Goal: Transaction & Acquisition: Purchase product/service

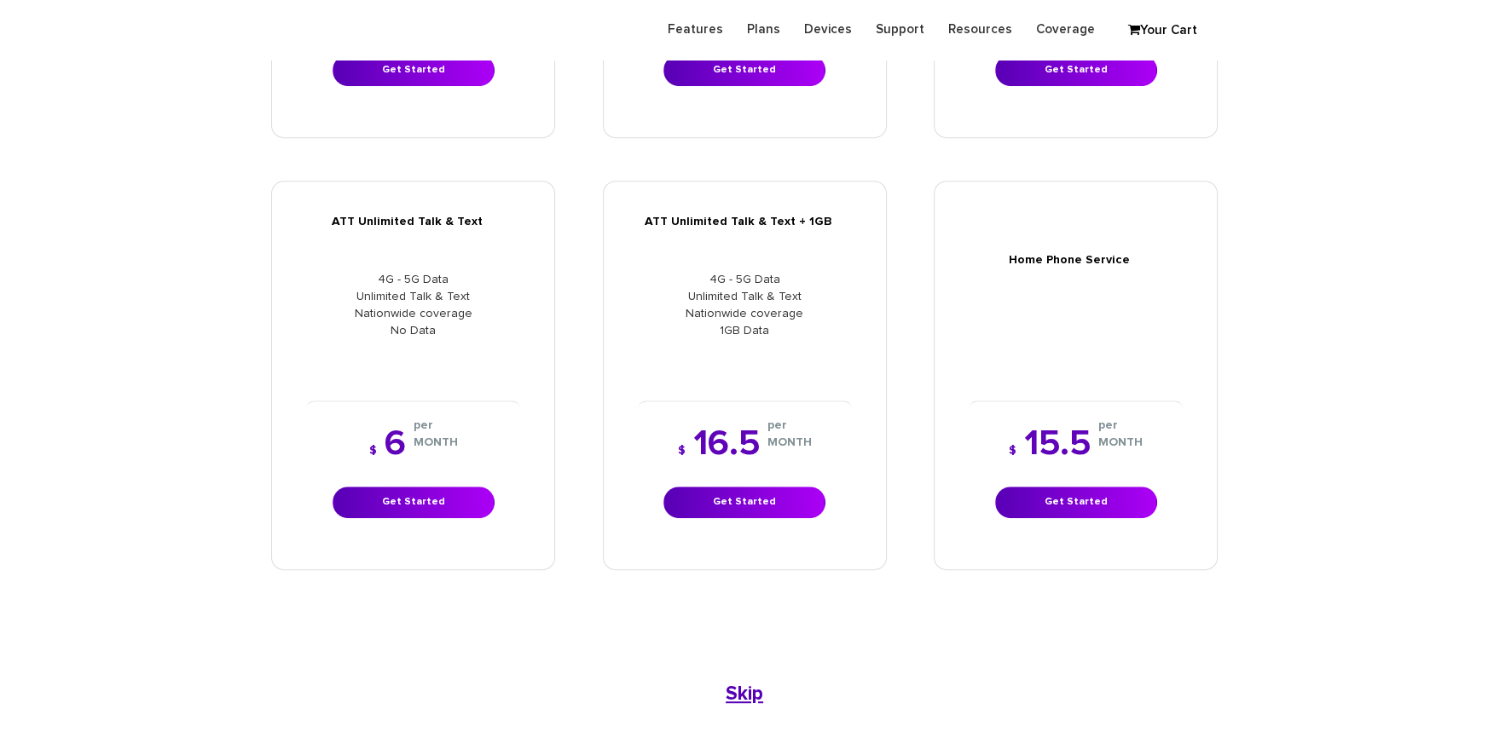
scroll to position [1085, 0]
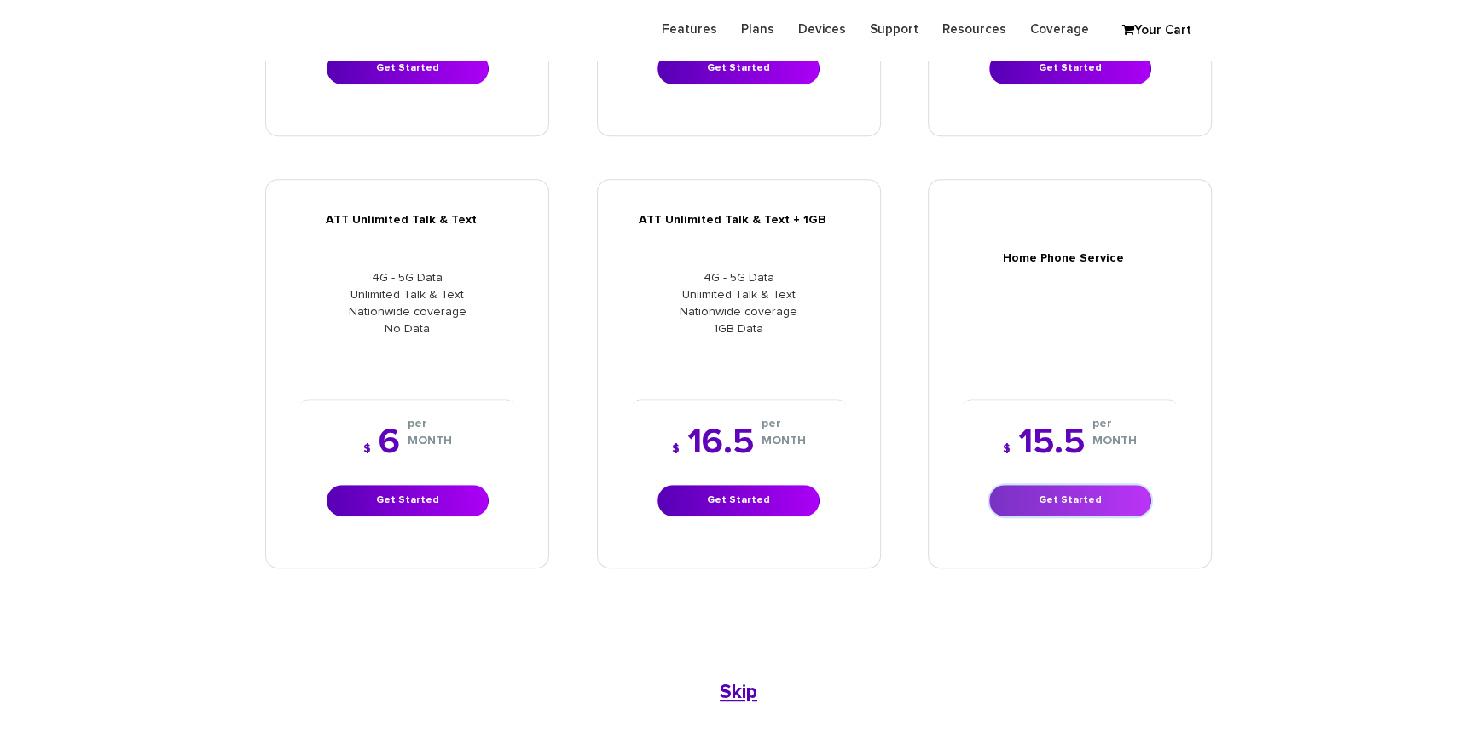
click at [1068, 499] on link "Get Started" at bounding box center [1070, 501] width 162 height 32
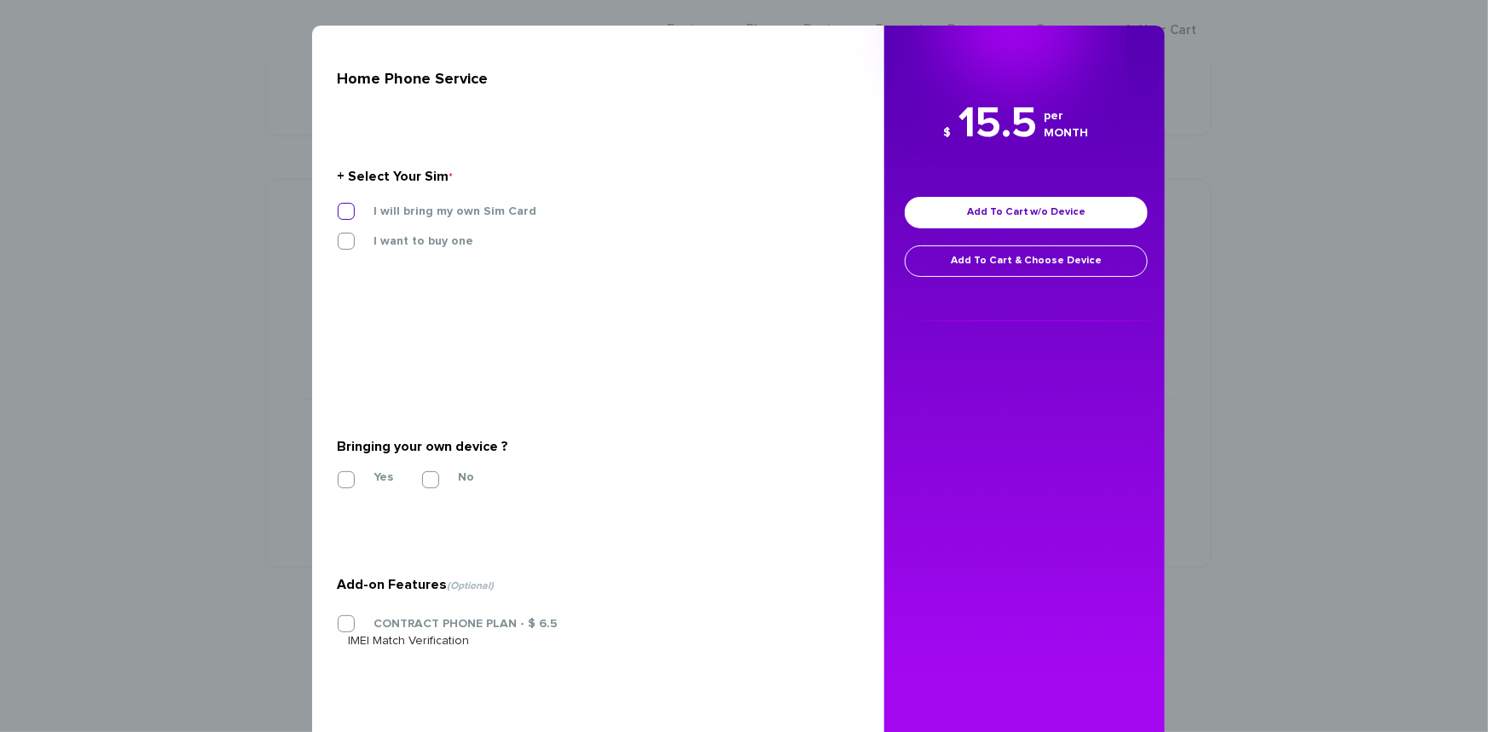
click at [348, 213] on label "I will bring my own Sim Card" at bounding box center [442, 211] width 188 height 15
click at [338, 206] on input "I will bring my own Sim Card" at bounding box center [338, 206] width 0 height 0
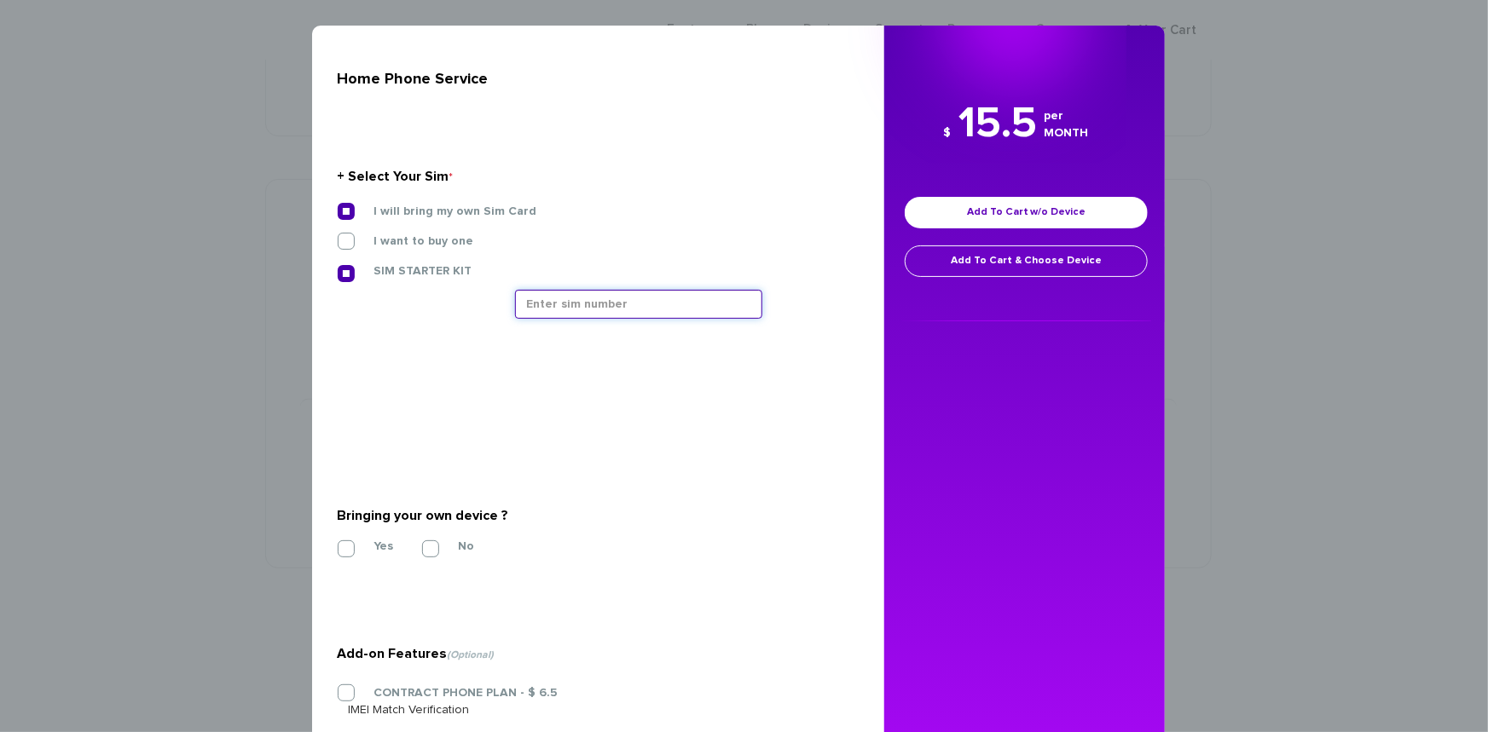
click at [671, 304] on input "text" at bounding box center [638, 304] width 247 height 29
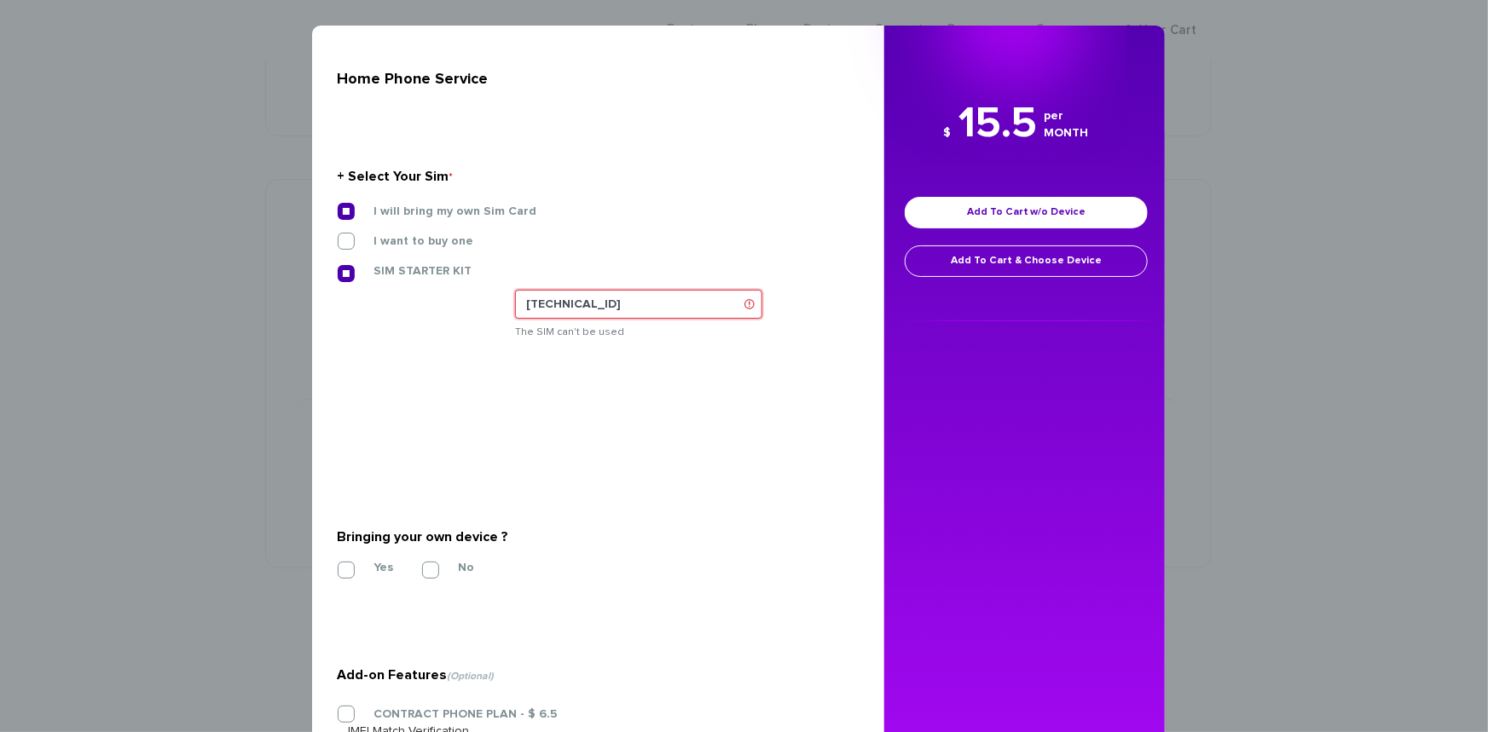
click at [581, 304] on input "89148000009456399916" at bounding box center [638, 304] width 247 height 29
click at [586, 302] on input "89148000009456399916" at bounding box center [638, 304] width 247 height 29
drag, startPoint x: 582, startPoint y: 300, endPoint x: 769, endPoint y: 281, distance: 188.5
click at [738, 306] on input "89148000009456399916" at bounding box center [638, 304] width 247 height 29
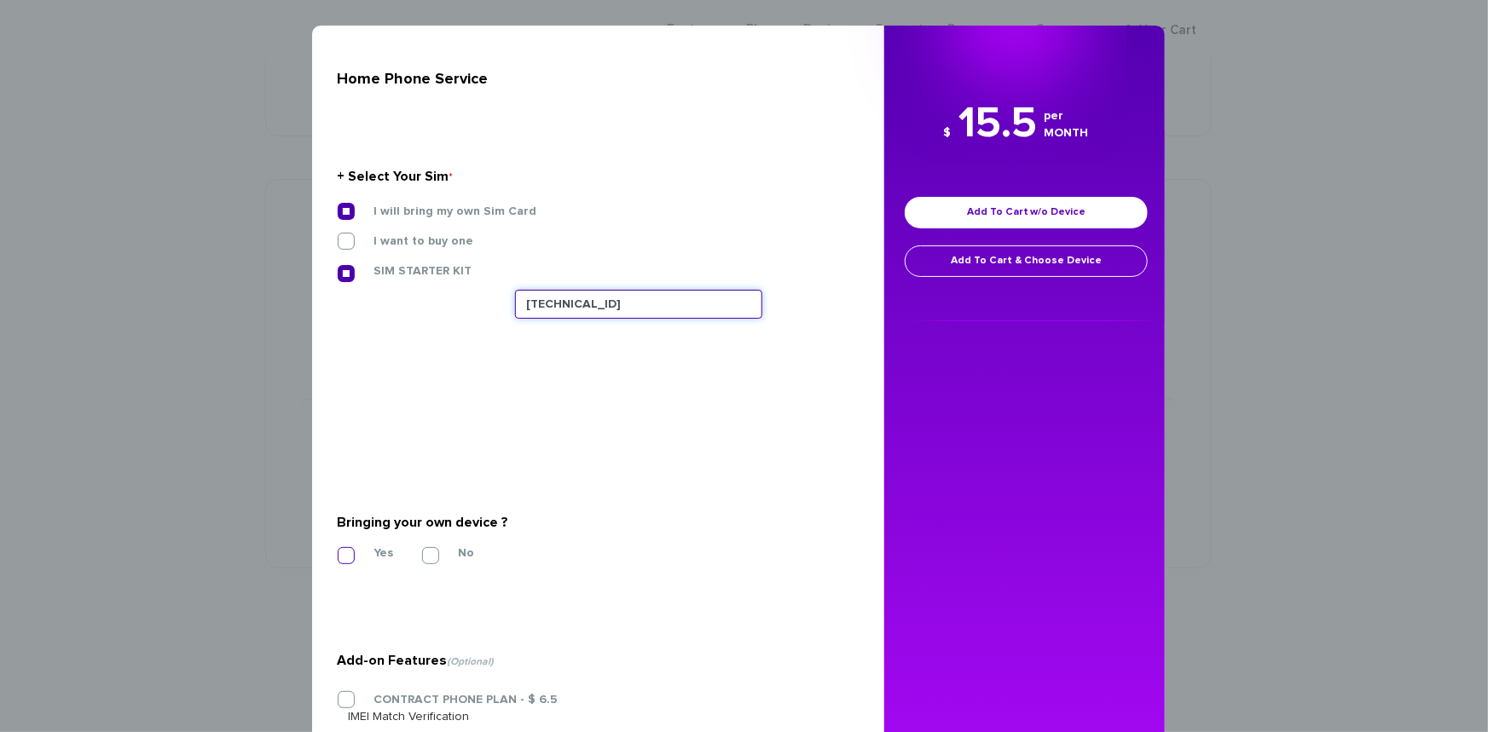
type input "[TECHNICAL_ID]"
click at [348, 554] on label "Yes" at bounding box center [370, 553] width 45 height 15
click at [338, 551] on input "Yes" at bounding box center [338, 551] width 0 height 0
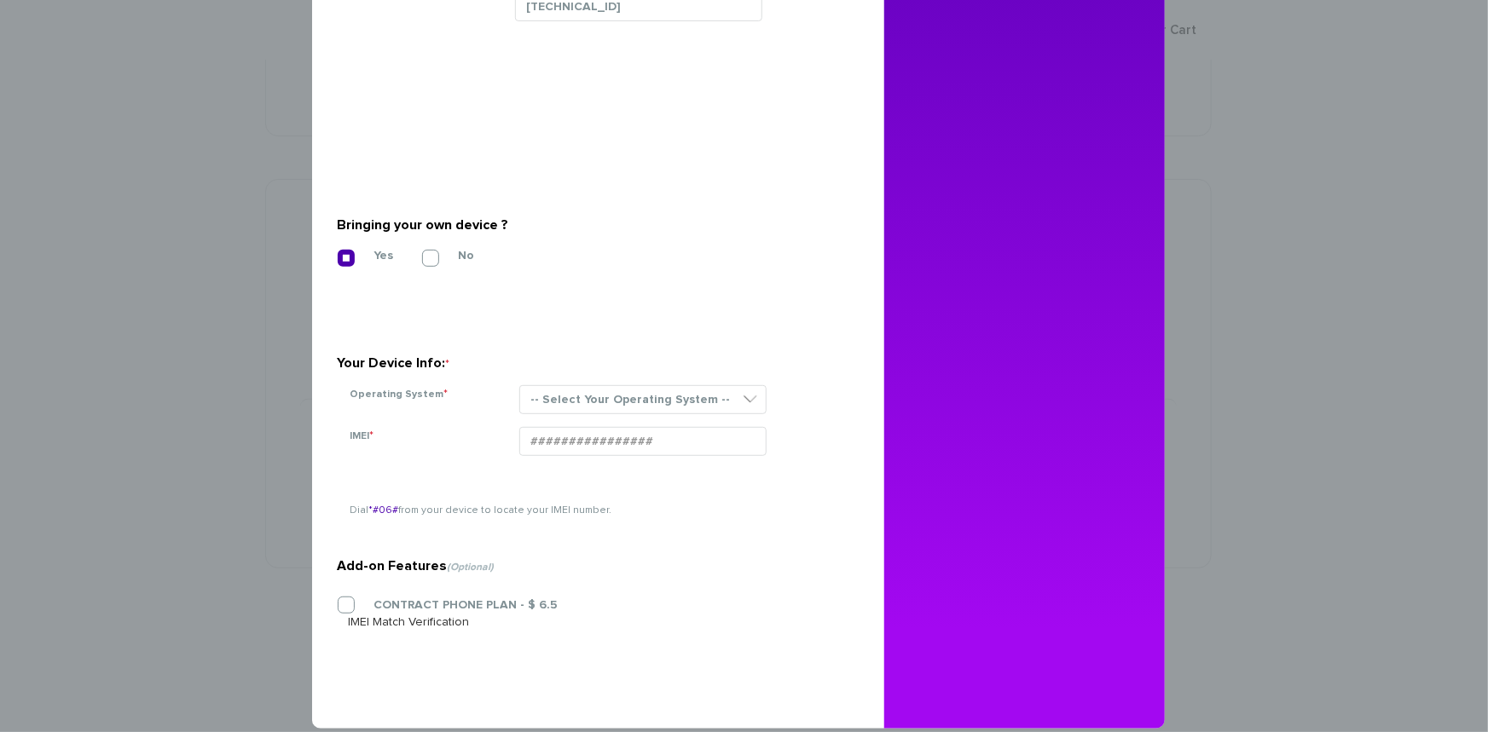
scroll to position [310, 0]
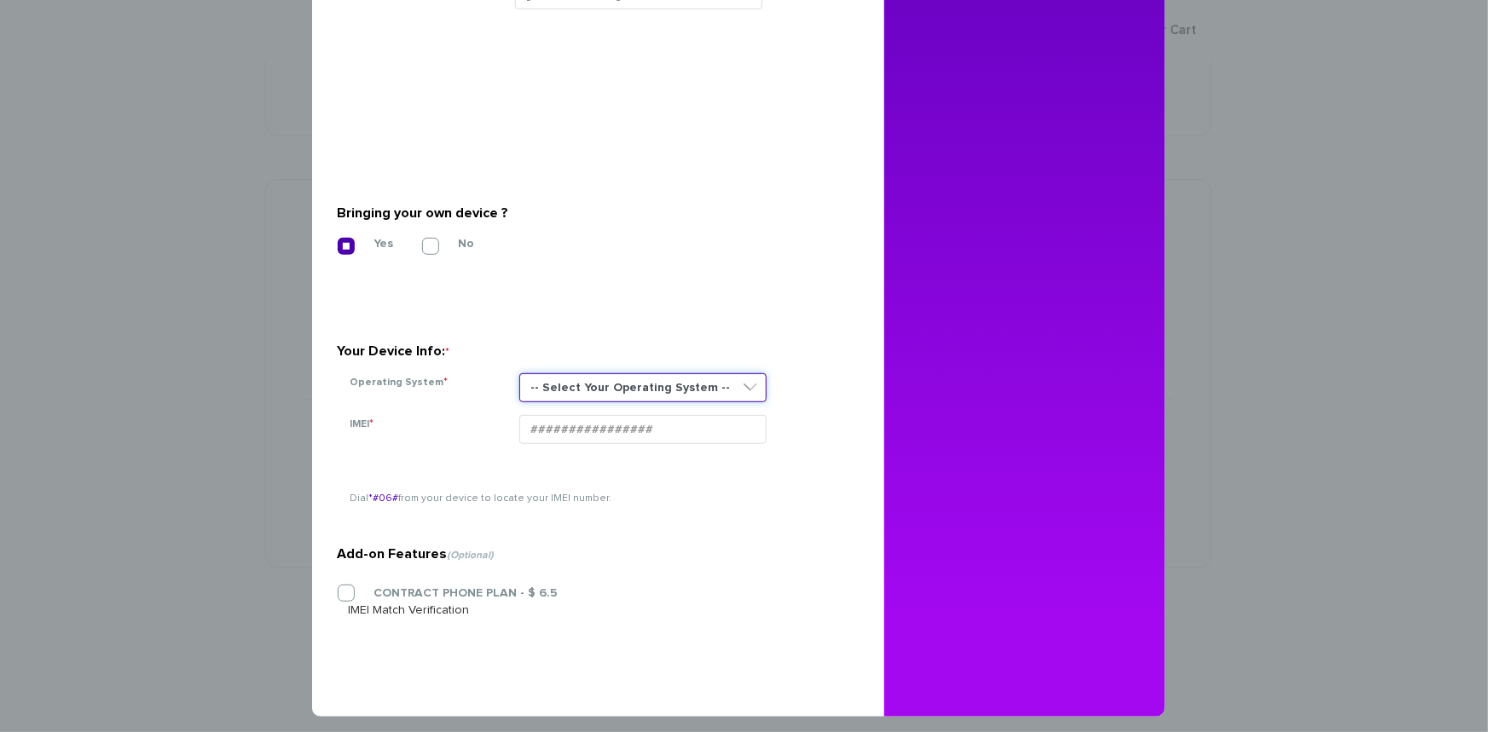
click at [680, 387] on select "-- Select Your Operating System -- ANDROID BLACKBERRY IOS NONE (BASIC PHONE) WI…" at bounding box center [642, 387] width 247 height 29
select select "NONE (BASIC PHONE)"
click at [519, 373] on select "-- Select Your Operating System -- ANDROID BLACKBERRY IOS NONE (BASIC PHONE) WI…" at bounding box center [642, 387] width 247 height 29
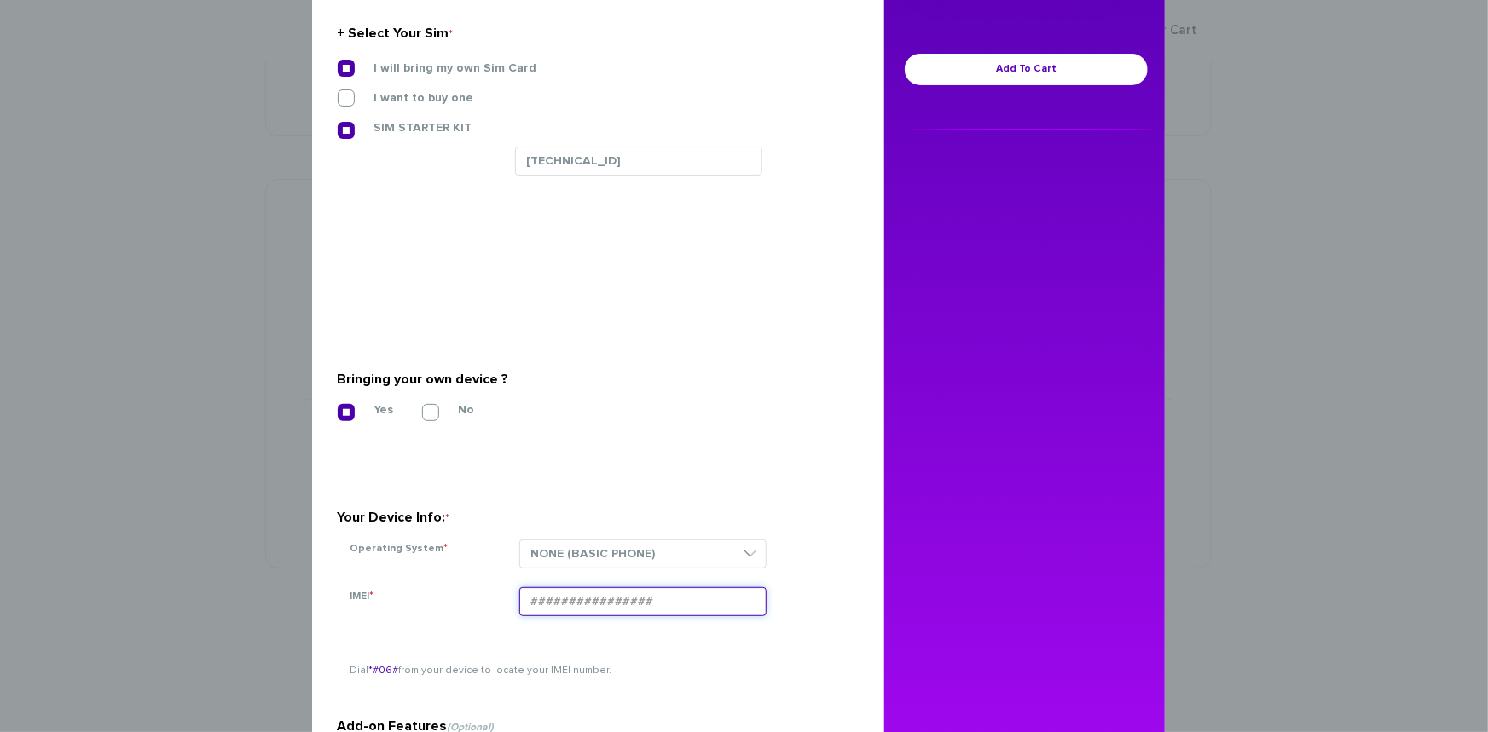
scroll to position [232, 0]
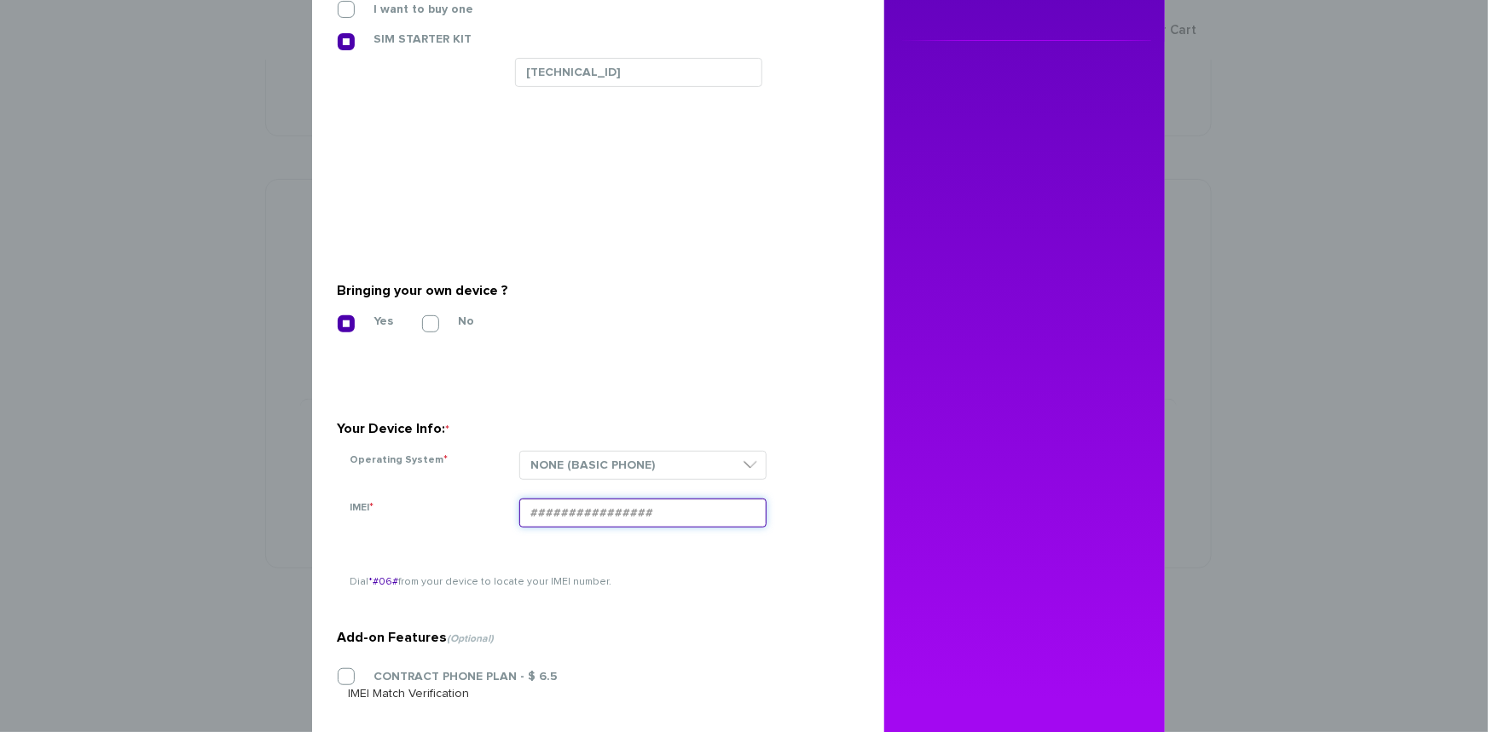
click at [581, 513] on input "IMEI *" at bounding box center [642, 513] width 247 height 29
paste input "015588004726854"
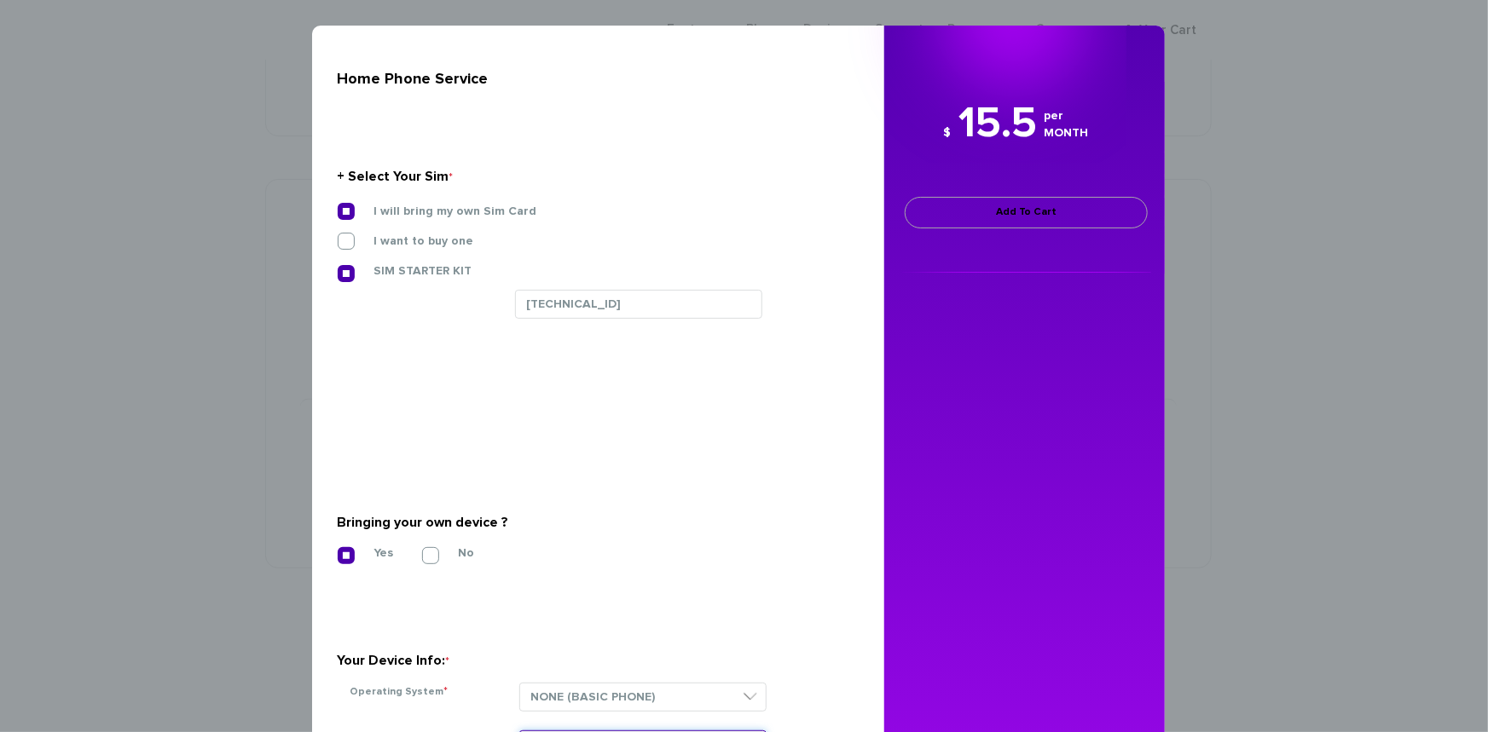
type input "015588004726854"
click at [1021, 220] on link "Add To Cart" at bounding box center [1026, 213] width 243 height 32
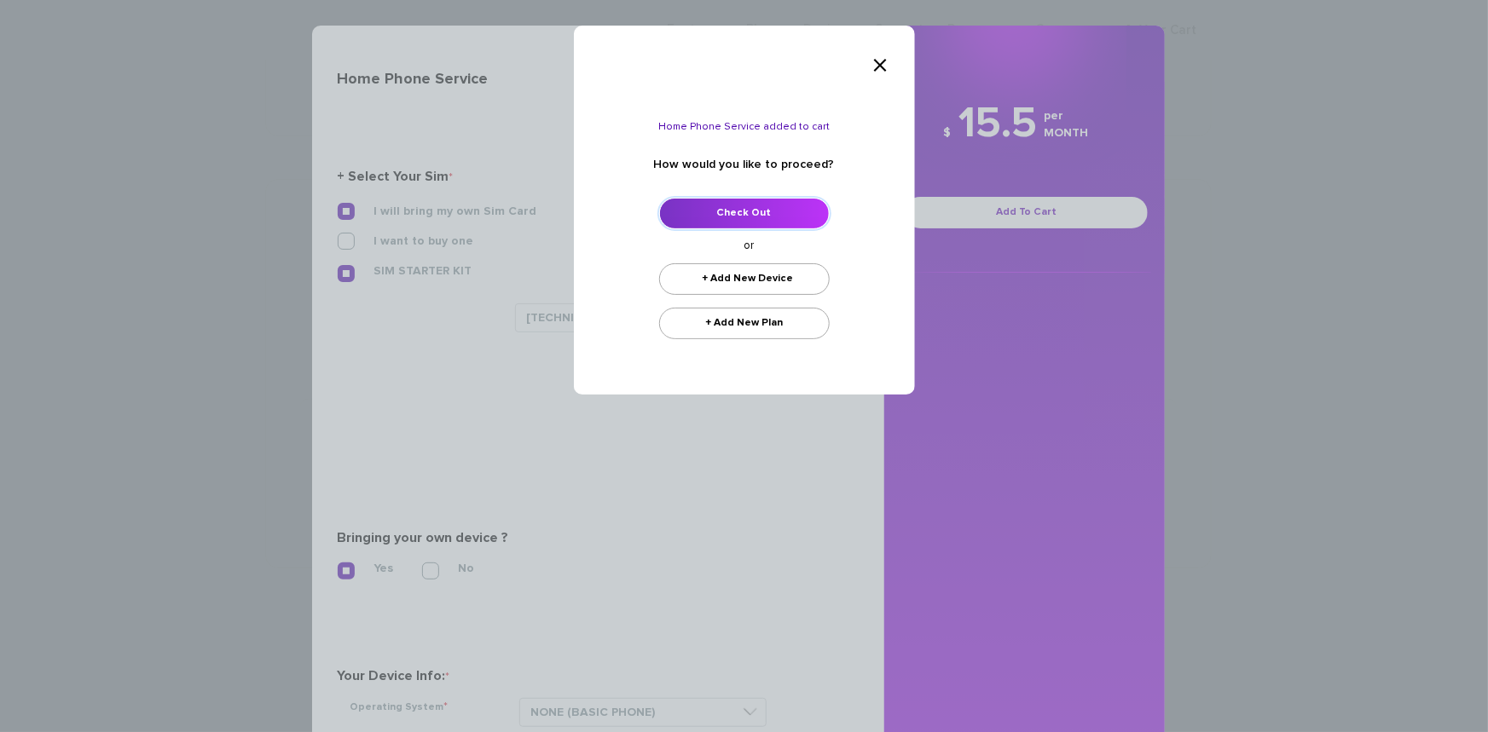
click at [775, 211] on link "Check Out" at bounding box center [744, 214] width 171 height 32
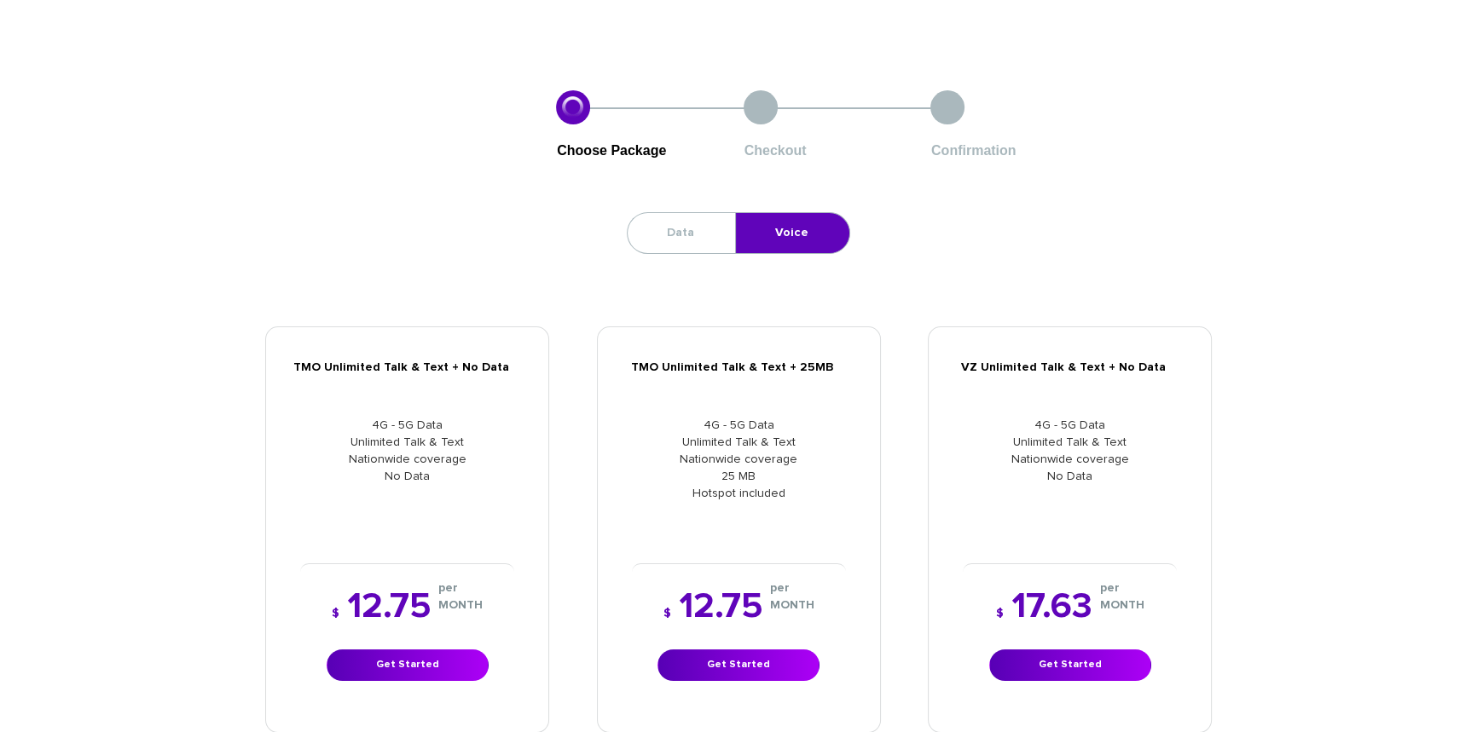
scroll to position [75, 0]
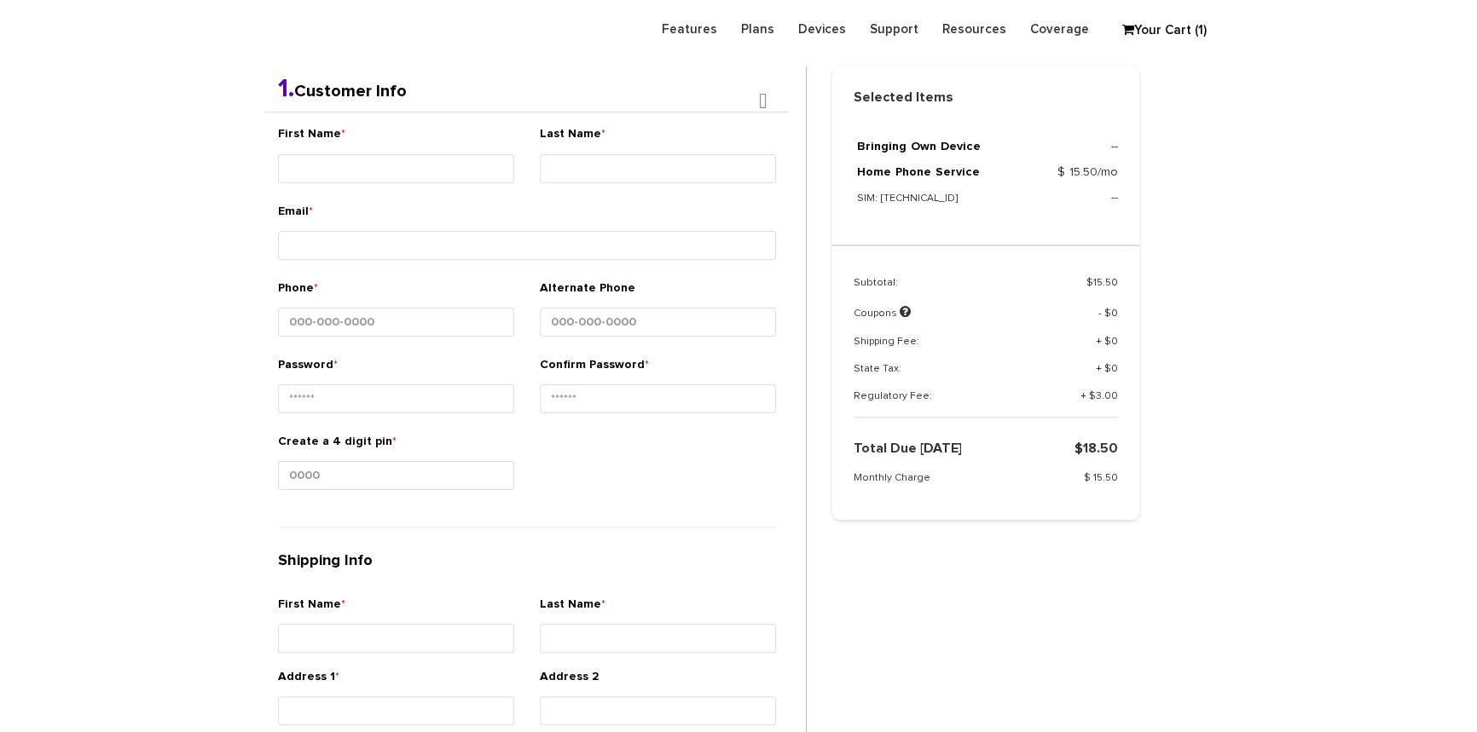
scroll to position [300, 0]
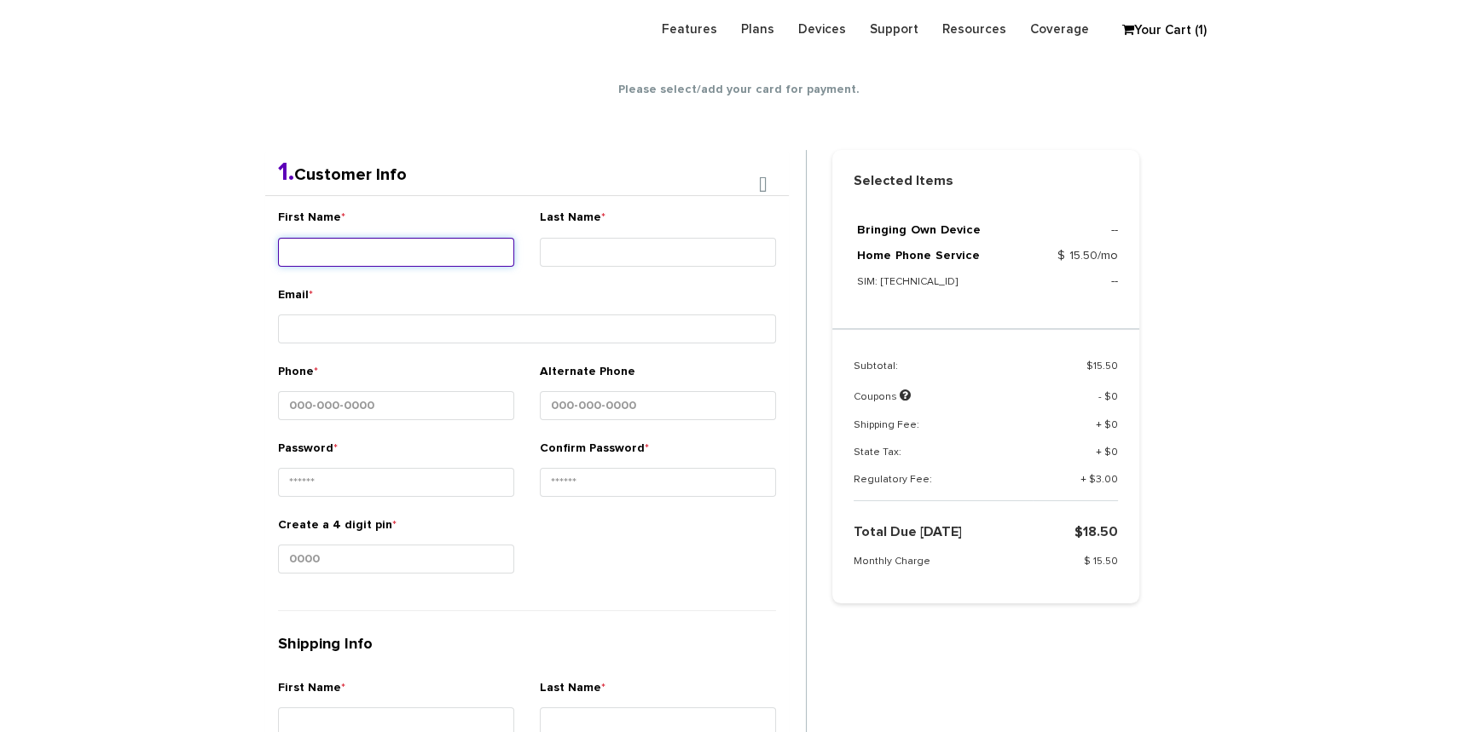
click at [384, 259] on input "First Name *" at bounding box center [396, 252] width 236 height 29
type input "Brucha"
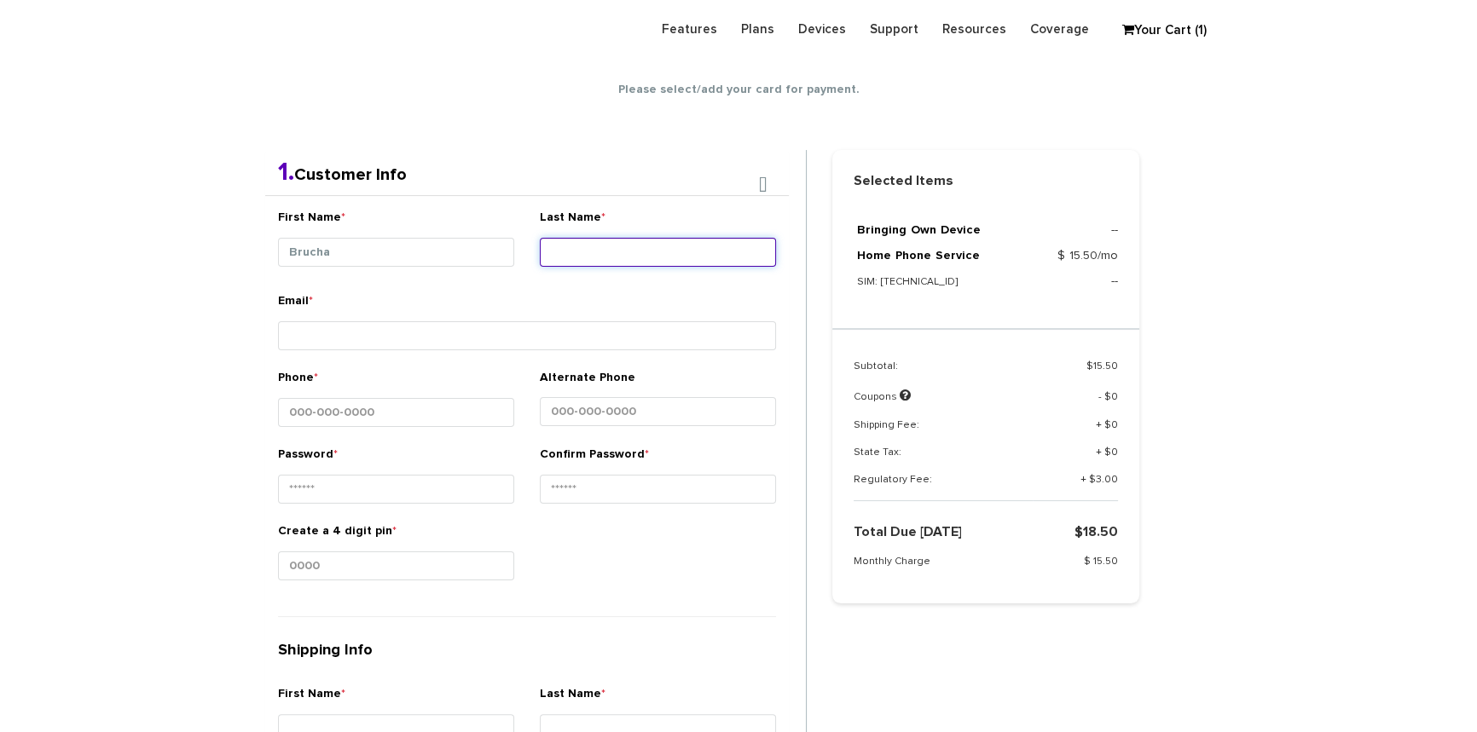
click at [616, 243] on input "Last Name *" at bounding box center [658, 252] width 236 height 29
type input "[PERSON_NAME]"
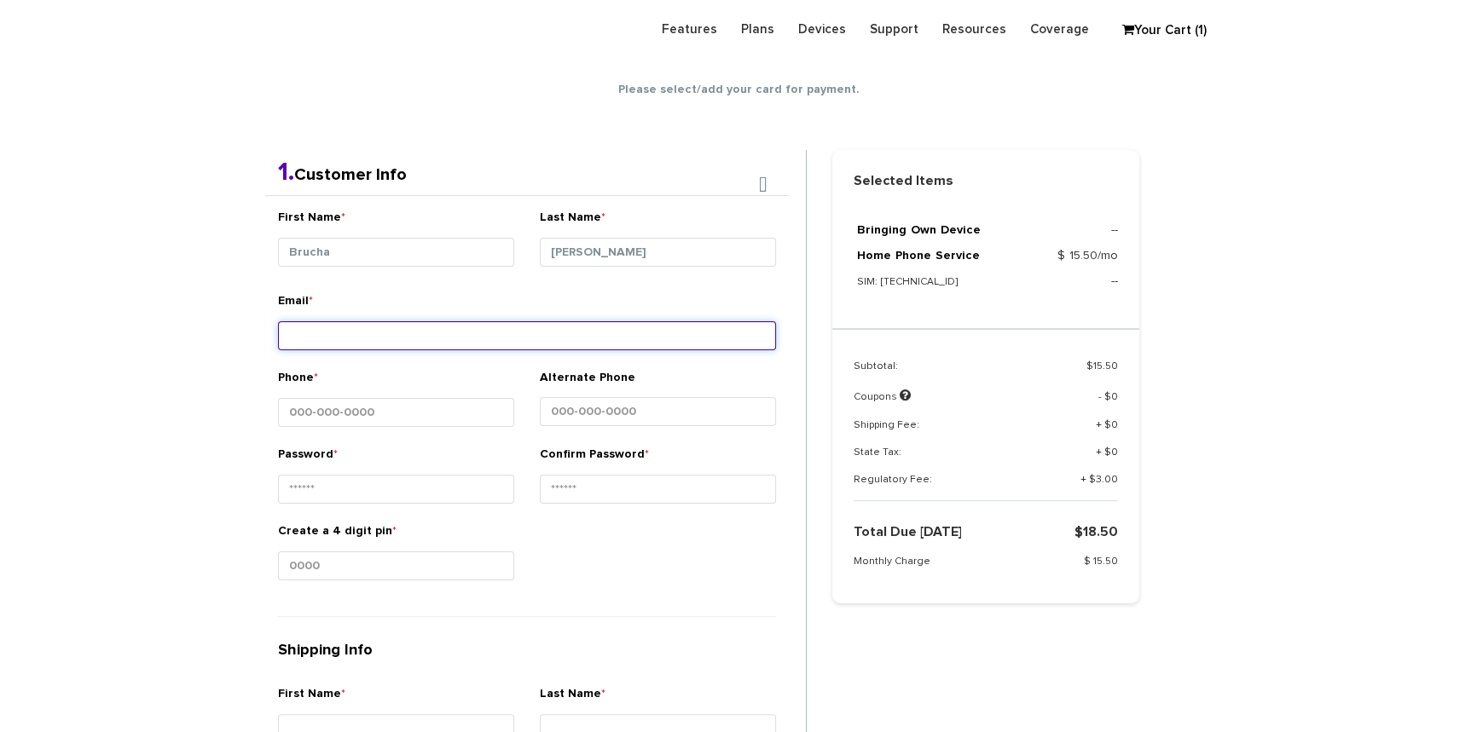
click at [400, 335] on input "Email *" at bounding box center [527, 335] width 498 height 29
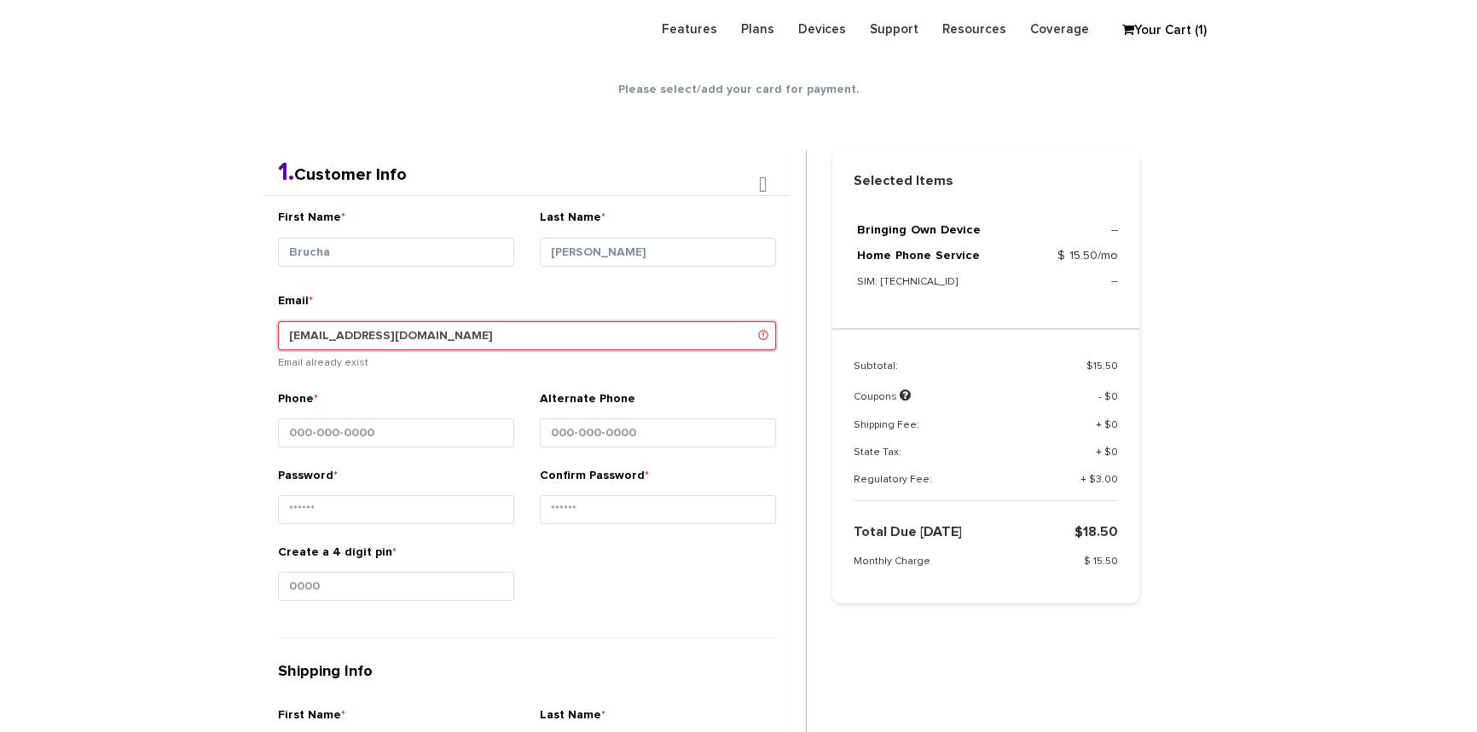
click at [352, 331] on input "shgy9700@gmail.com" at bounding box center [527, 335] width 498 height 29
drag, startPoint x: 343, startPoint y: 333, endPoint x: 352, endPoint y: 348, distance: 18.0
click at [344, 333] on input "shgy9700@gmail.com" at bounding box center [527, 335] width 498 height 29
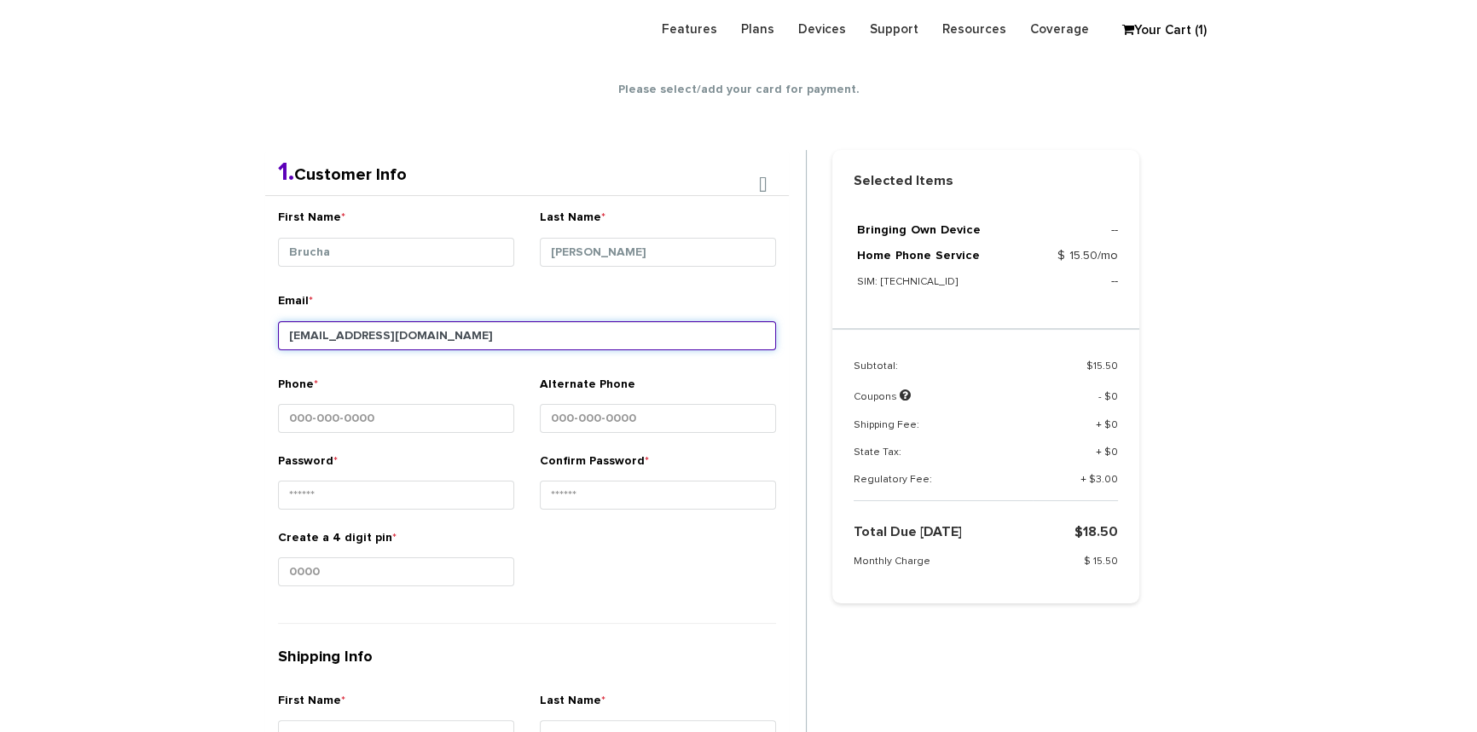
paste input "845-352-2722"
click at [373, 336] on input "shgy9700+845-352-2722@gmail.com" at bounding box center [527, 335] width 498 height 29
click at [395, 333] on input "shgy9700+845352-2722@gmail.com" at bounding box center [527, 335] width 498 height 29
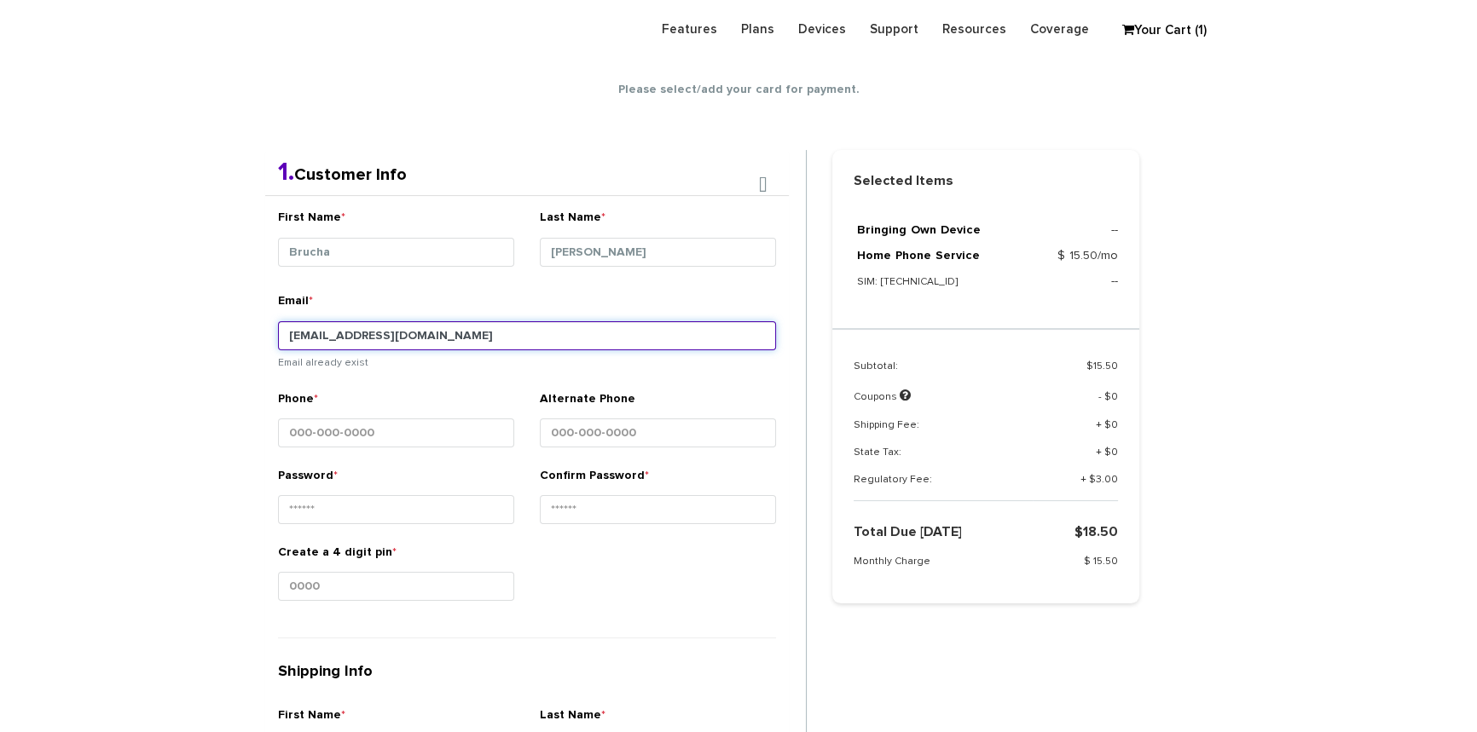
click at [367, 333] on input "shgy9700+8453522722@gmail.com" at bounding box center [527, 335] width 498 height 29
type input "shgy9700+8453522722@gmail.com"
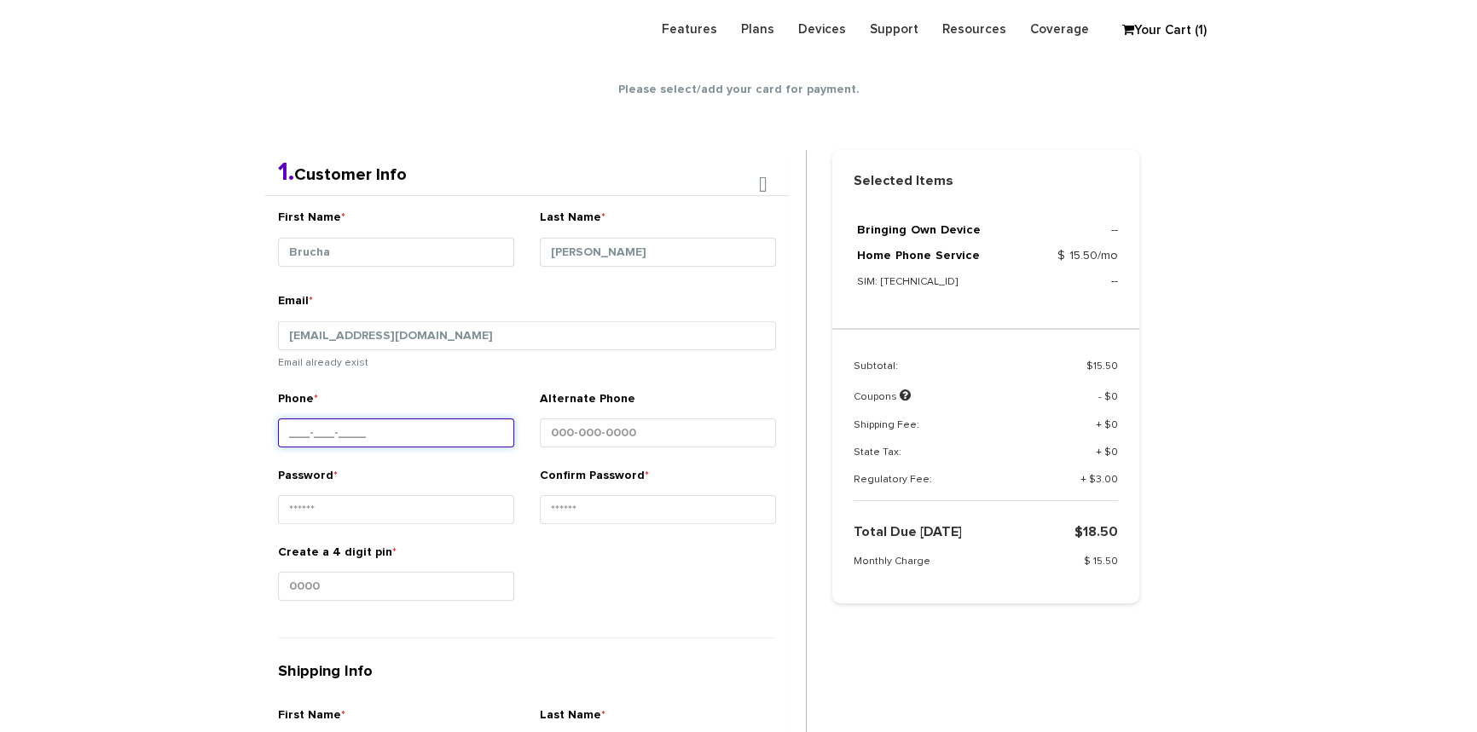
click at [354, 437] on input "Phone *" at bounding box center [396, 433] width 236 height 29
paste input "[PHONE_NUMBER]"
type input "[PHONE_NUMBER]"
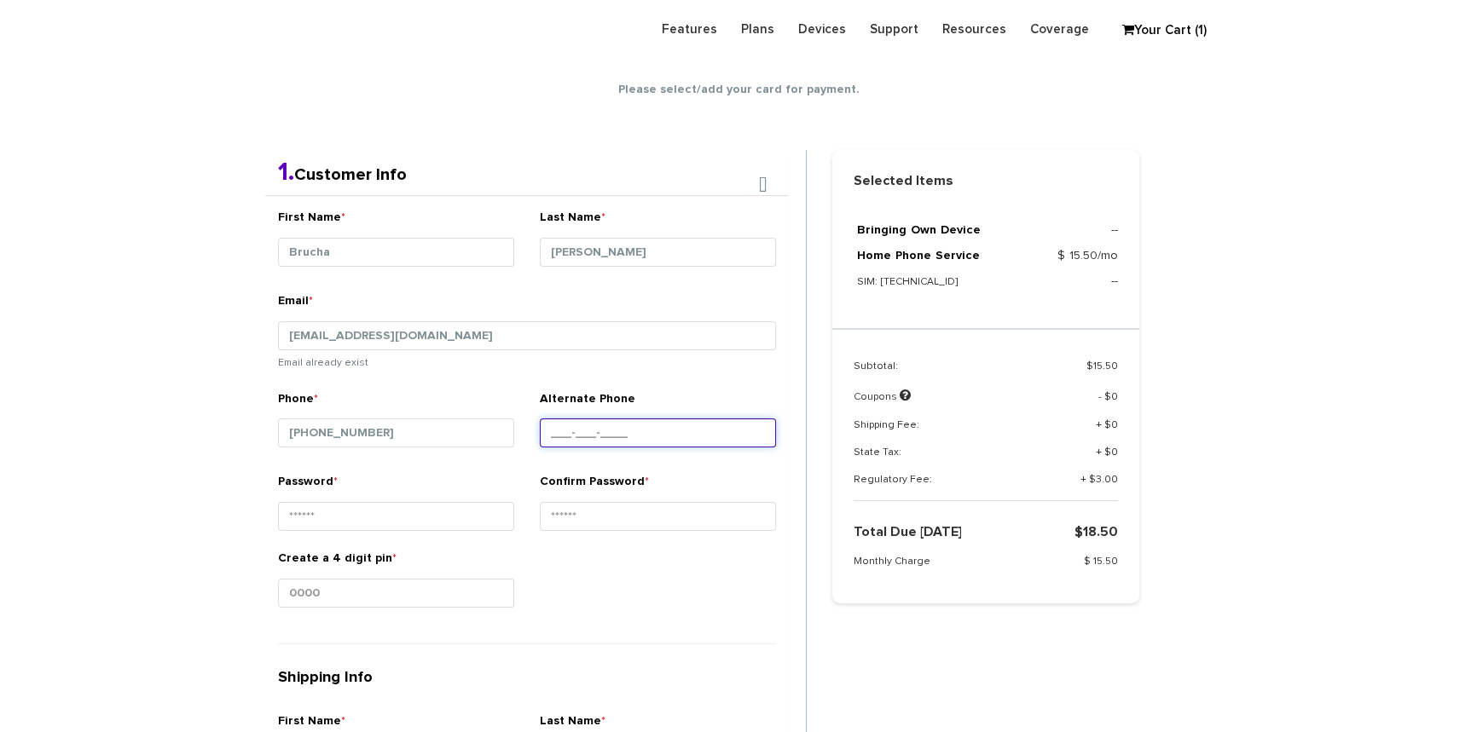
click at [585, 433] on input "Alternate Phone" at bounding box center [658, 433] width 236 height 29
paste input "[PHONE_NUMBER]"
type input "[PHONE_NUMBER]"
drag, startPoint x: 655, startPoint y: 427, endPoint x: 519, endPoint y: 428, distance: 135.6
click at [519, 428] on div "Phone * 845-352-2722 Alternate Phone 845-352-2722" at bounding box center [527, 433] width 524 height 84
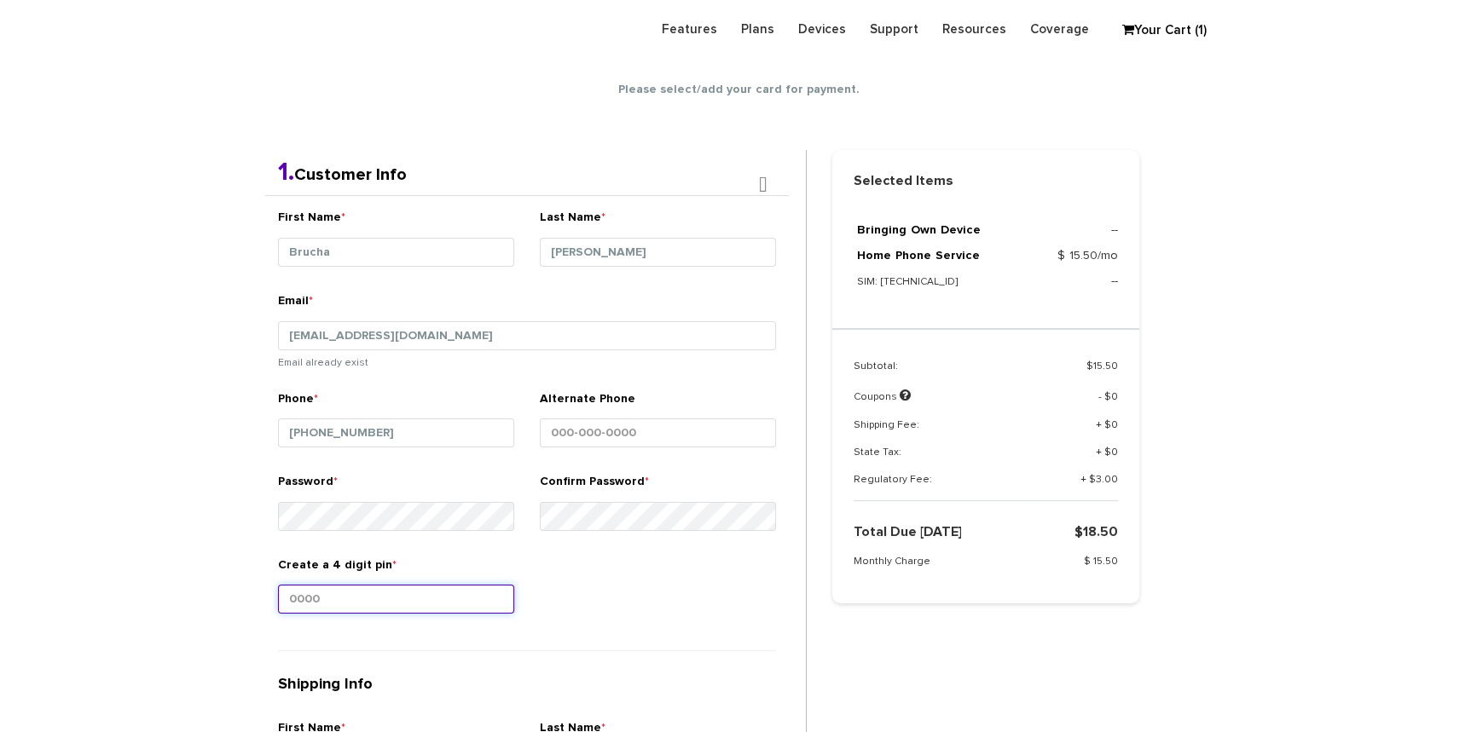
click at [347, 593] on input "Create a 4 digit pin *" at bounding box center [396, 599] width 236 height 29
type input "1212"
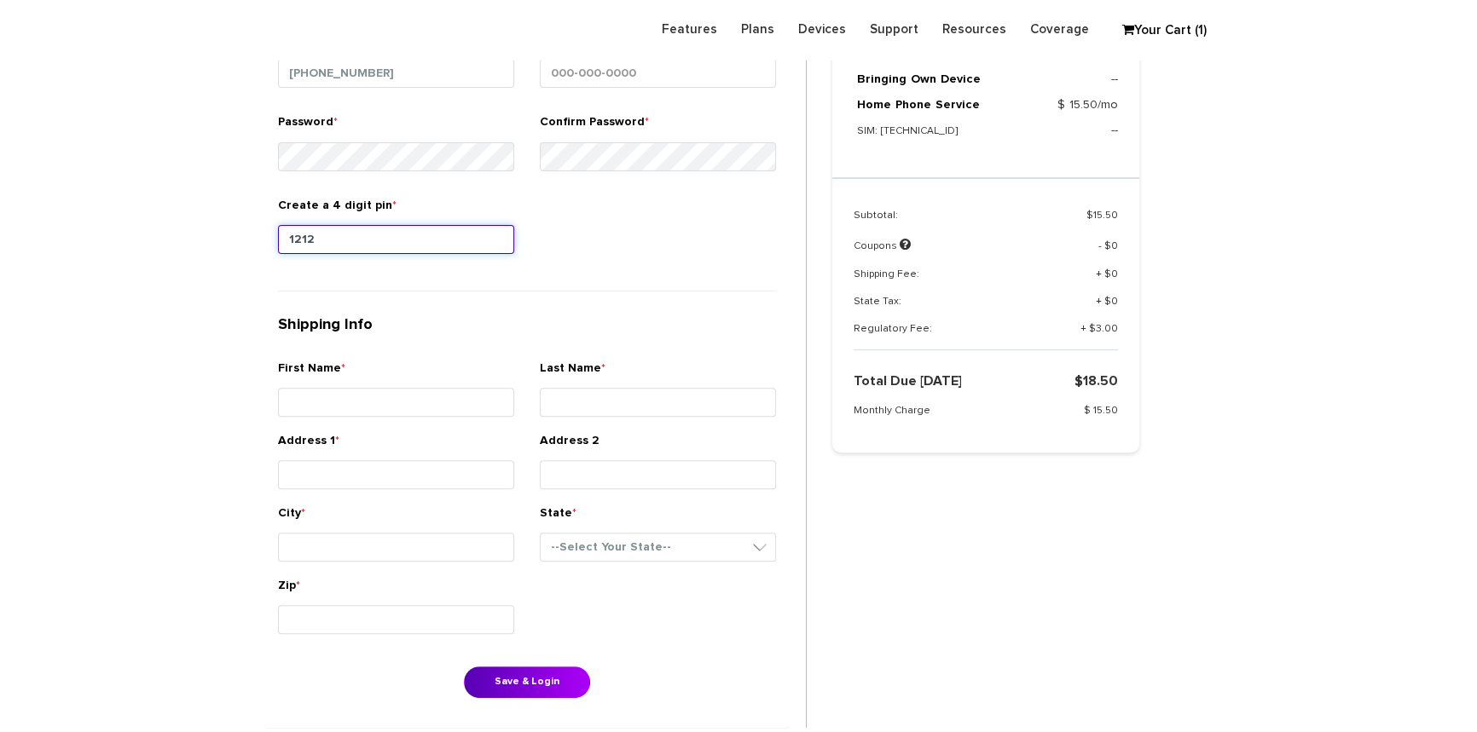
scroll to position [688, 0]
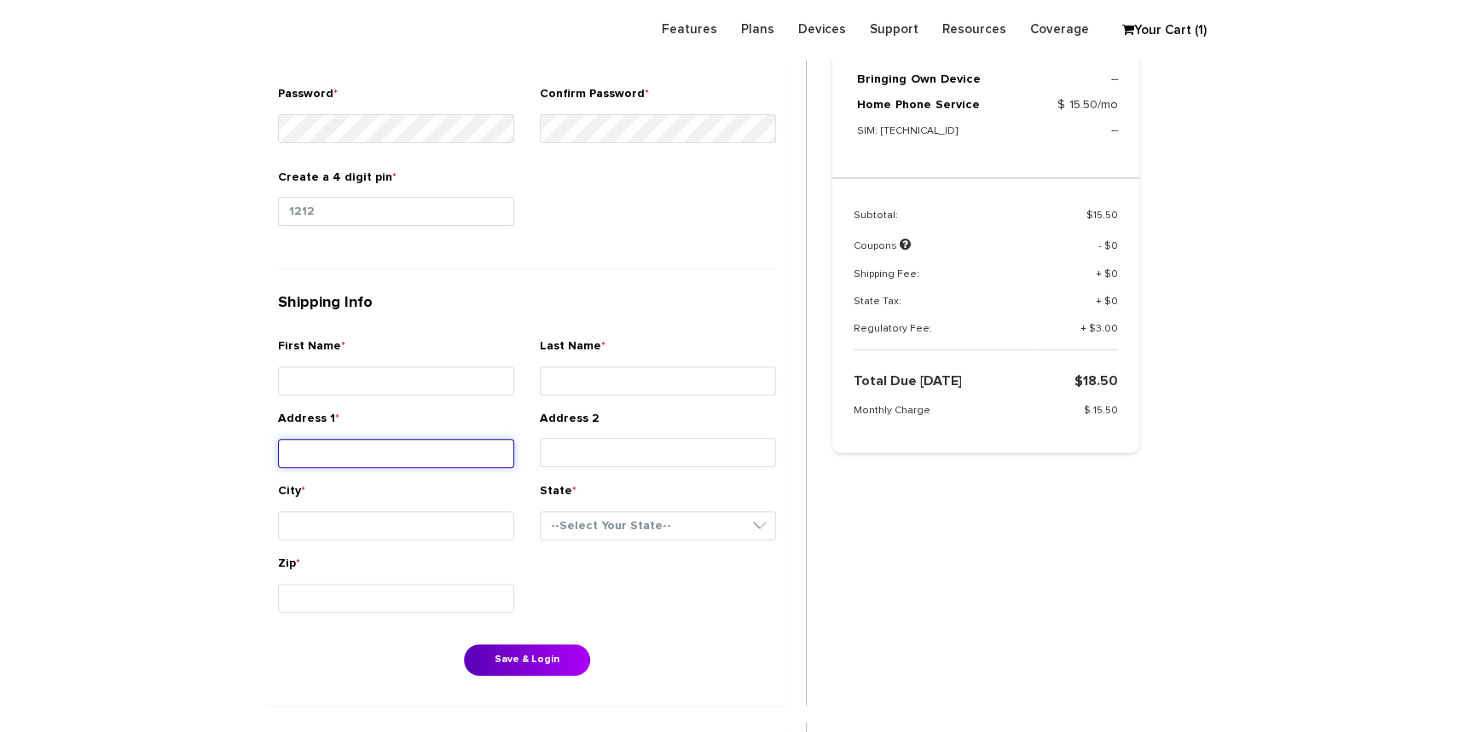
click at [365, 452] on input "Address 1 *" at bounding box center [396, 453] width 236 height 29
paste input "[STREET_ADDRESS][PERSON_NAME] B"
type input "[STREET_ADDRESS][PERSON_NAME] B"
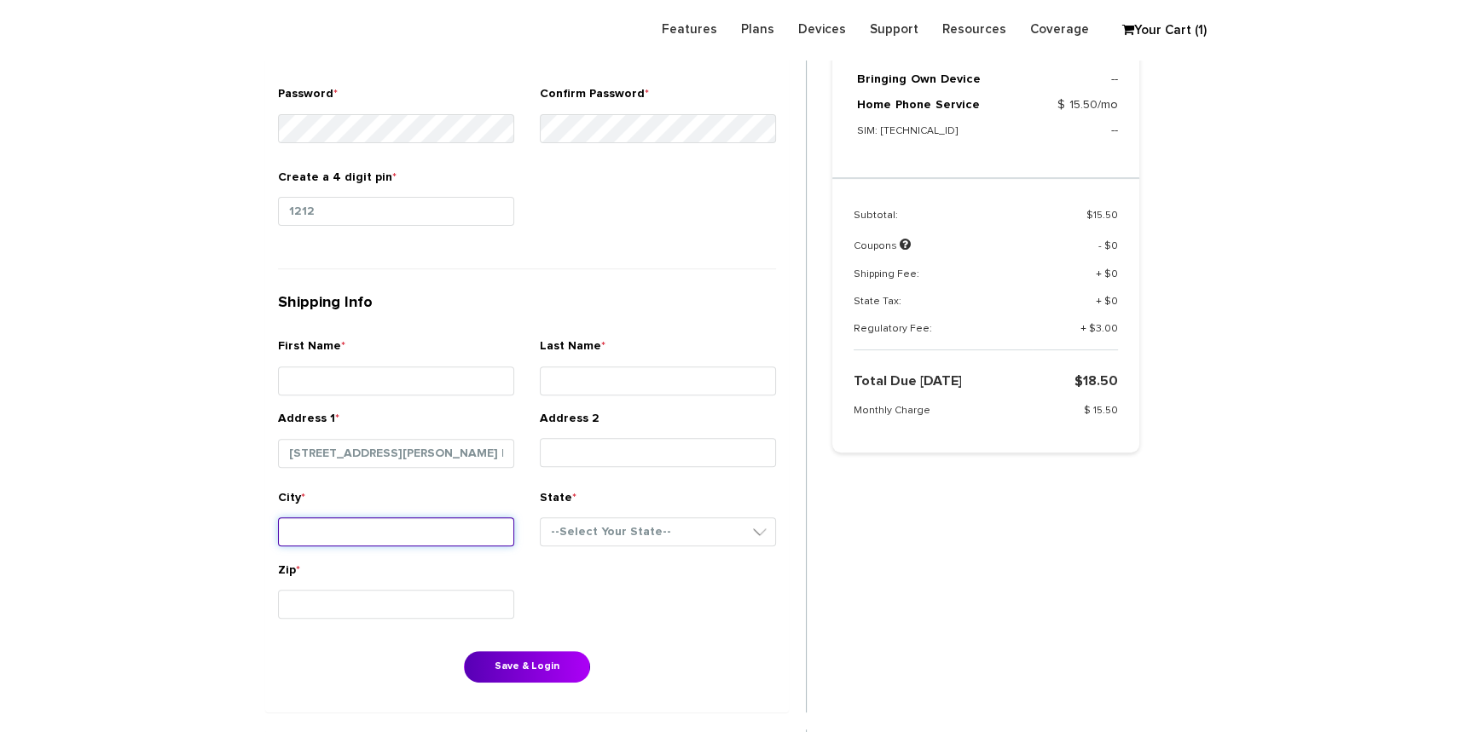
drag, startPoint x: 292, startPoint y: 531, endPoint x: 306, endPoint y: 524, distance: 15.7
click at [293, 531] on input "City *" at bounding box center [396, 532] width 236 height 29
type input "Monsey"
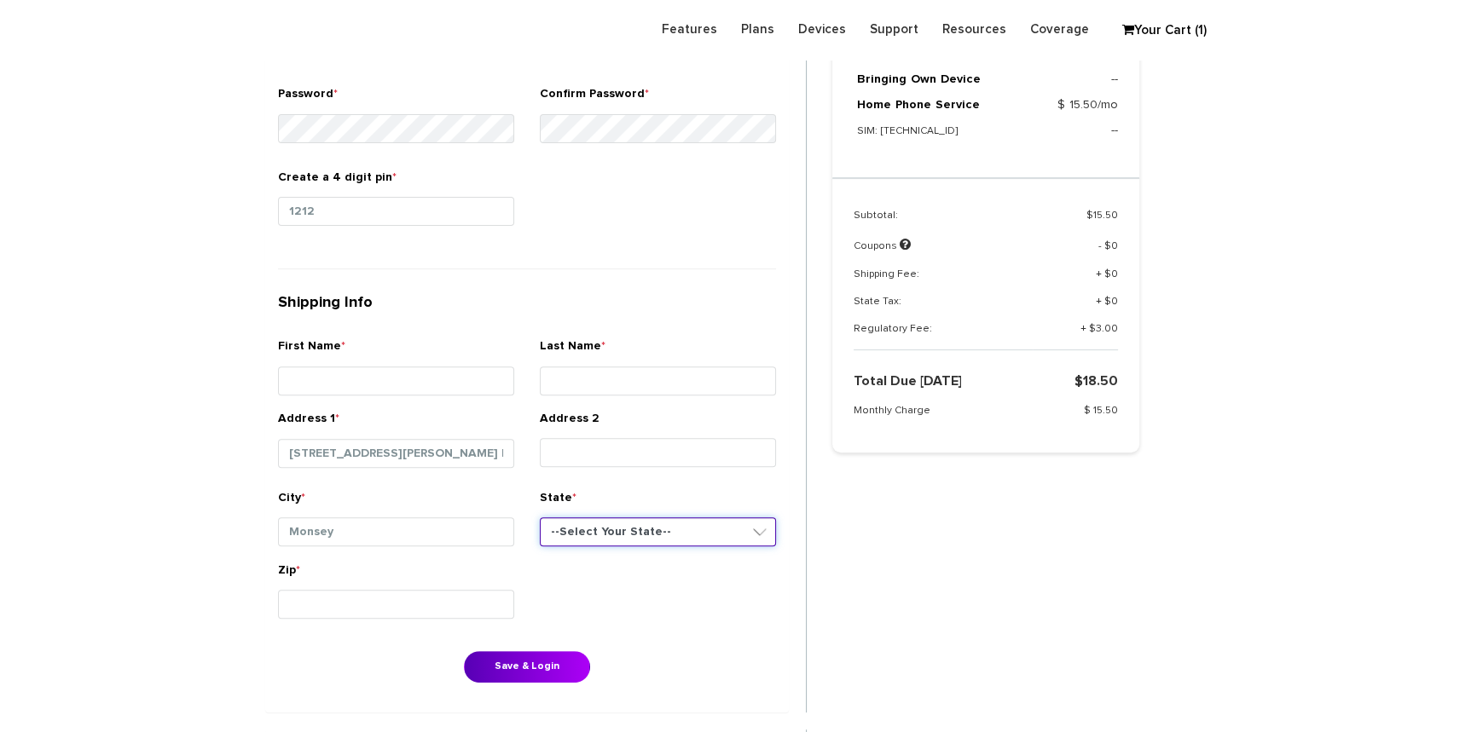
click at [586, 535] on select "--Select Your State-- District of Columbia Alabama Alaska Arizona Arkansas Cali…" at bounding box center [658, 532] width 236 height 29
select select "NY"
click at [540, 518] on select "--Select Your State-- District of Columbia Alabama Alaska Arizona Arkansas Cali…" at bounding box center [658, 532] width 236 height 29
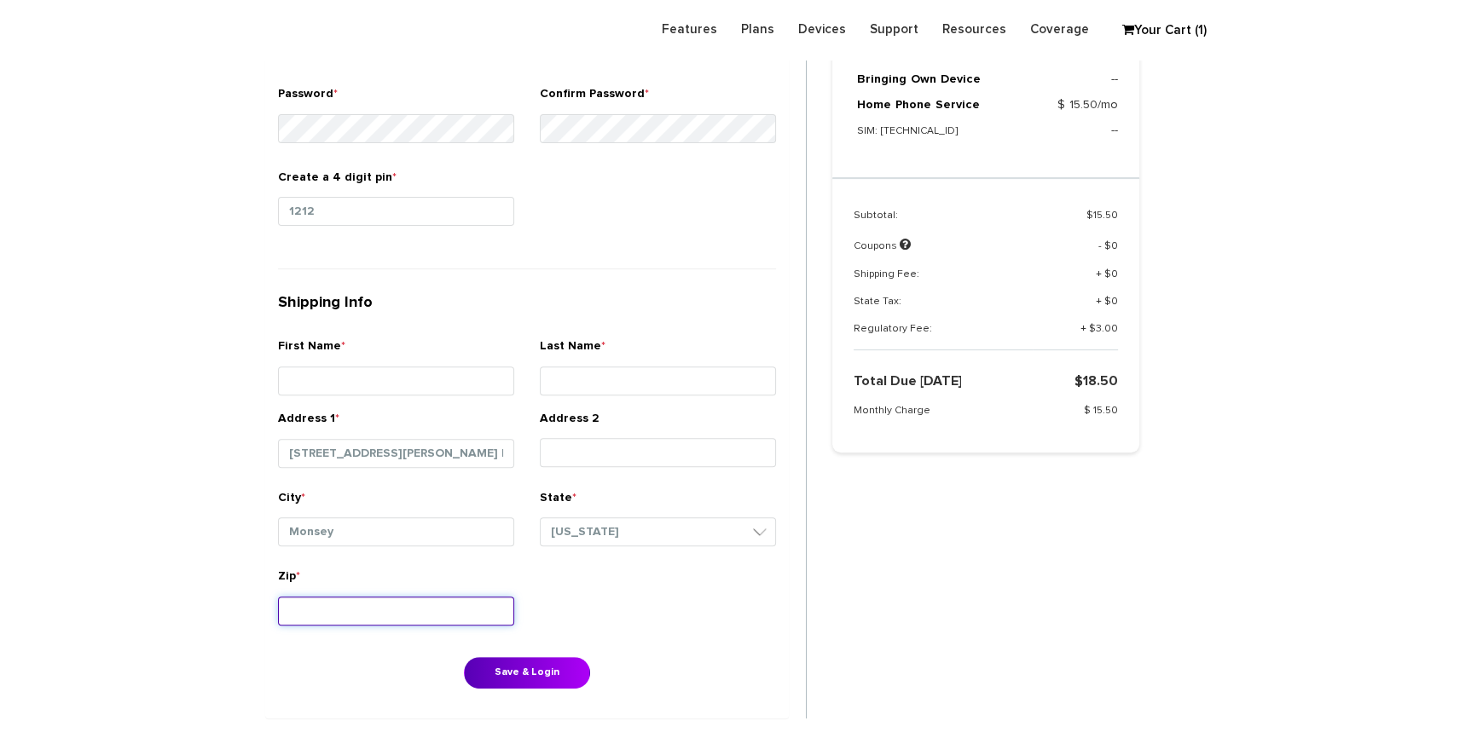
click at [400, 604] on input "Zip *" at bounding box center [396, 611] width 236 height 29
type input "10952"
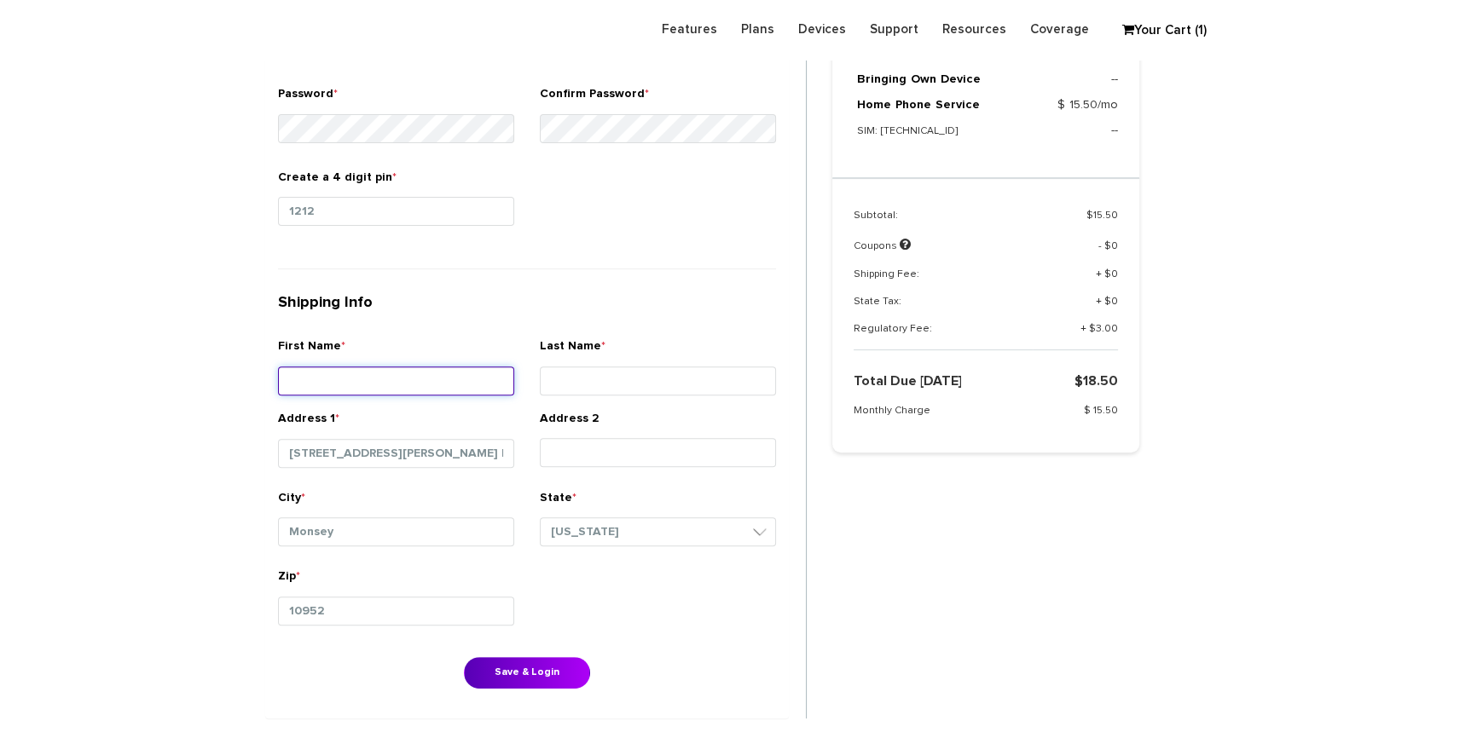
click at [353, 367] on input "First Name *" at bounding box center [396, 381] width 236 height 29
type input "Brucha"
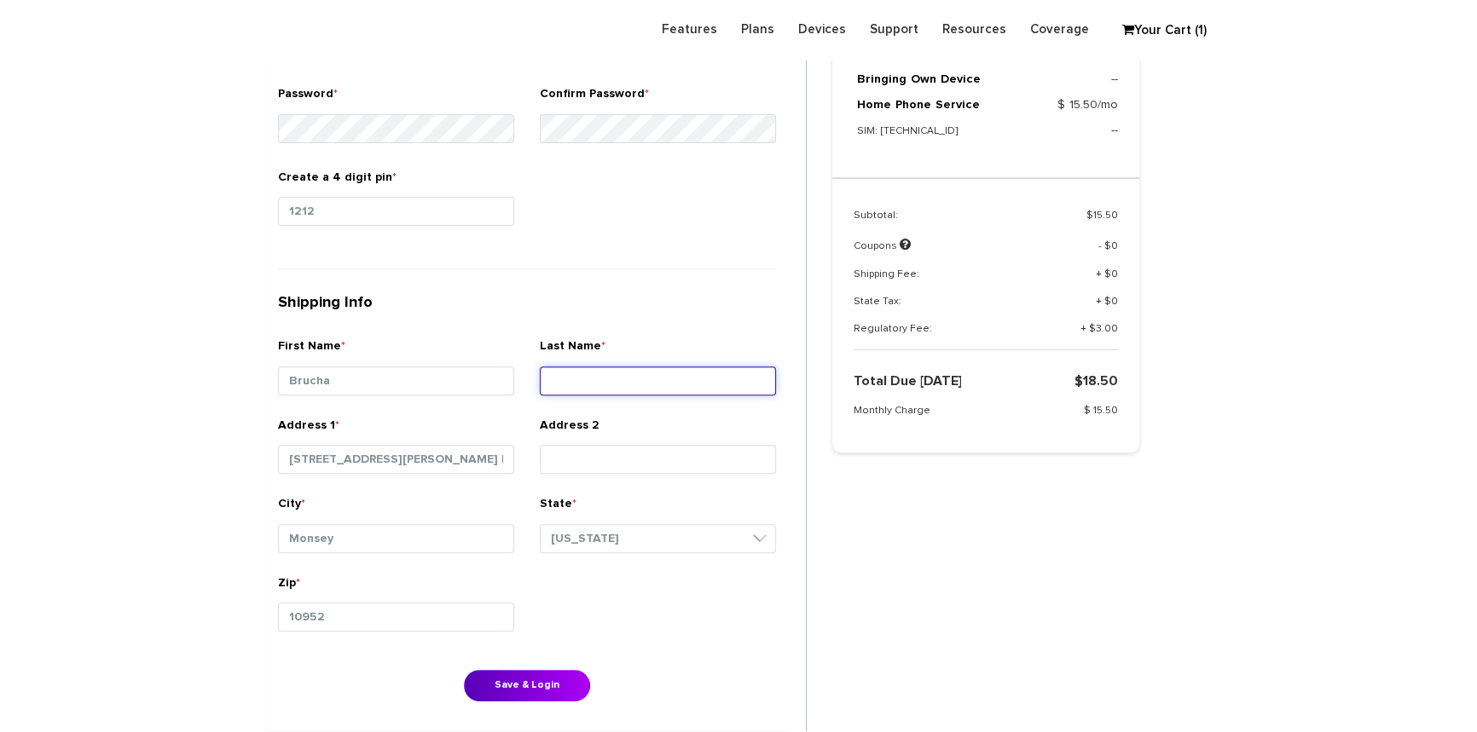
click at [587, 390] on input "Last Name *" at bounding box center [658, 381] width 236 height 29
type input "Lorincz"
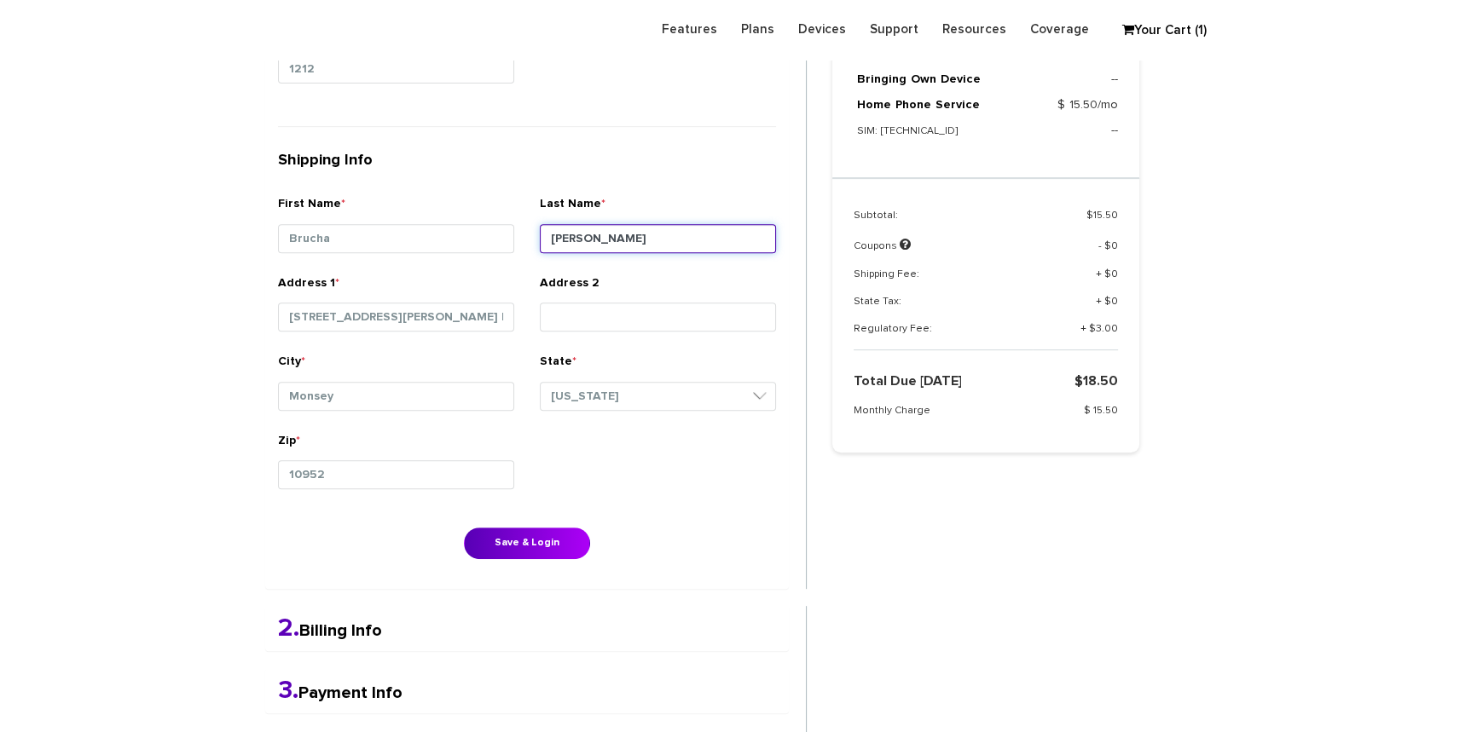
scroll to position [921, 0]
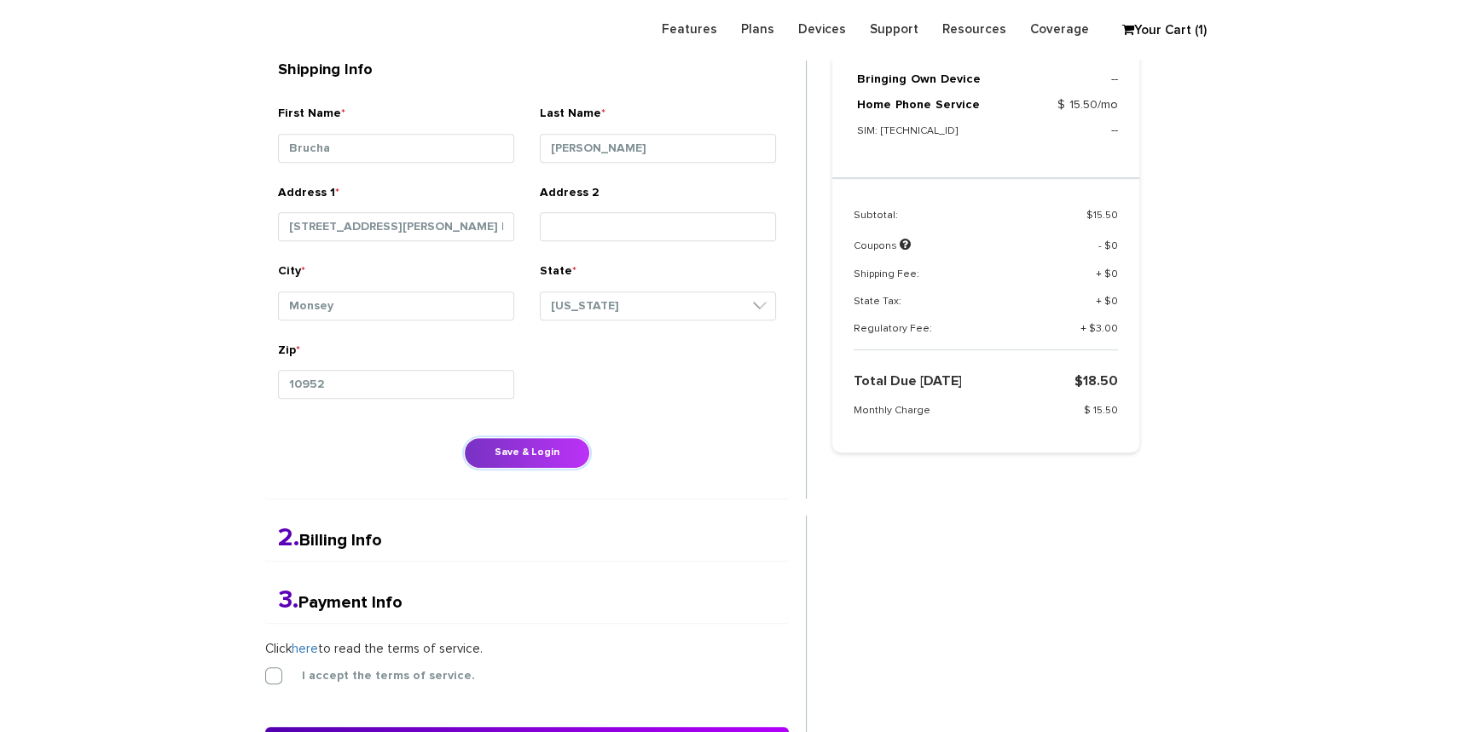
click at [549, 443] on button "Save & Login" at bounding box center [527, 453] width 126 height 32
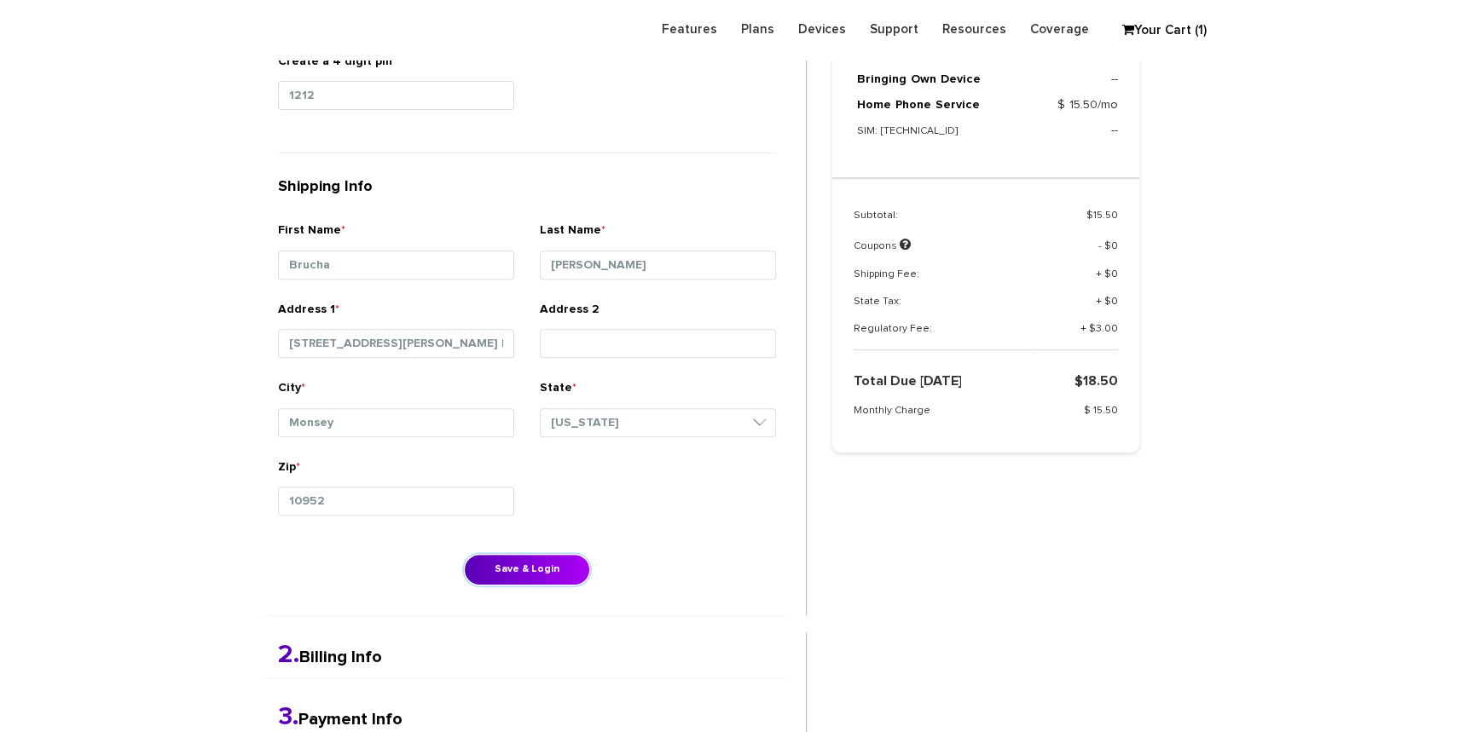
scroll to position [843, 0]
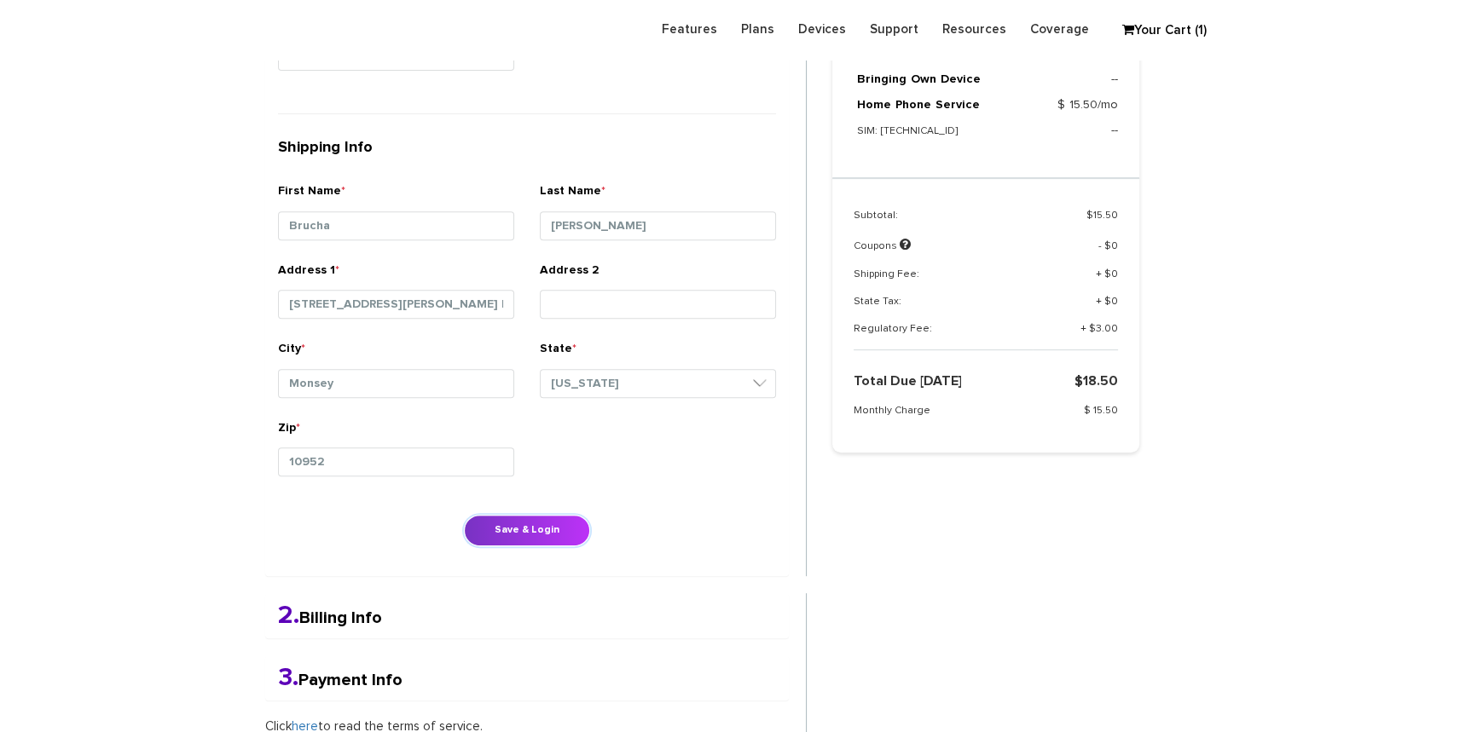
click at [505, 528] on button "Save & Login" at bounding box center [527, 531] width 126 height 32
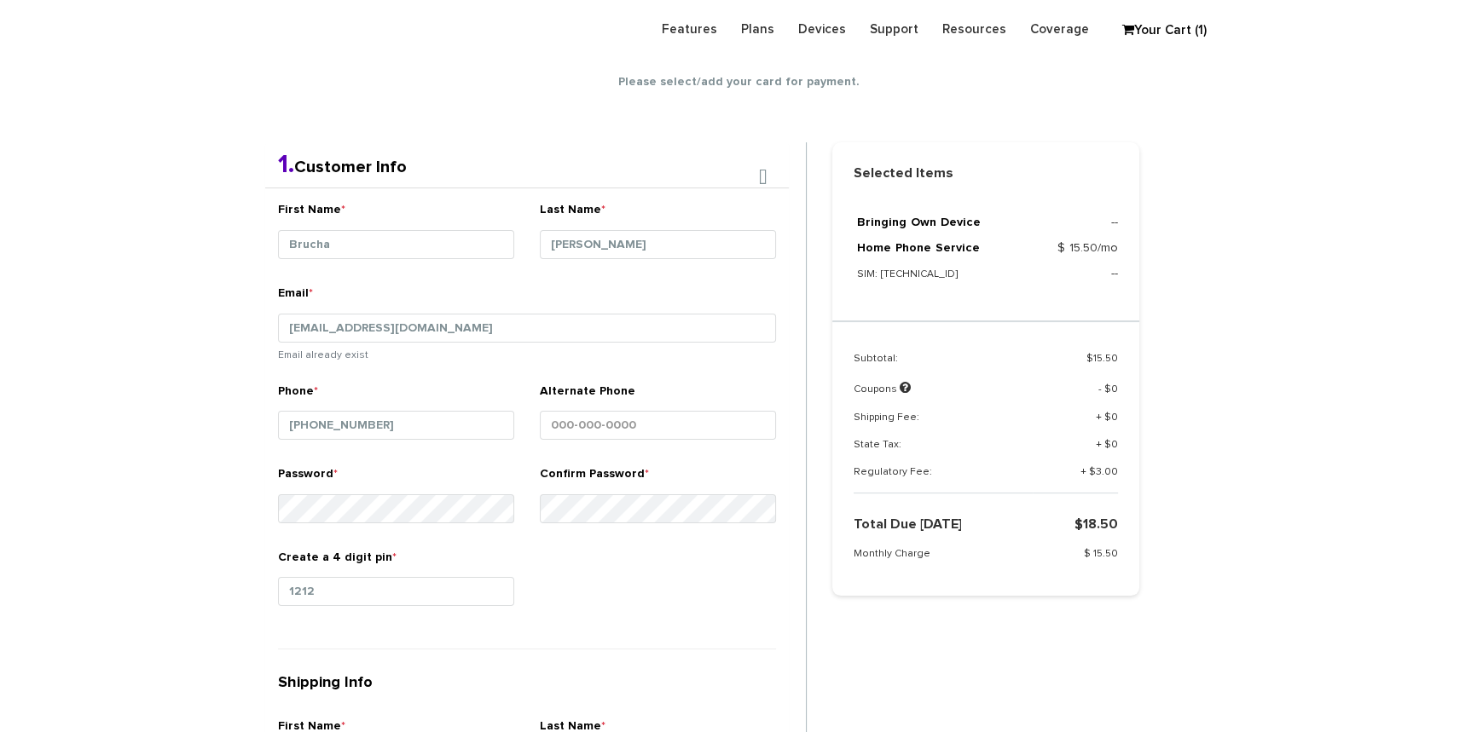
scroll to position [300, 0]
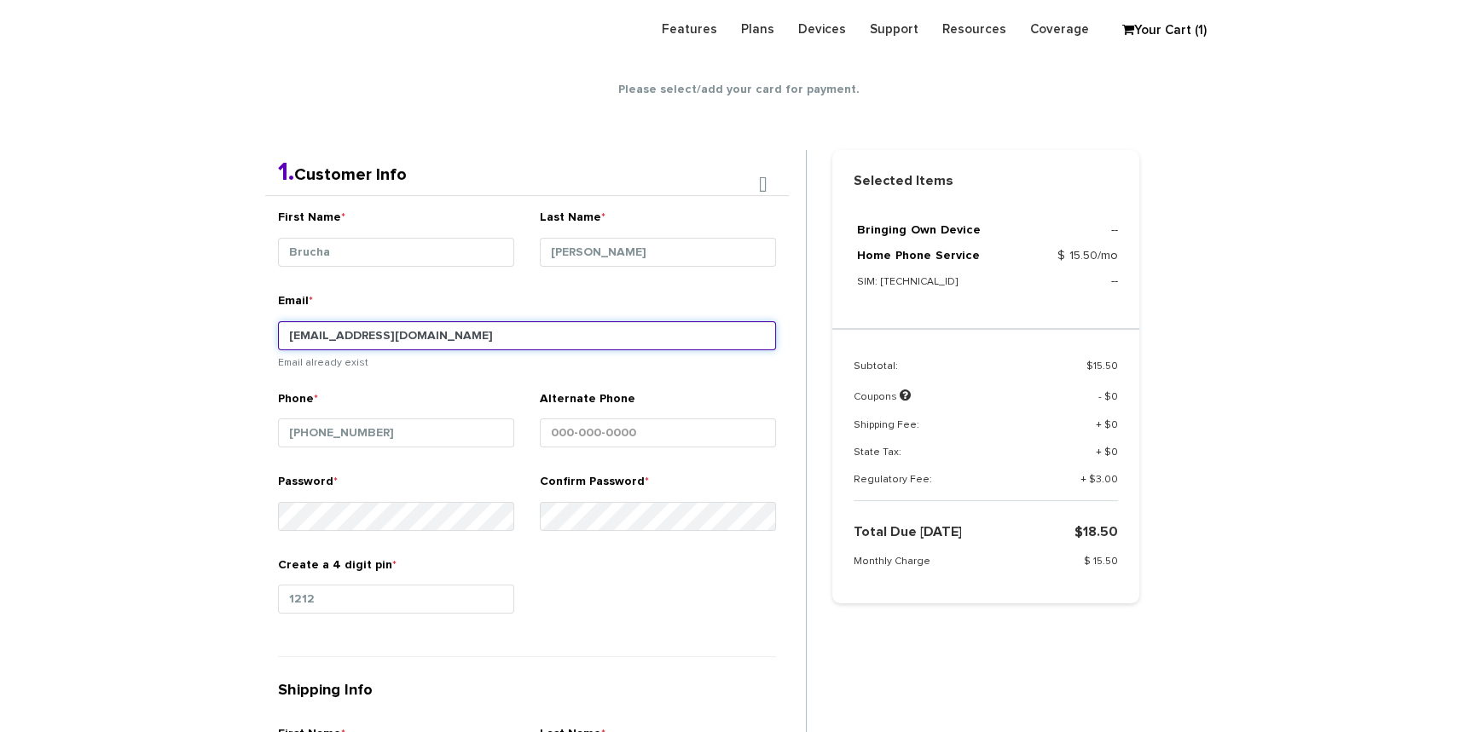
click at [417, 335] on input "shgy9700+8453522722@gmail.com" at bounding box center [527, 335] width 498 height 29
drag, startPoint x: 350, startPoint y: 336, endPoint x: 367, endPoint y: 362, distance: 31.9
click at [349, 341] on input "shgy9700+8453522722@gmail.com" at bounding box center [527, 335] width 498 height 29
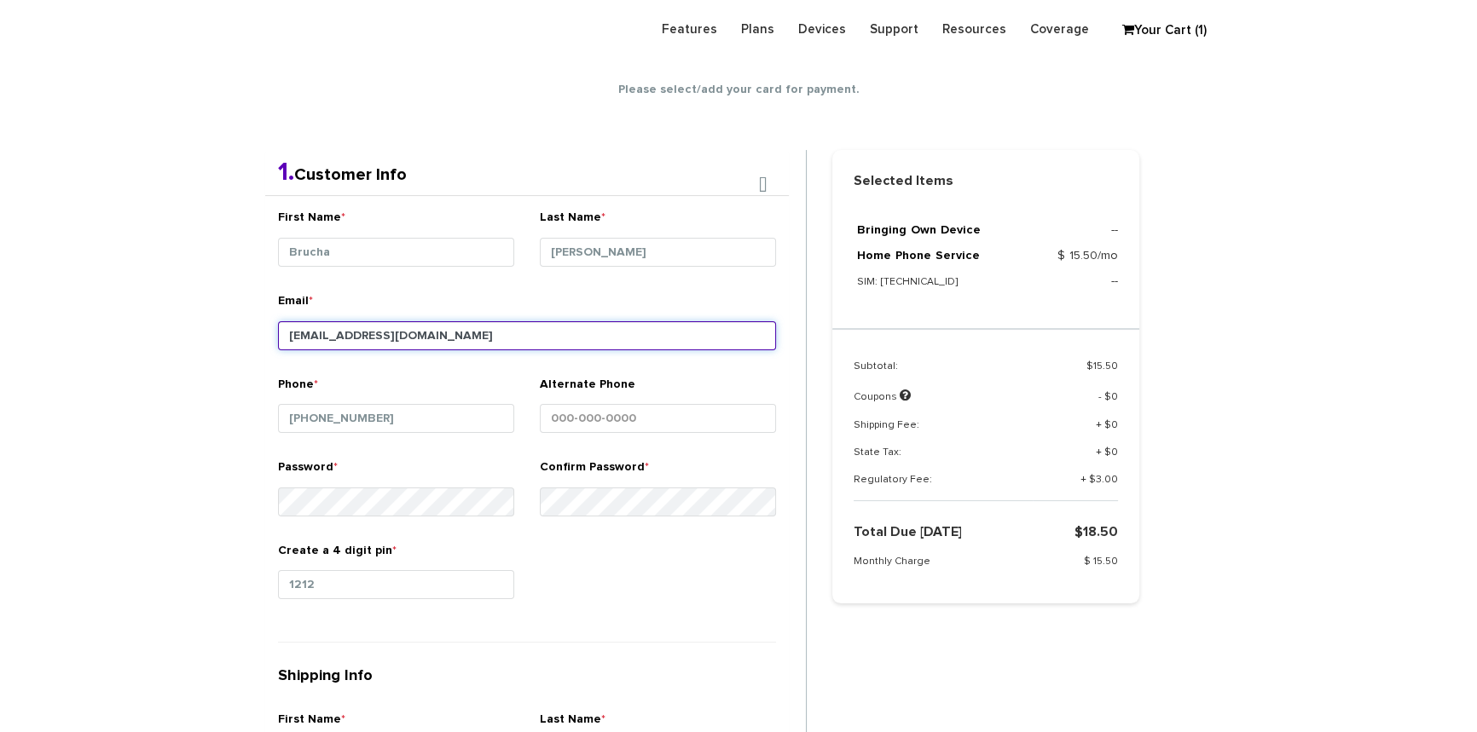
type input "shgy9700+18453522722@gmail.com"
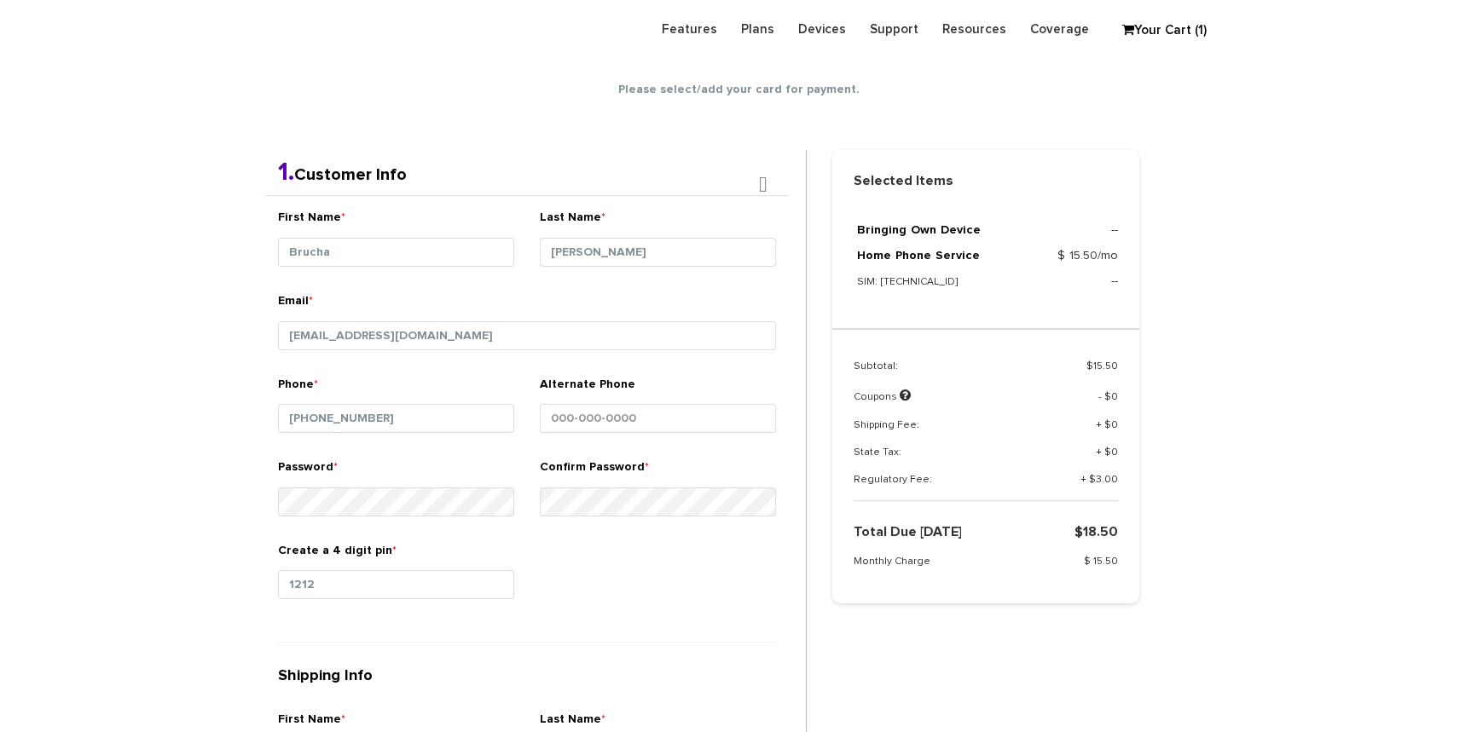
click at [608, 580] on div "Create a 4 digit pin * 1212" at bounding box center [527, 584] width 524 height 84
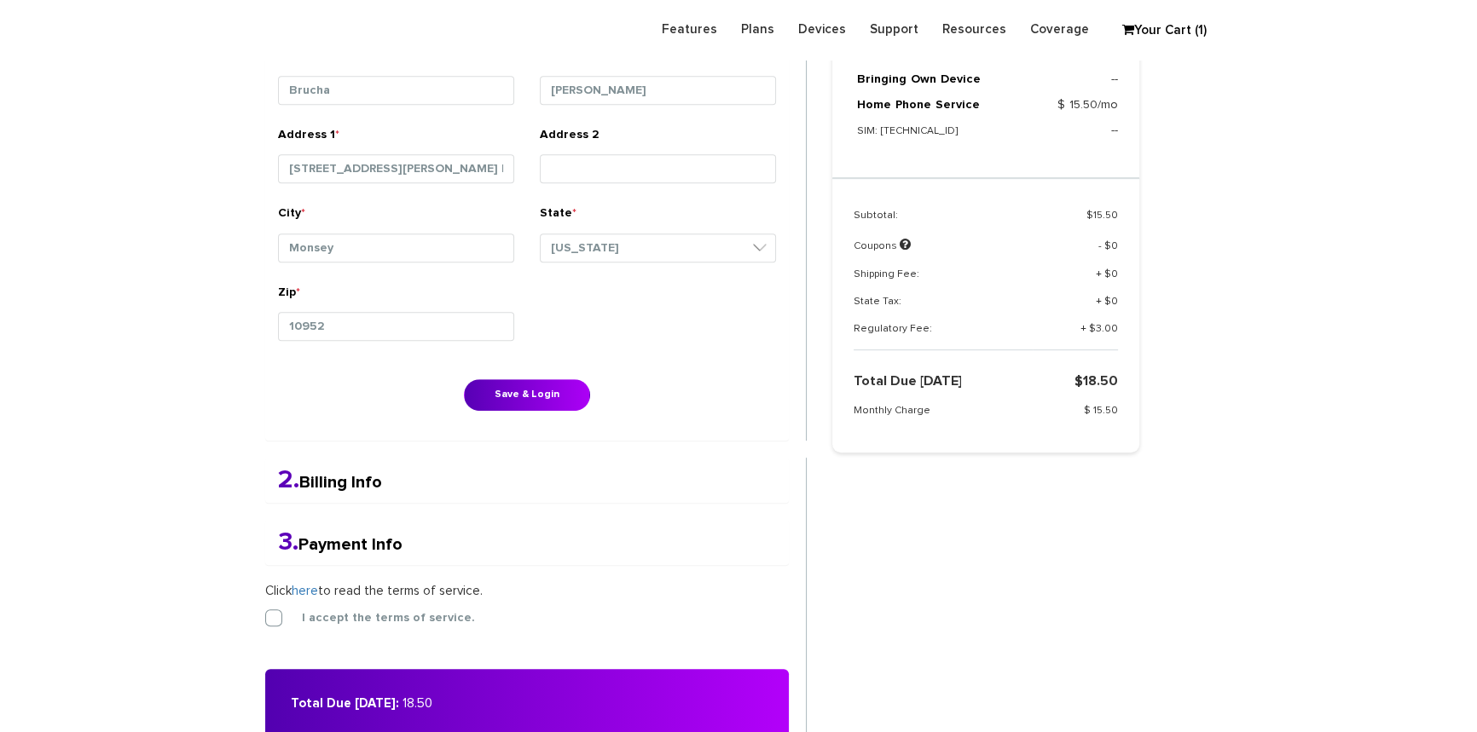
scroll to position [998, 0]
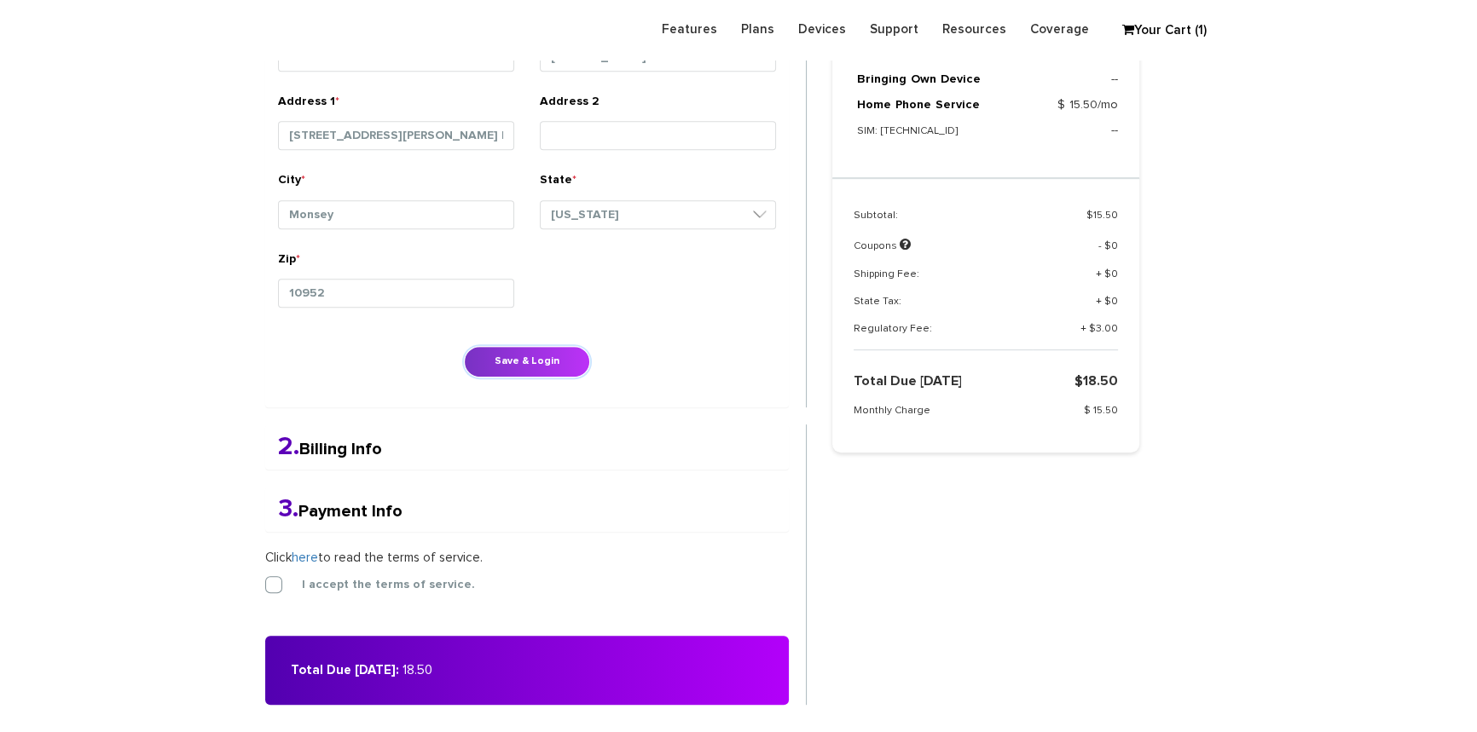
click at [544, 357] on button "Save & Login" at bounding box center [527, 362] width 126 height 32
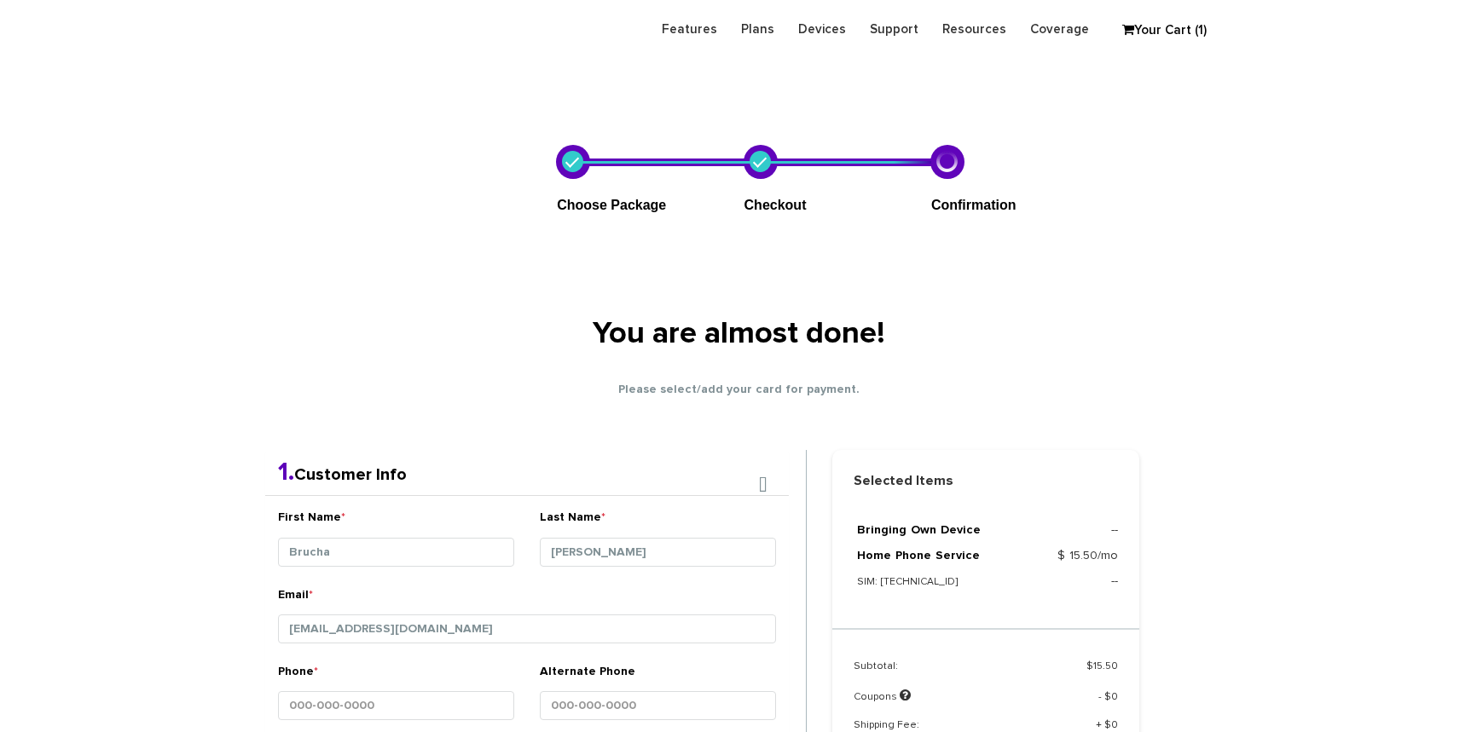
scroll to position [300, 0]
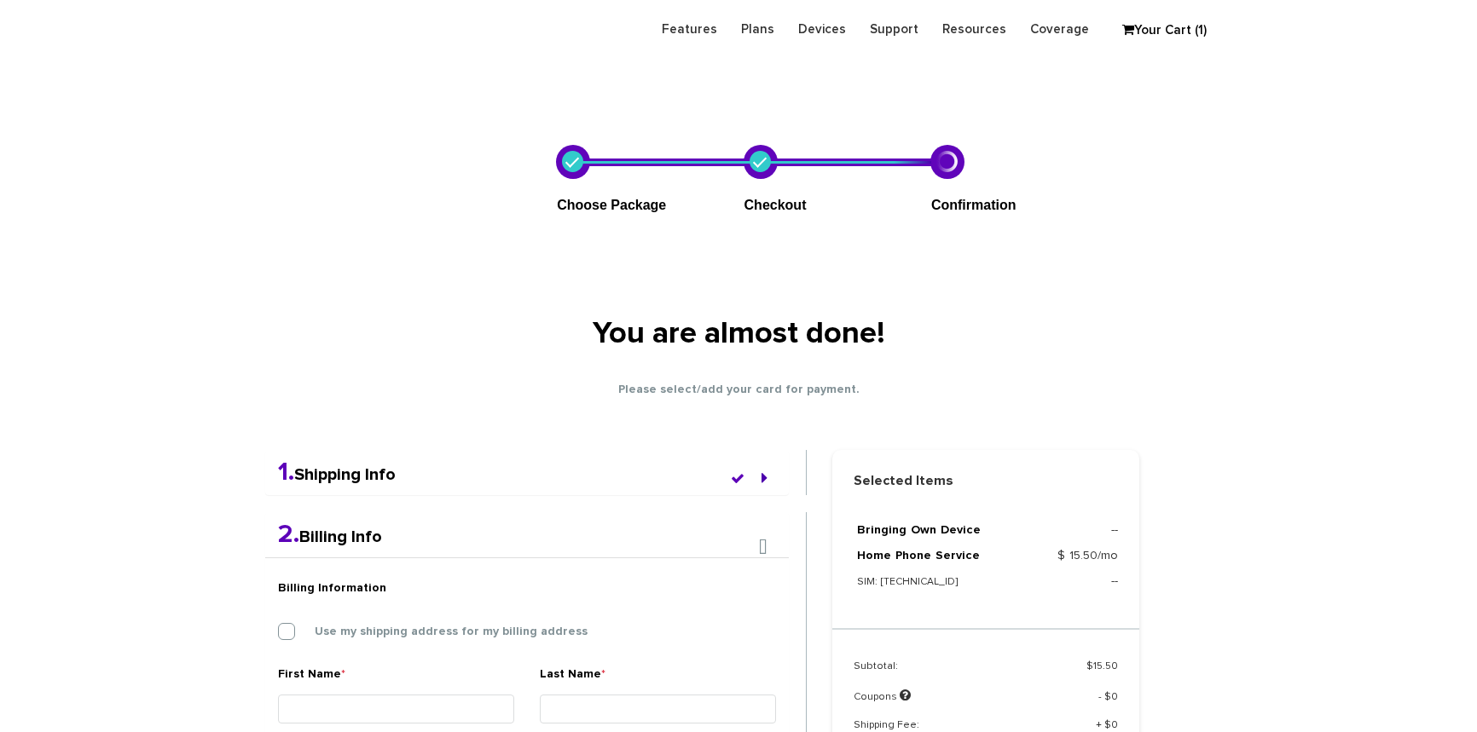
scroll to position [869, 0]
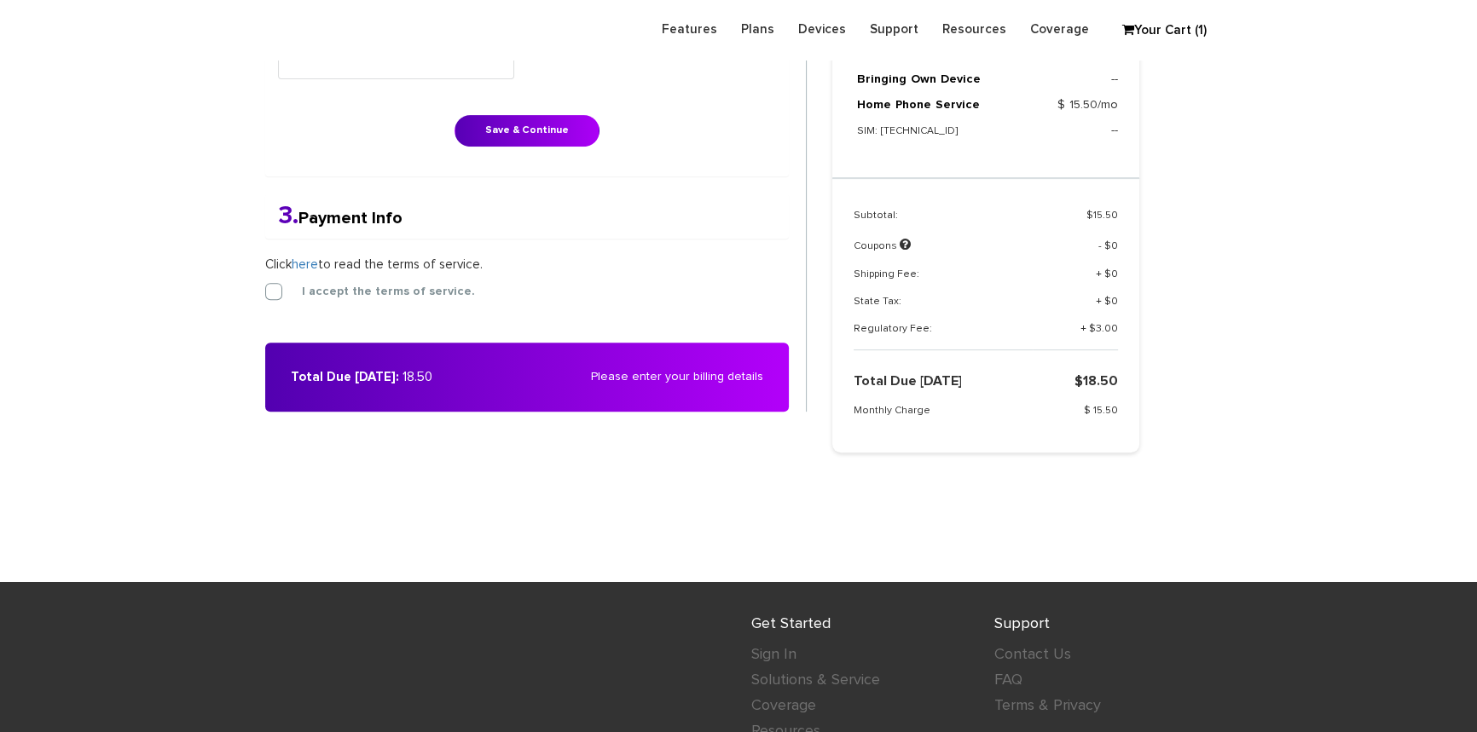
click at [287, 304] on form "2. Billing Info Billing Information Use my shipping address for my billing addr…" at bounding box center [535, 28] width 541 height 768
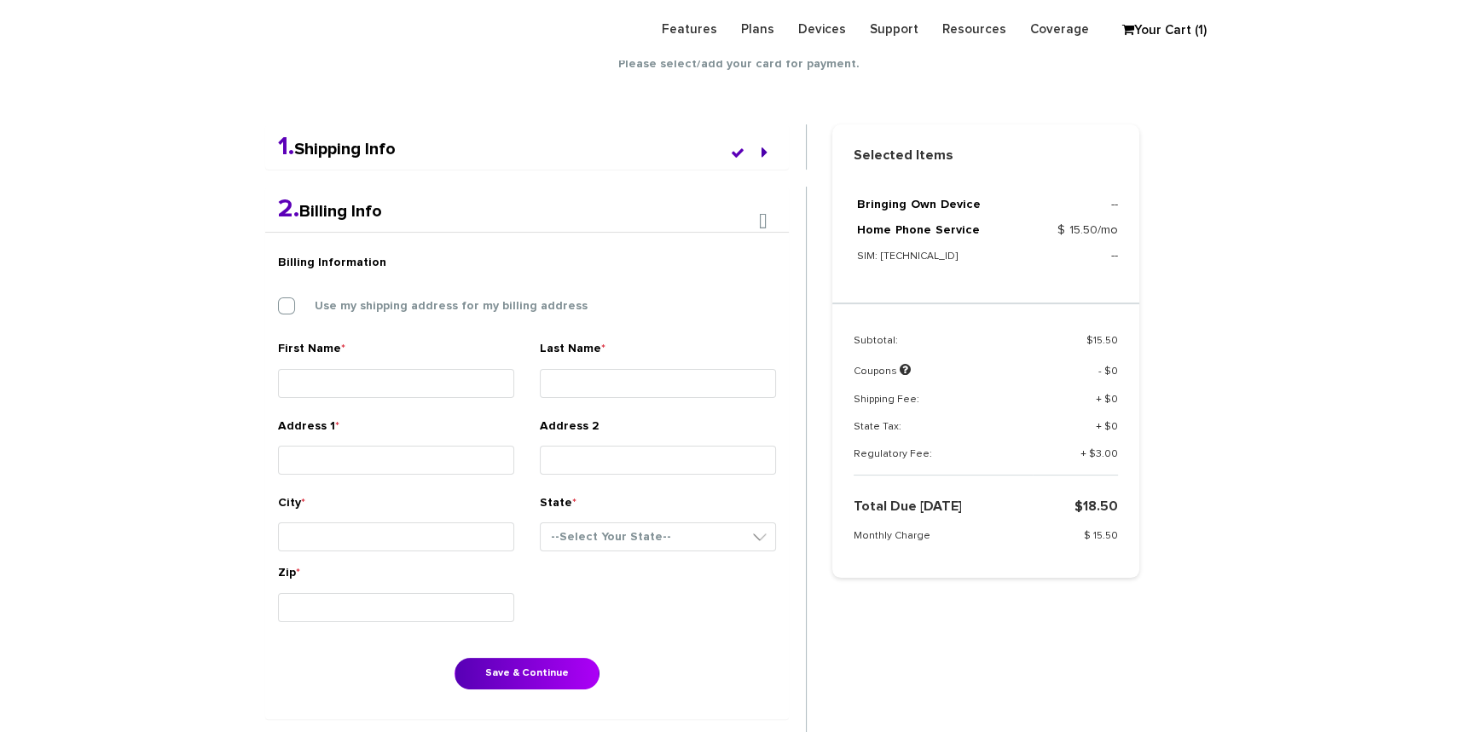
scroll to position [351, 0]
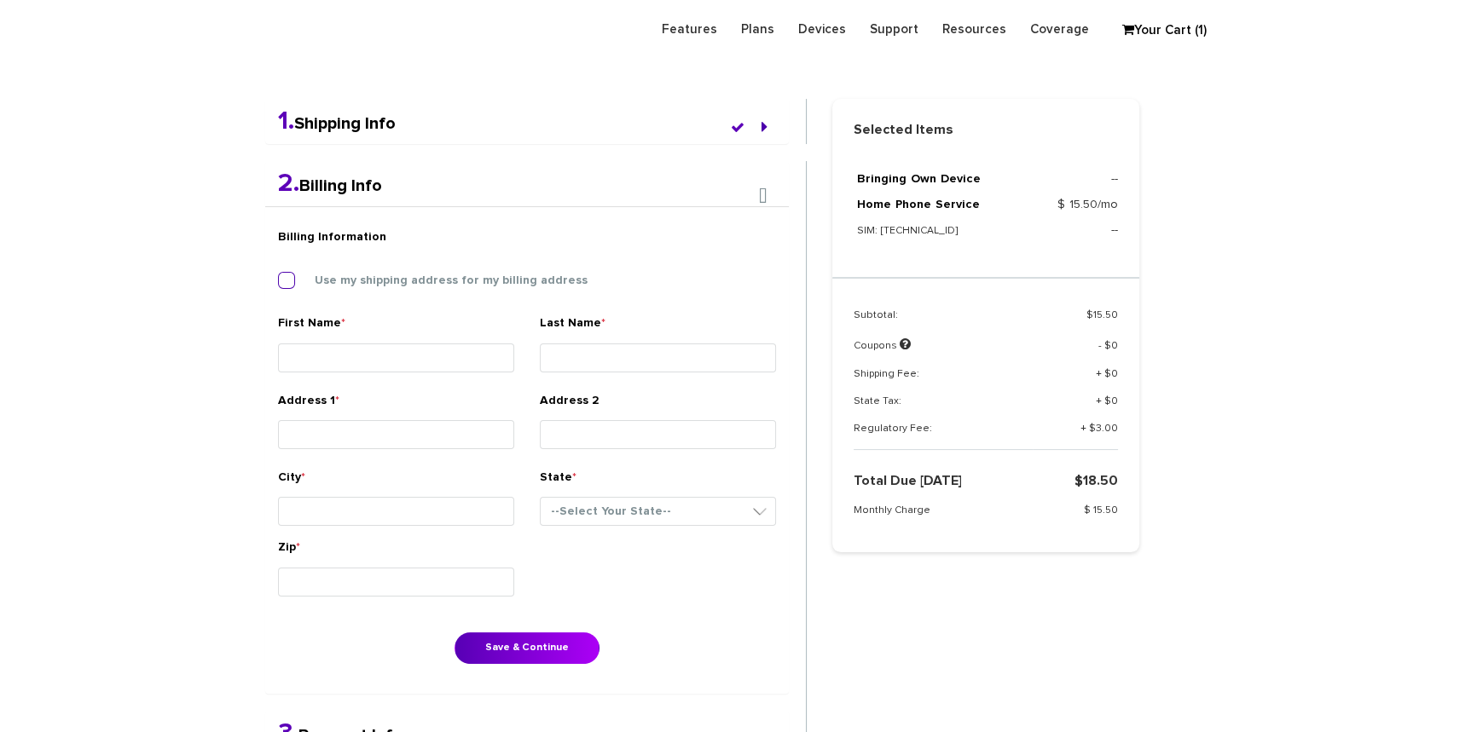
click at [289, 281] on label "Use my shipping address for my billing address" at bounding box center [438, 280] width 298 height 15
click at [278, 275] on input "Use my shipping address for my billing address" at bounding box center [278, 275] width 0 height 0
type input "Brucha"
type input "Lorincz"
type input "47 Kaser Ter, Apt. B"
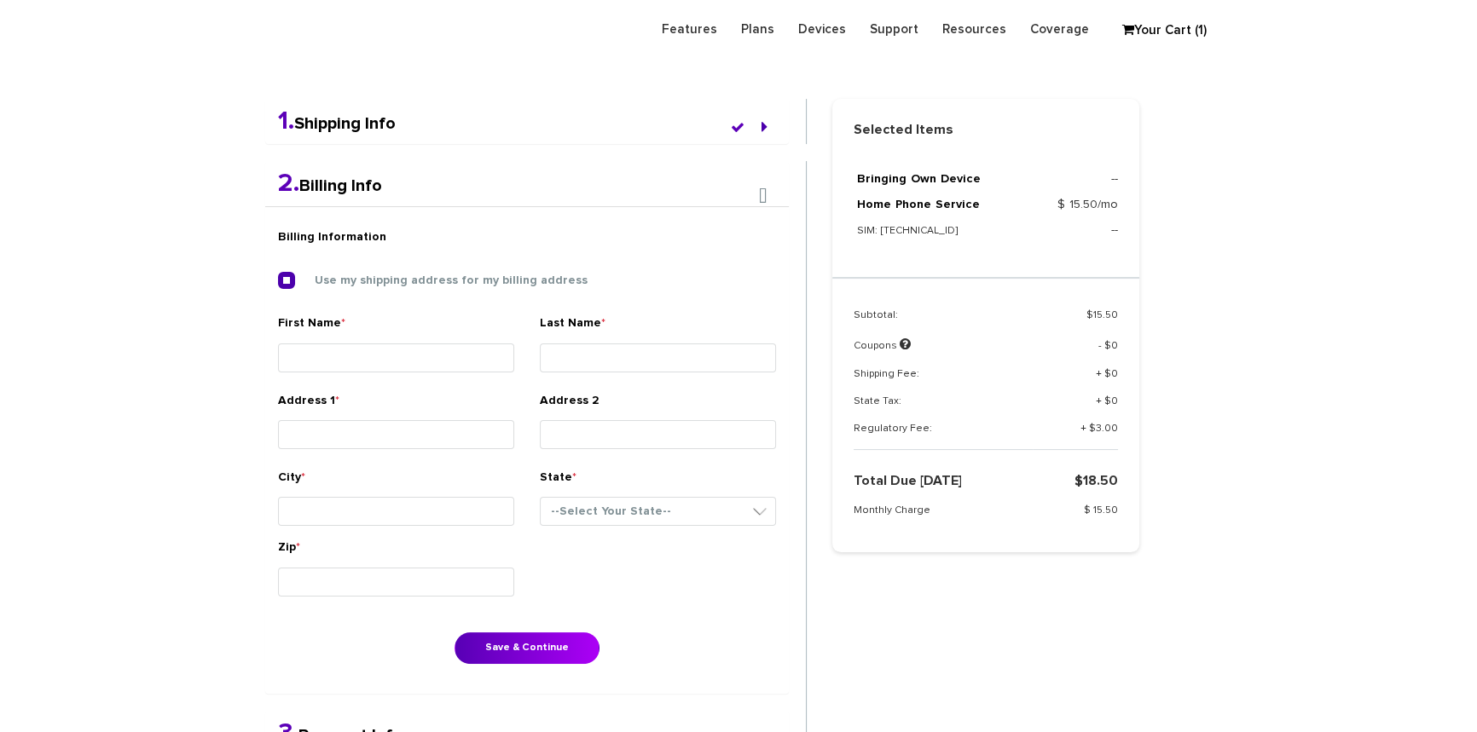
type input "Monsey"
select select "NY"
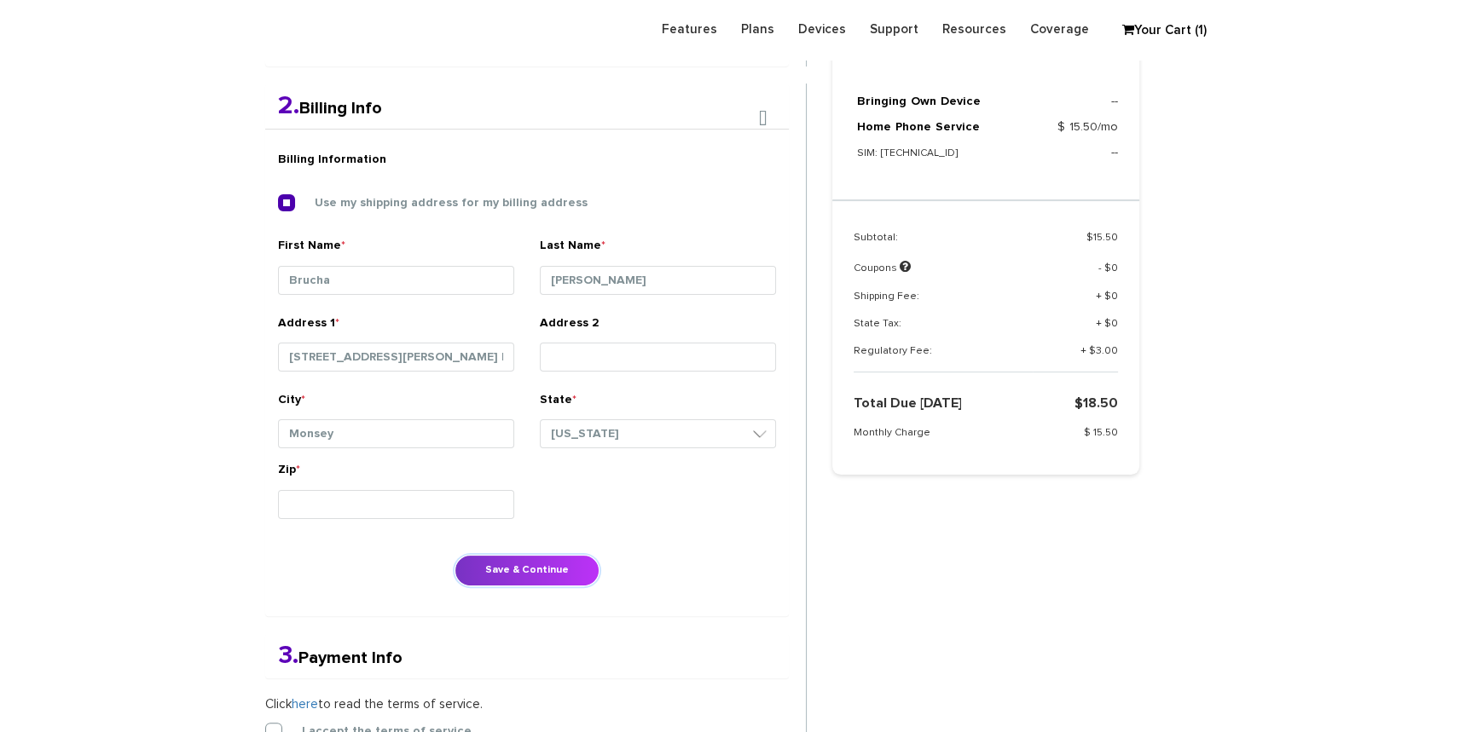
click at [552, 560] on button "Save & Continue" at bounding box center [526, 571] width 145 height 32
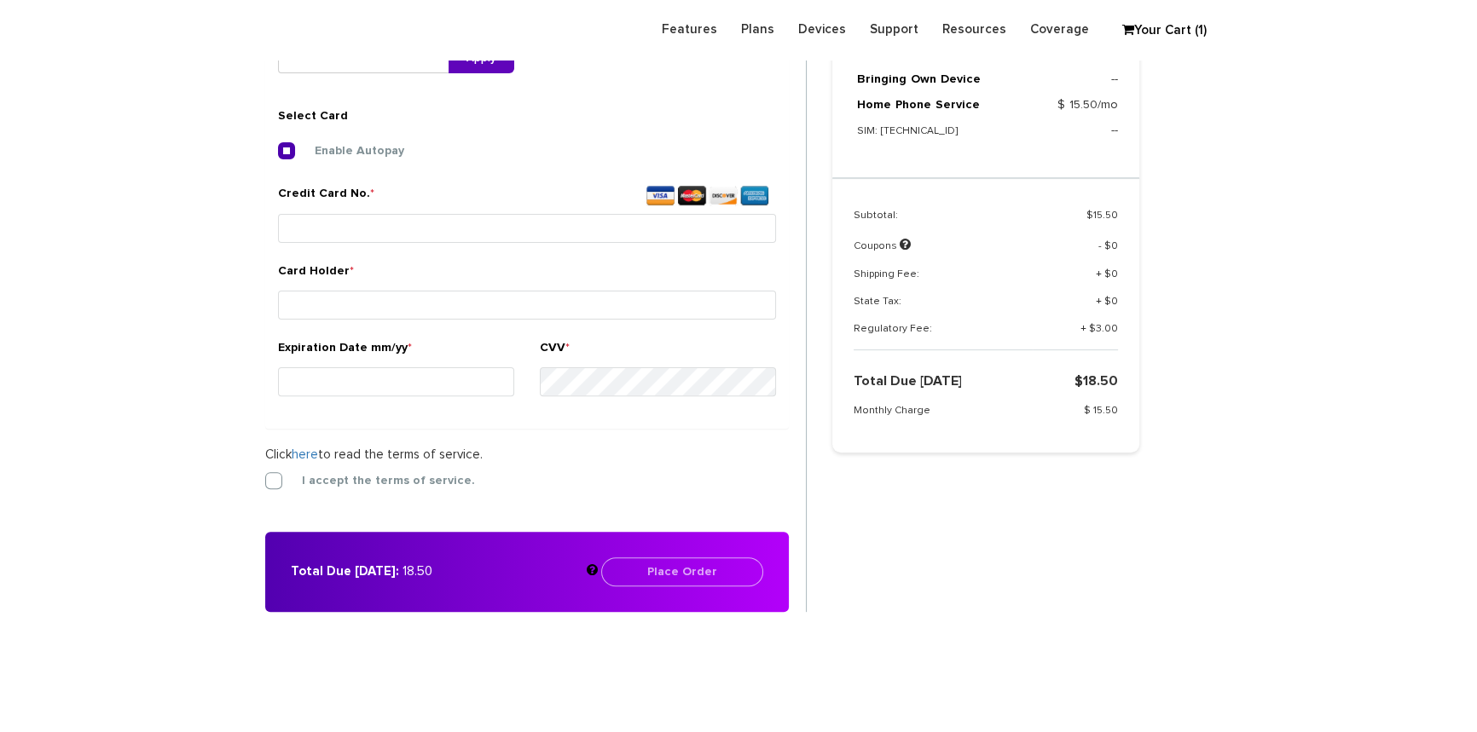
scroll to position [635, 0]
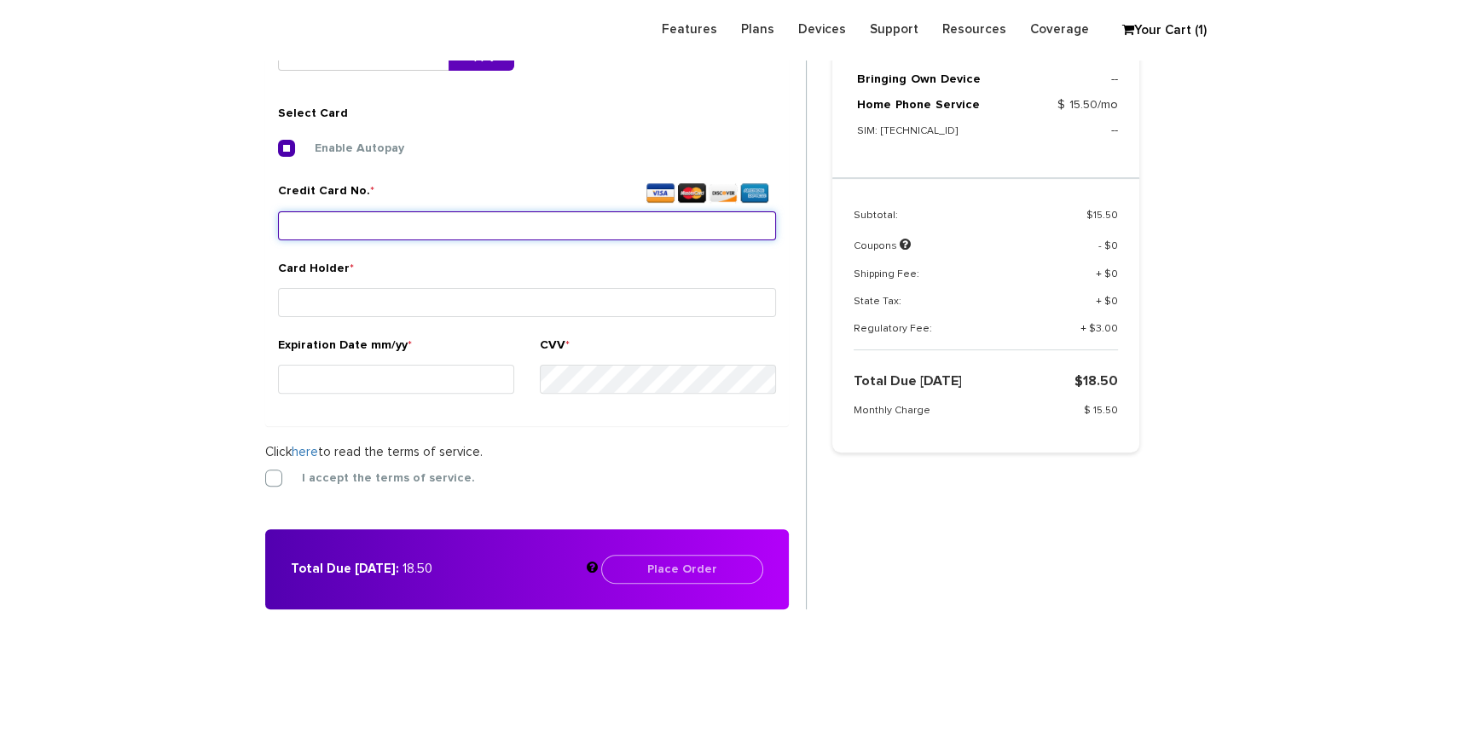
click at [437, 232] on input "Credit Card No. *" at bounding box center [527, 225] width 498 height 29
click at [417, 222] on input "Credit Card No. *" at bounding box center [527, 225] width 498 height 29
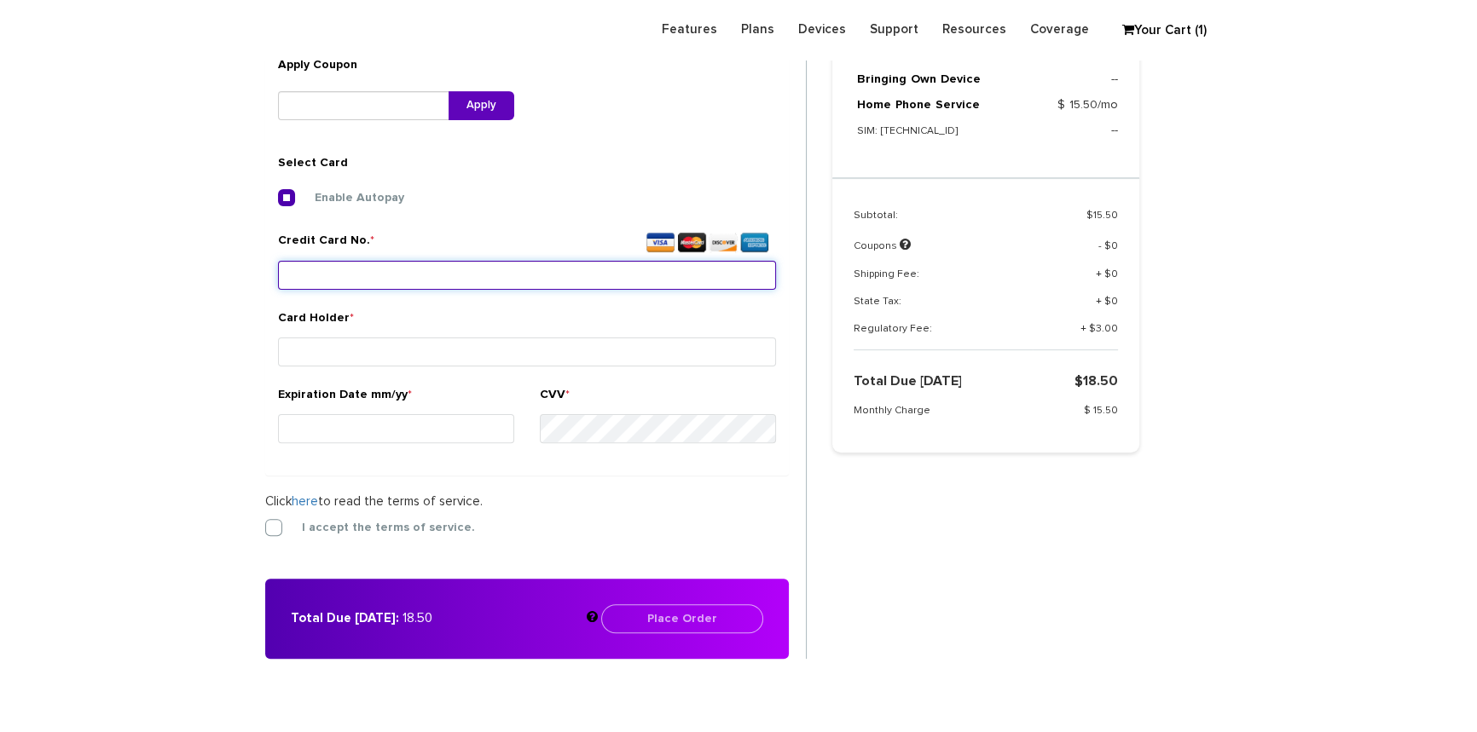
scroll to position [558, 0]
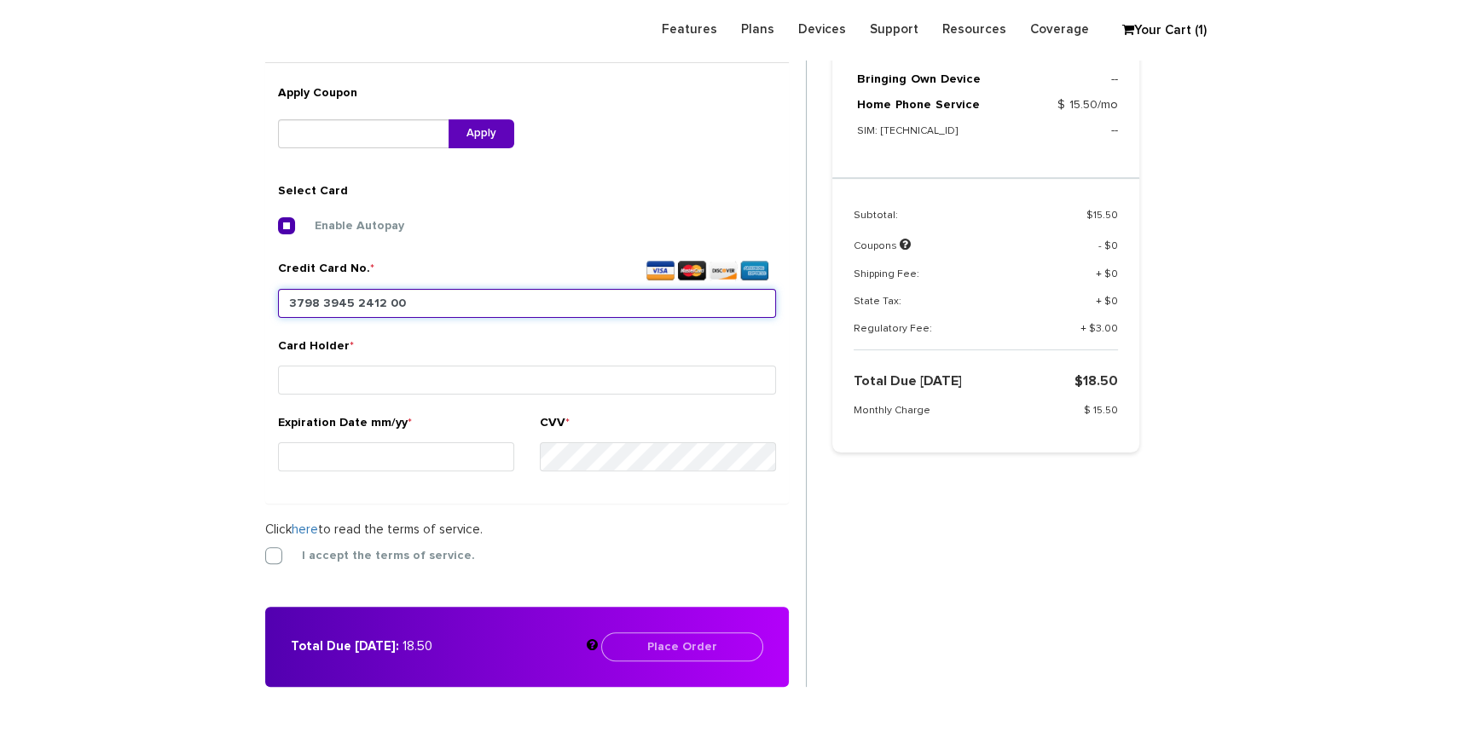
type input "3798 3945 2412 004"
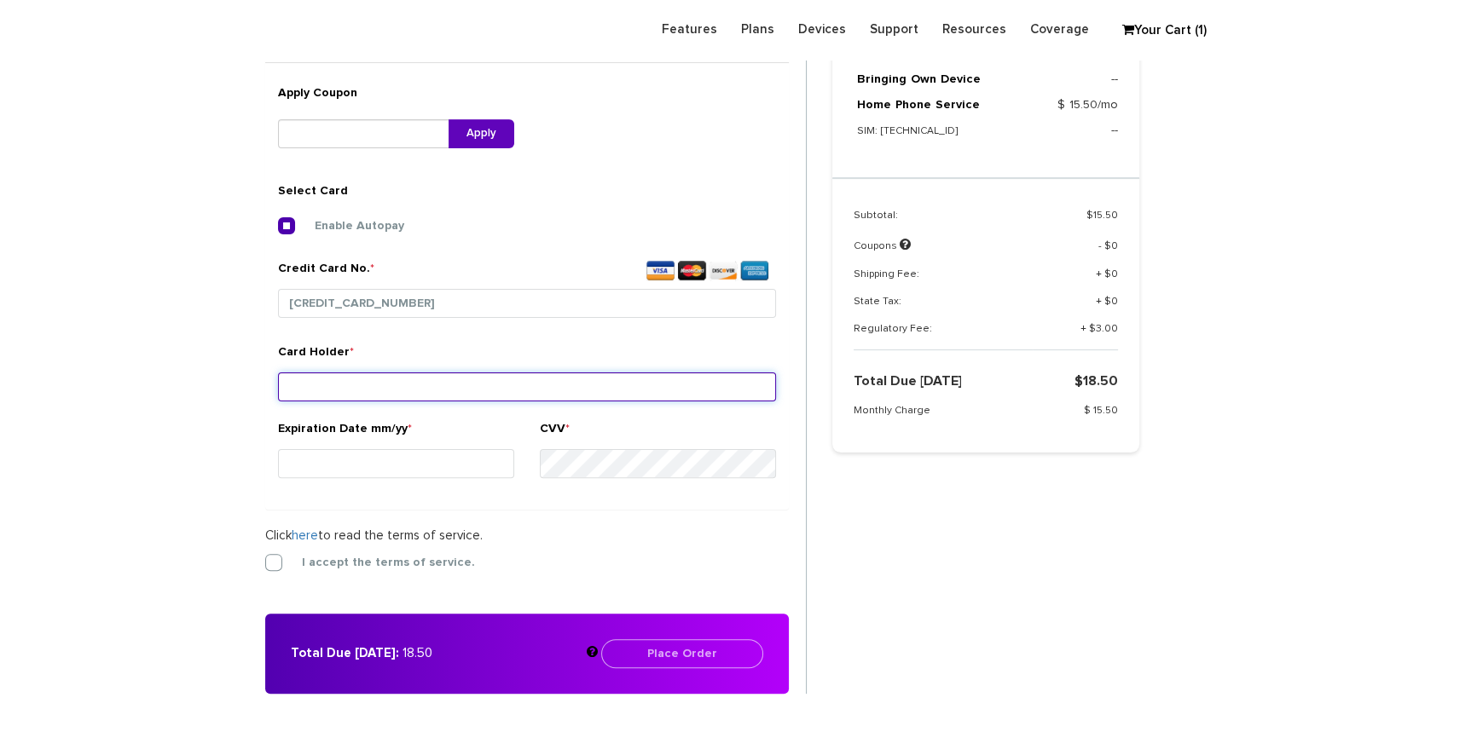
click at [383, 379] on input "Card Holder *" at bounding box center [527, 387] width 498 height 29
type input "[PERSON_NAME]"
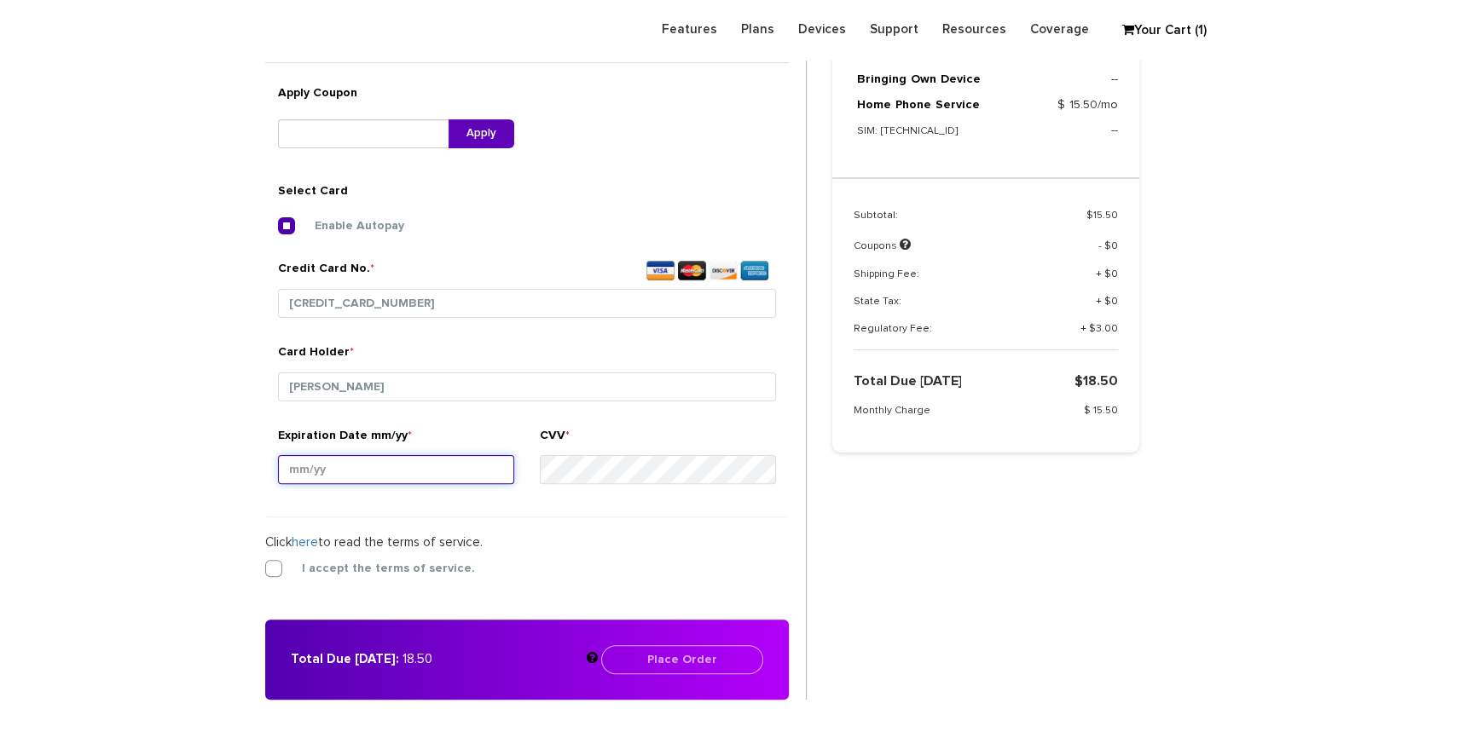
click at [344, 455] on input "Expiration Date mm/yy *" at bounding box center [396, 469] width 236 height 29
type input "06/30"
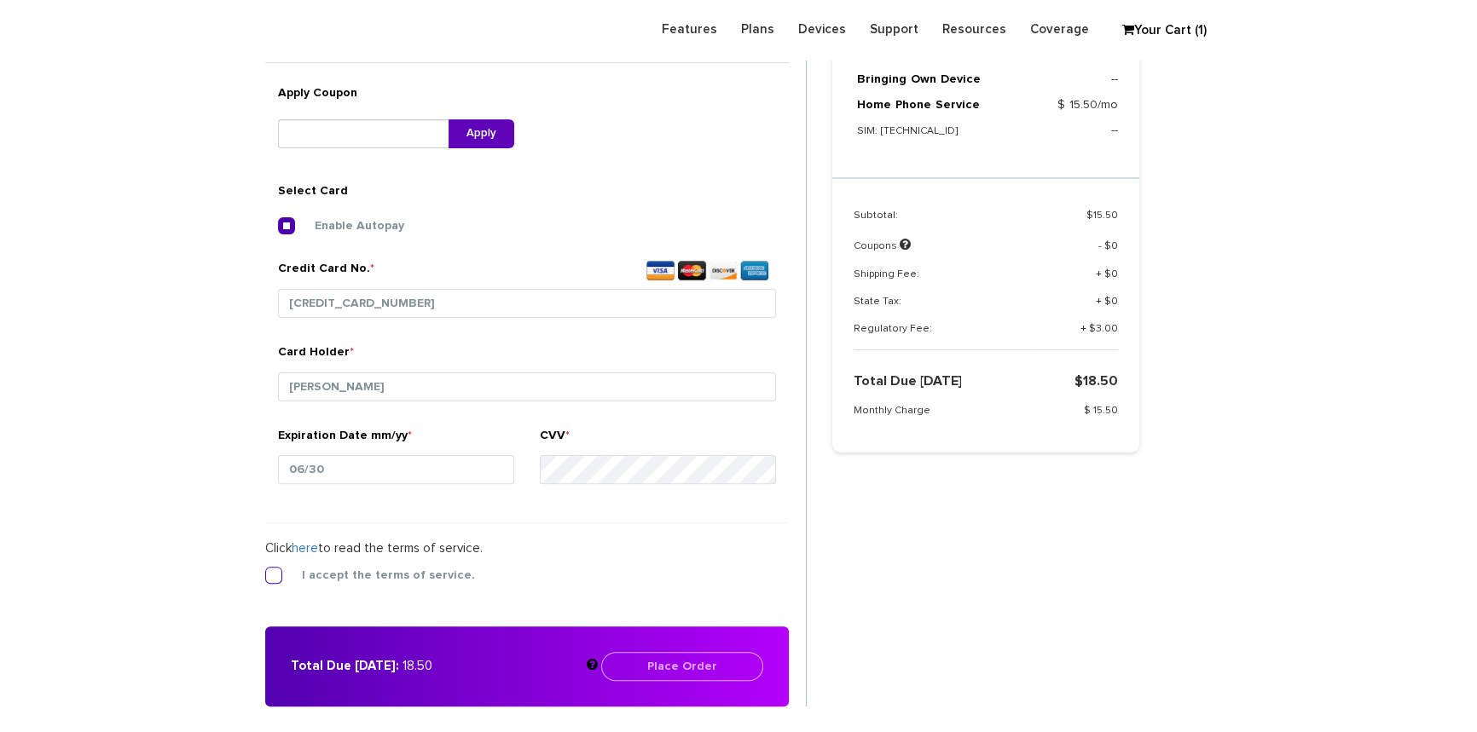
drag, startPoint x: 277, startPoint y: 568, endPoint x: 290, endPoint y: 564, distance: 13.2
click at [277, 568] on label "I accept the terms of service." at bounding box center [375, 575] width 199 height 15
click at [265, 570] on input "I accept the terms of service." at bounding box center [265, 570] width 0 height 0
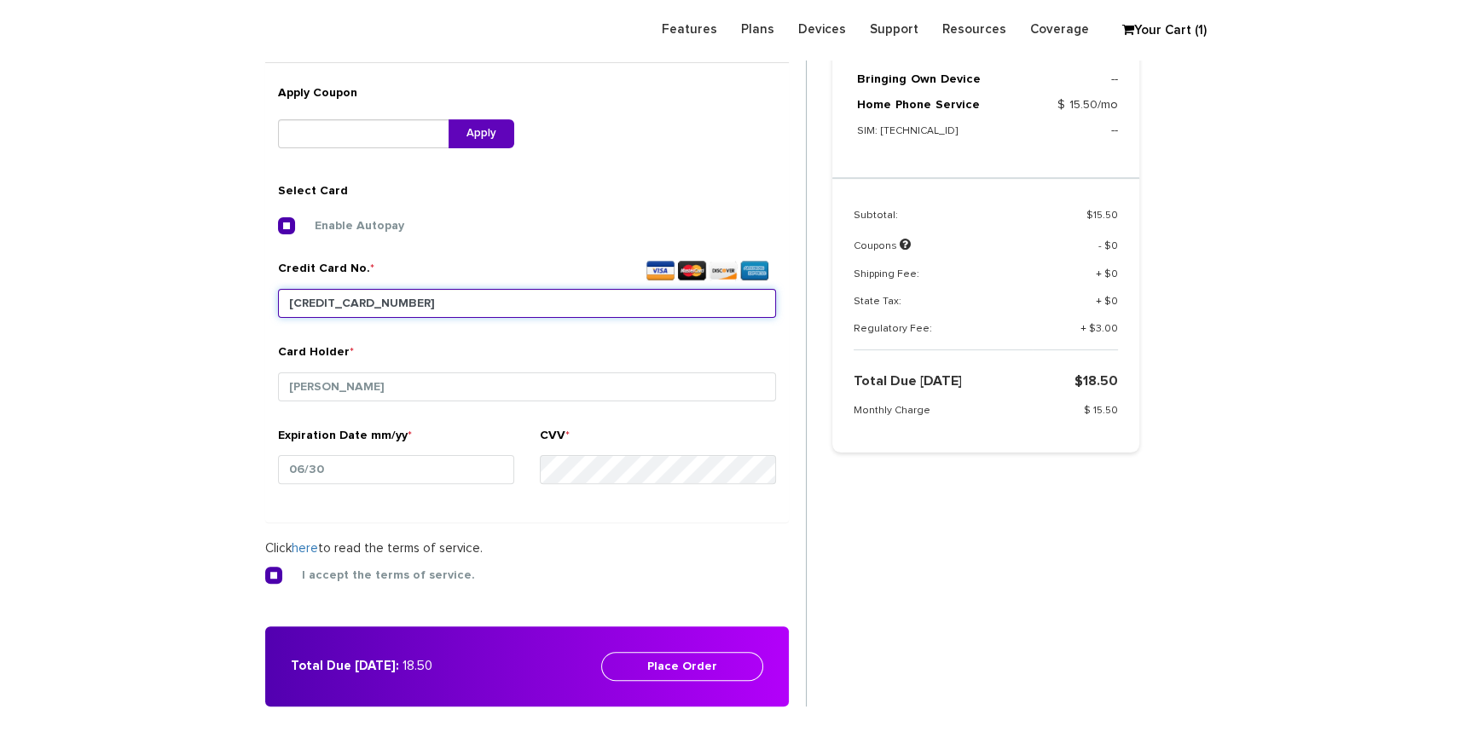
drag, startPoint x: 436, startPoint y: 297, endPoint x: 272, endPoint y: 315, distance: 164.7
click at [272, 315] on div "Credit Card No. * 3798 3945 2412 004" at bounding box center [527, 302] width 524 height 84
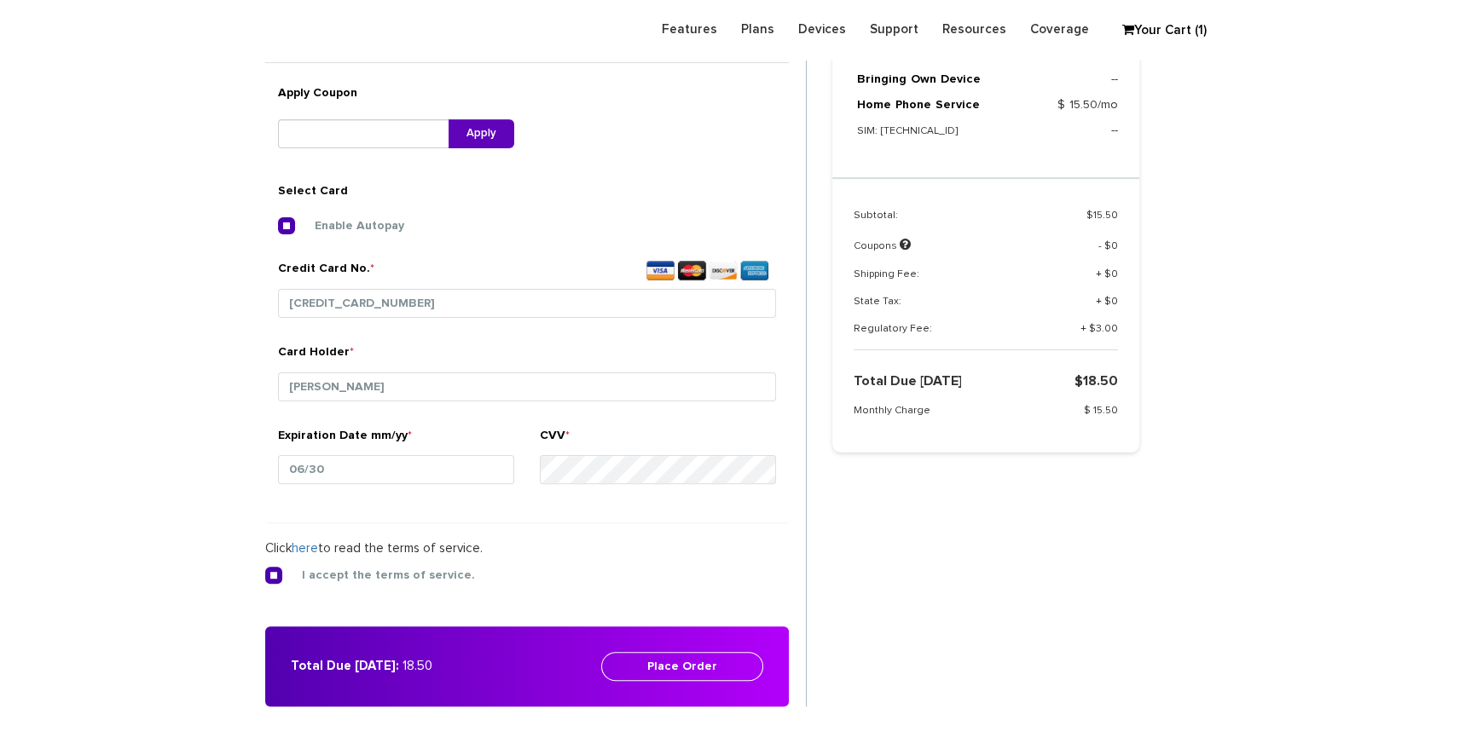
click at [585, 529] on form "2. Billing Info Billing Information Use my shipping address for my billing addr…" at bounding box center [535, 330] width 541 height 751
click at [680, 655] on button "Place Order" at bounding box center [682, 666] width 162 height 29
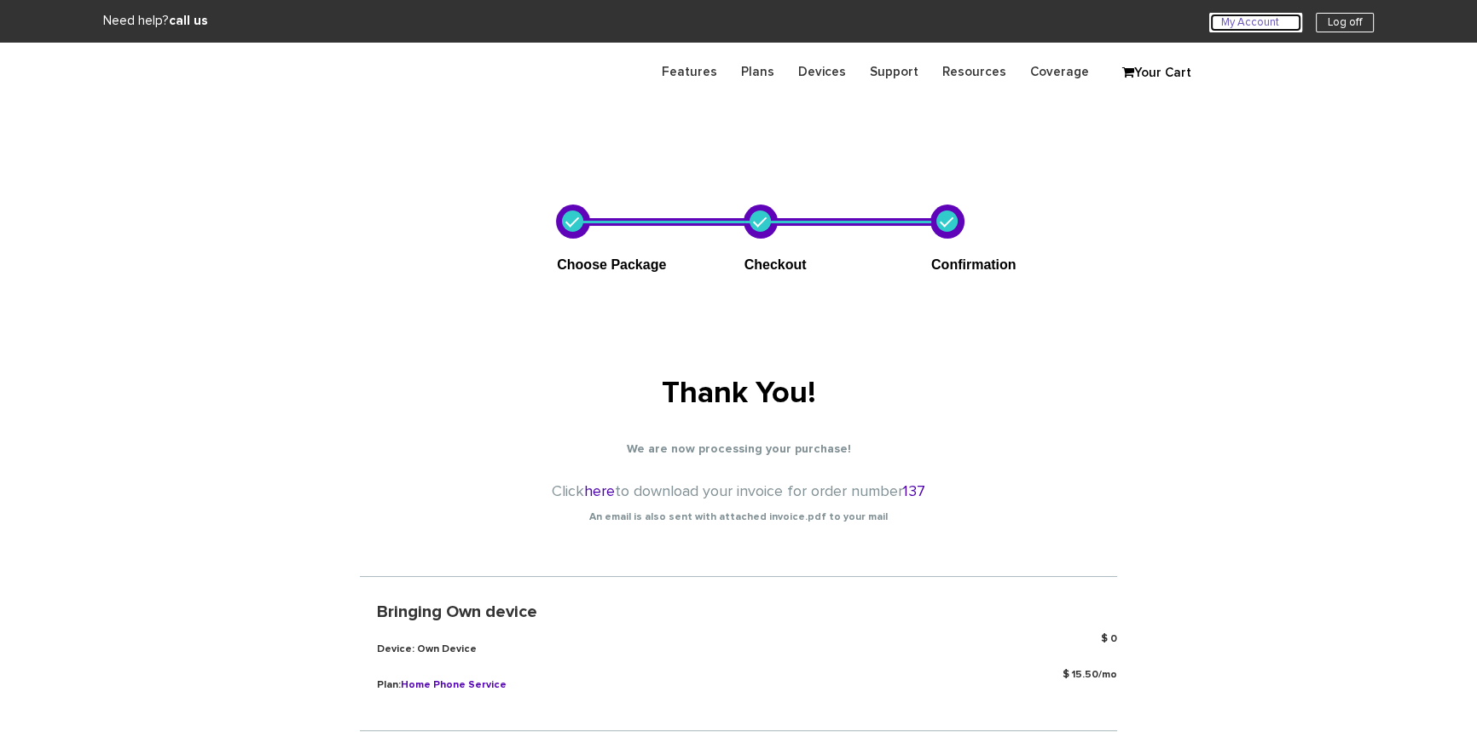
drag, startPoint x: 0, startPoint y: 0, endPoint x: 1241, endPoint y: 24, distance: 1240.8
click at [1241, 24] on link "My Account U" at bounding box center [1255, 23] width 93 height 20
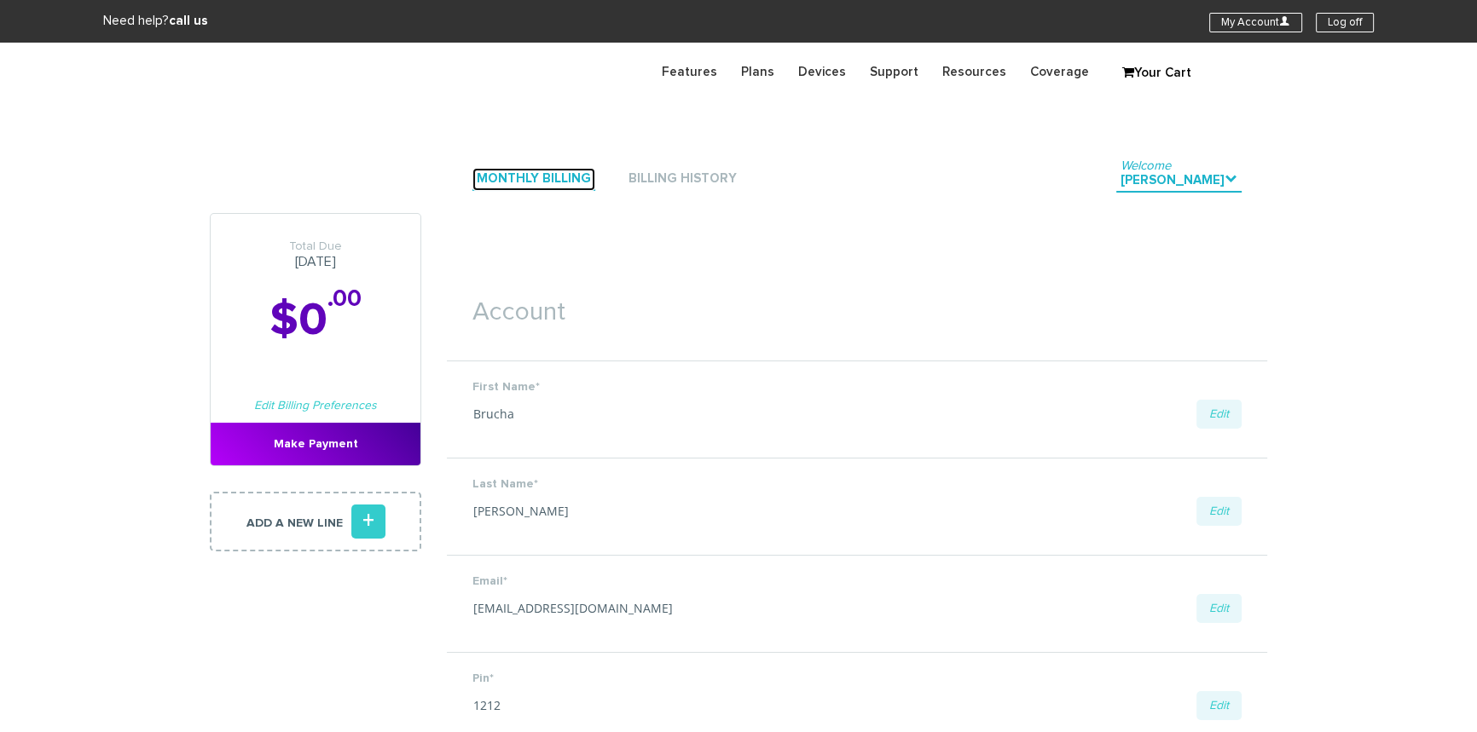
click at [559, 174] on link "Monthly Billing" at bounding box center [533, 179] width 123 height 23
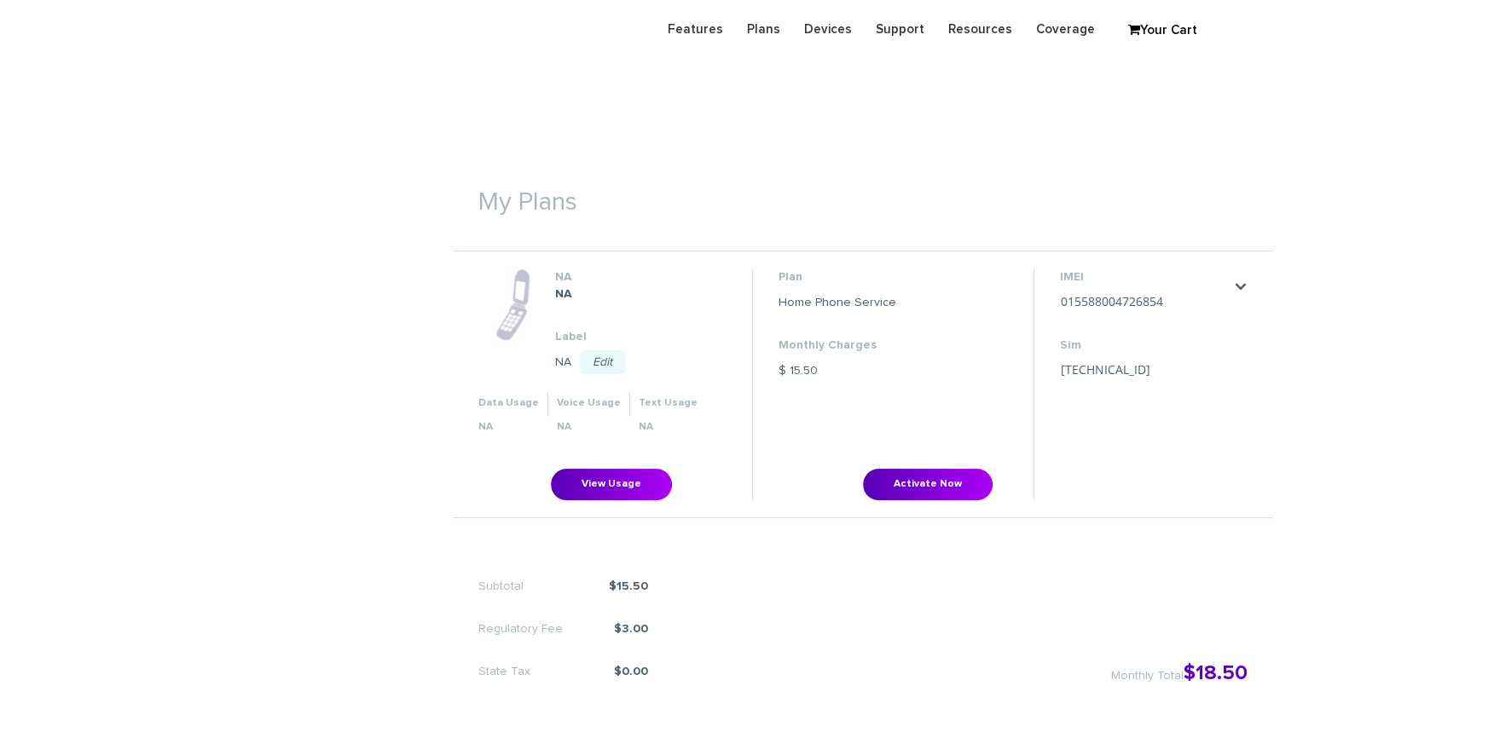
scroll to position [465, 0]
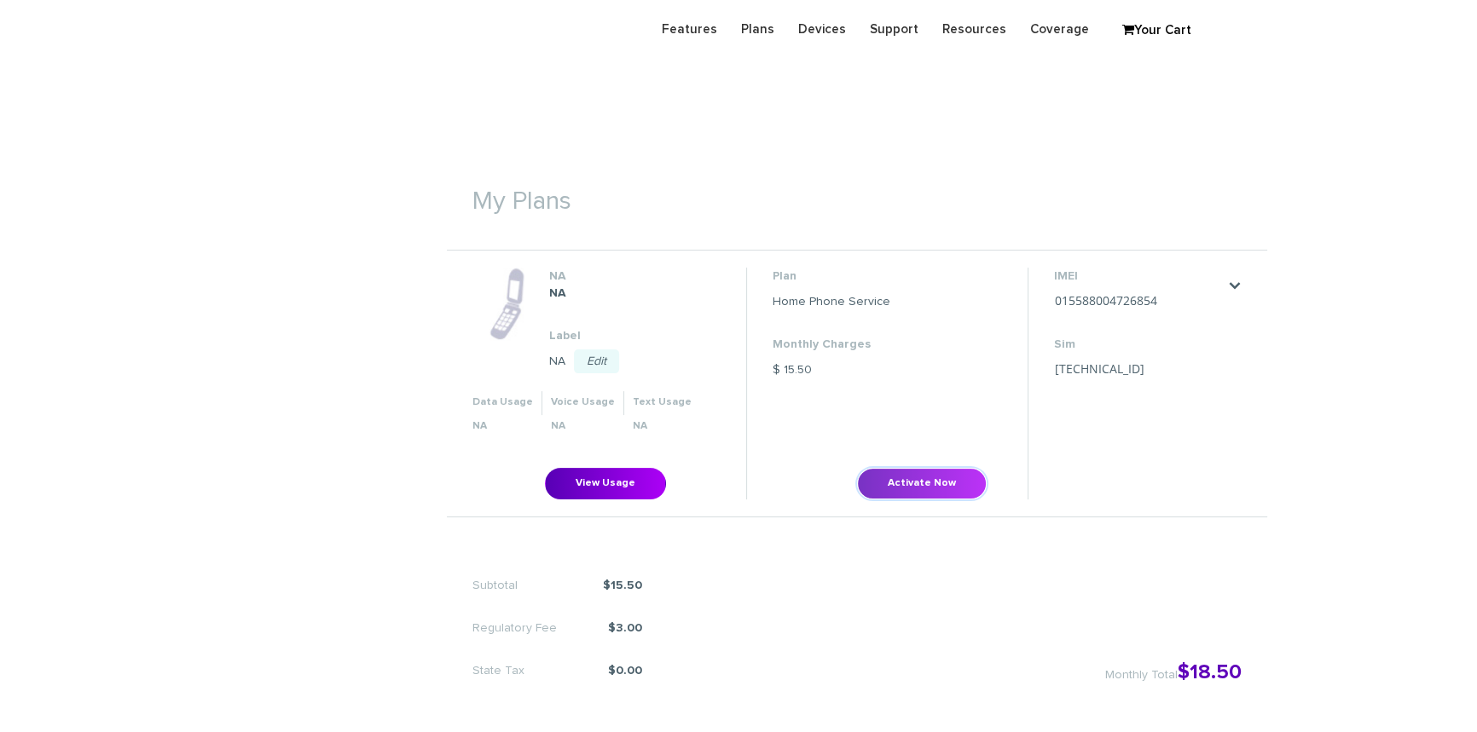
click at [926, 483] on button "Activate Now" at bounding box center [922, 484] width 130 height 32
type input "[TECHNICAL_ID]"
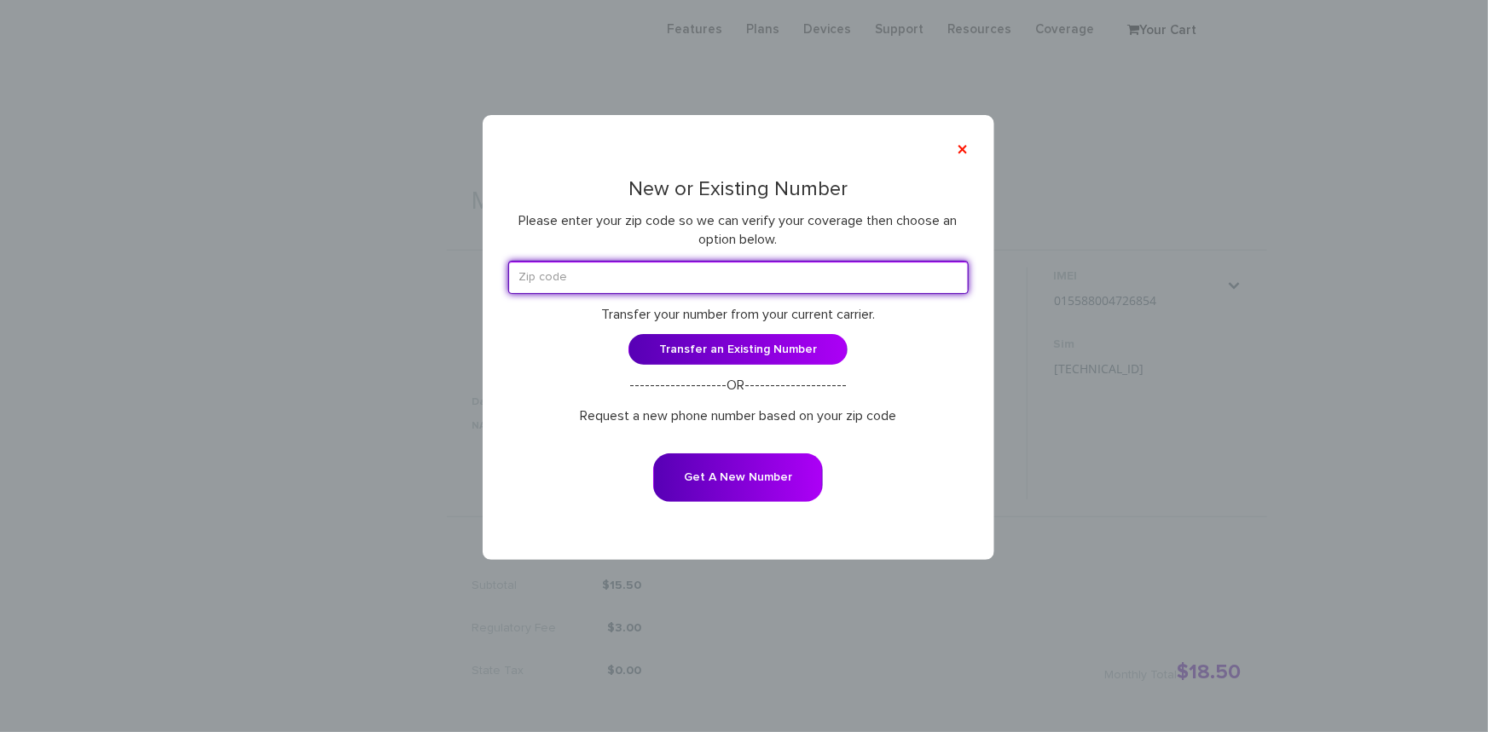
click at [648, 275] on input "text" at bounding box center [738, 277] width 460 height 33
type input "10952"
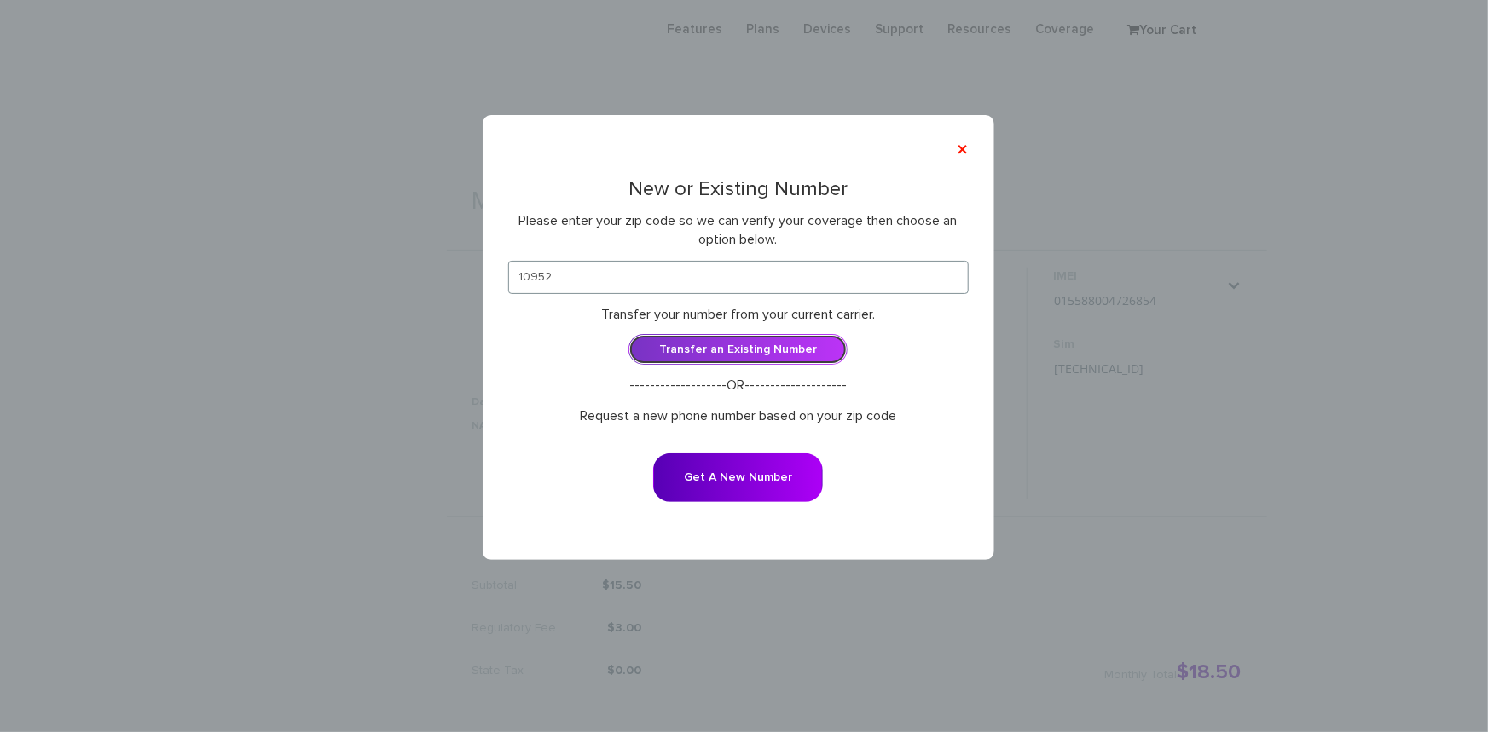
click at [721, 359] on link "Transfer an Existing Number" at bounding box center [737, 349] width 219 height 31
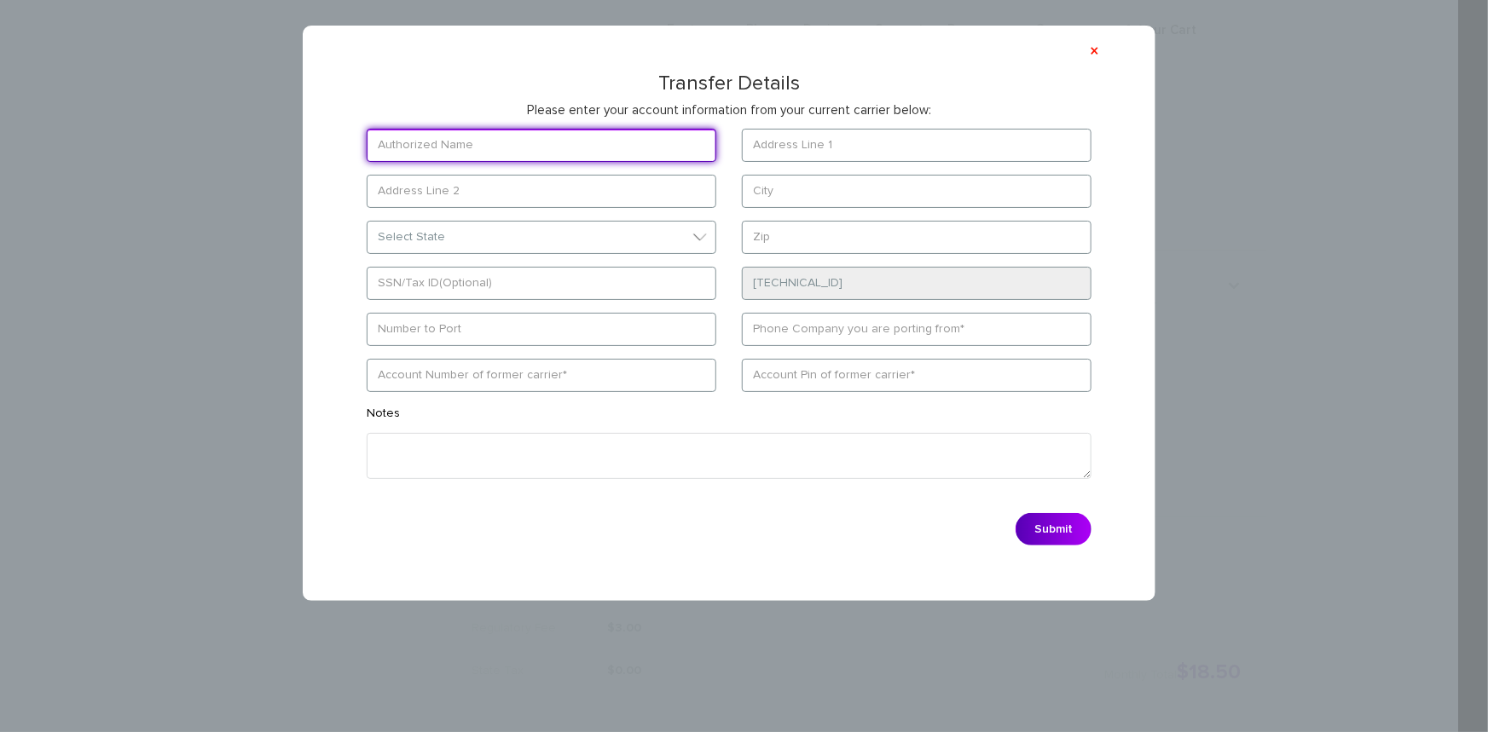
click at [501, 136] on input "text" at bounding box center [542, 145] width 350 height 33
type input "[PERSON_NAME]"
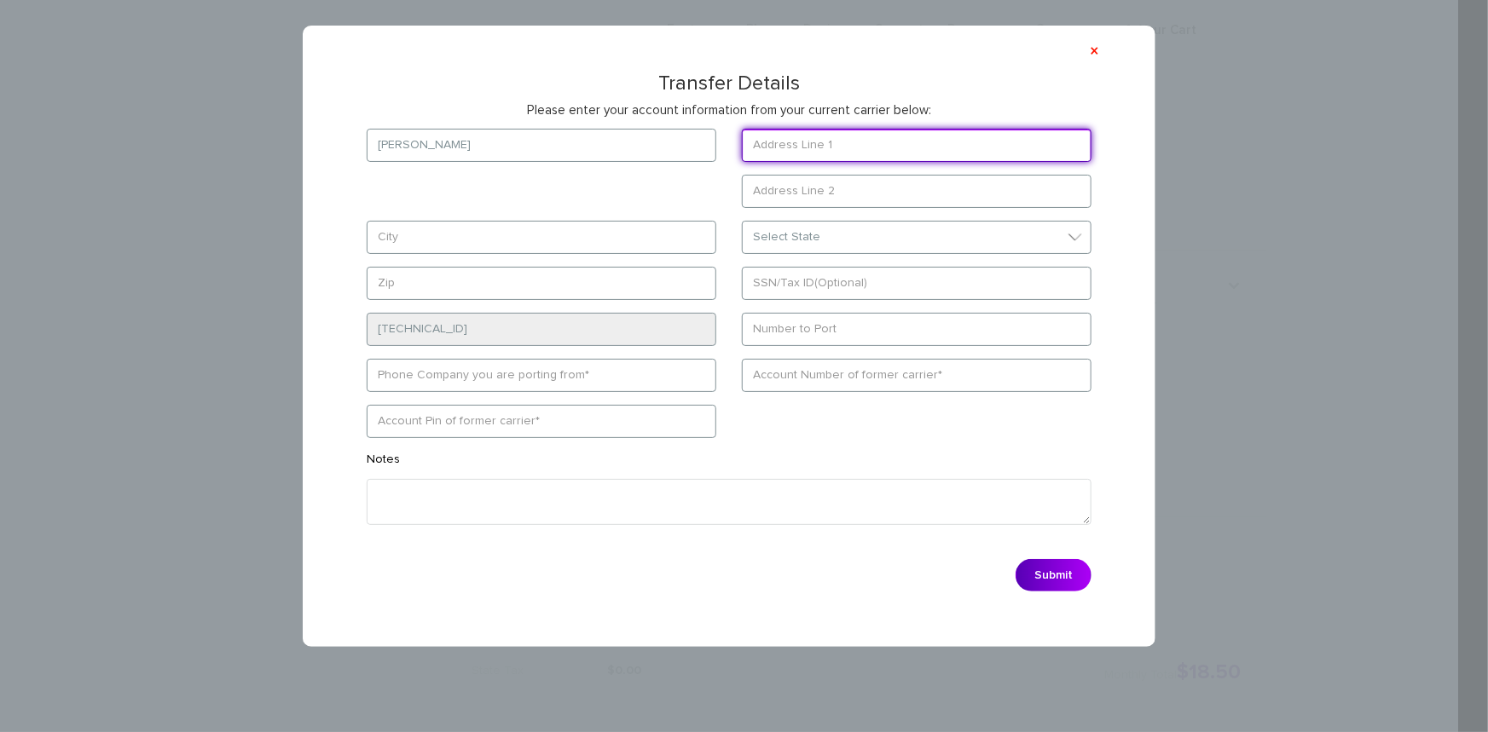
click at [867, 148] on input "text" at bounding box center [917, 145] width 350 height 33
paste input "[STREET_ADDRESS][PERSON_NAME] B"
type input "[STREET_ADDRESS][PERSON_NAME] B"
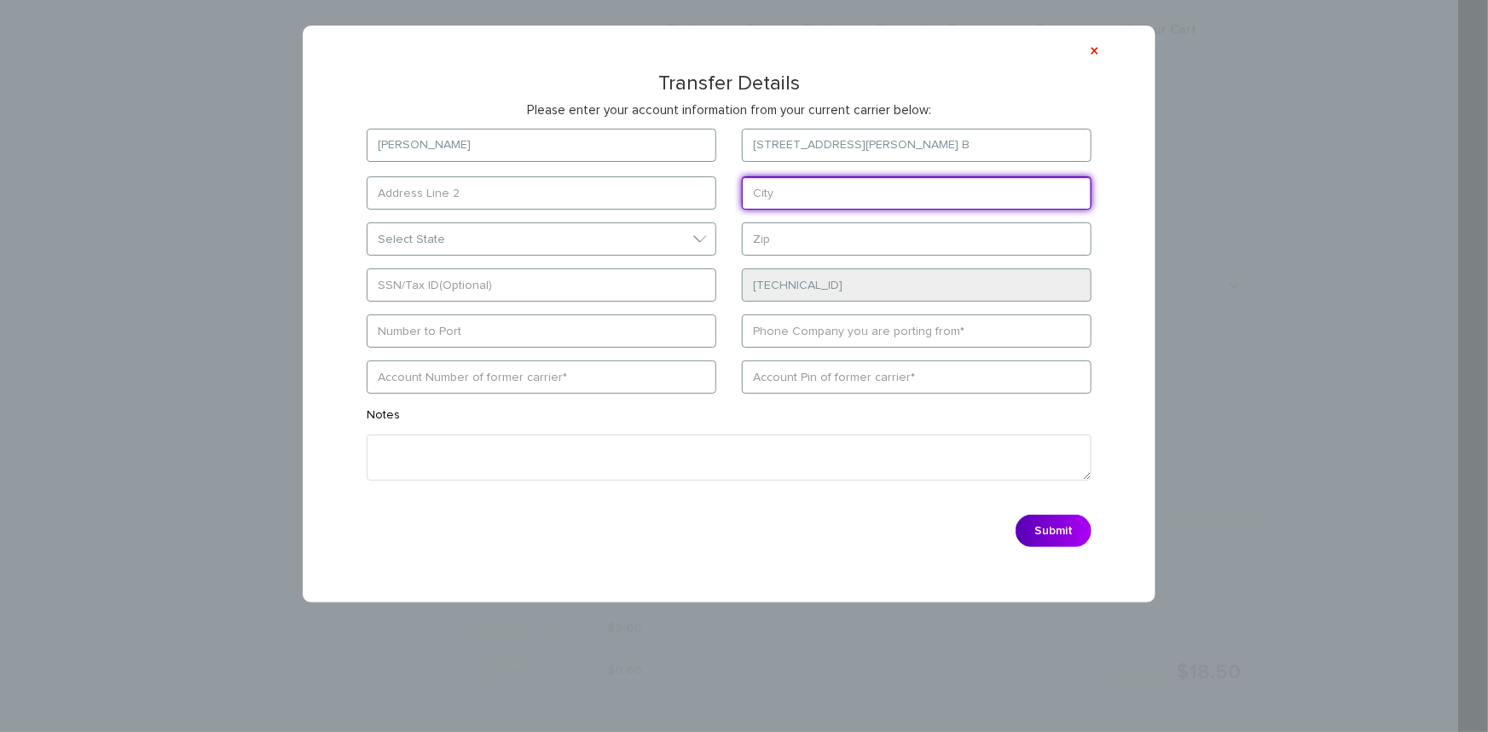
click at [594, 252] on form "[PERSON_NAME] [STREET_ADDRESS][PERSON_NAME] B Select State [US_STATE][GEOGRAPHI…" at bounding box center [729, 343] width 776 height 428
type input "Monsey"
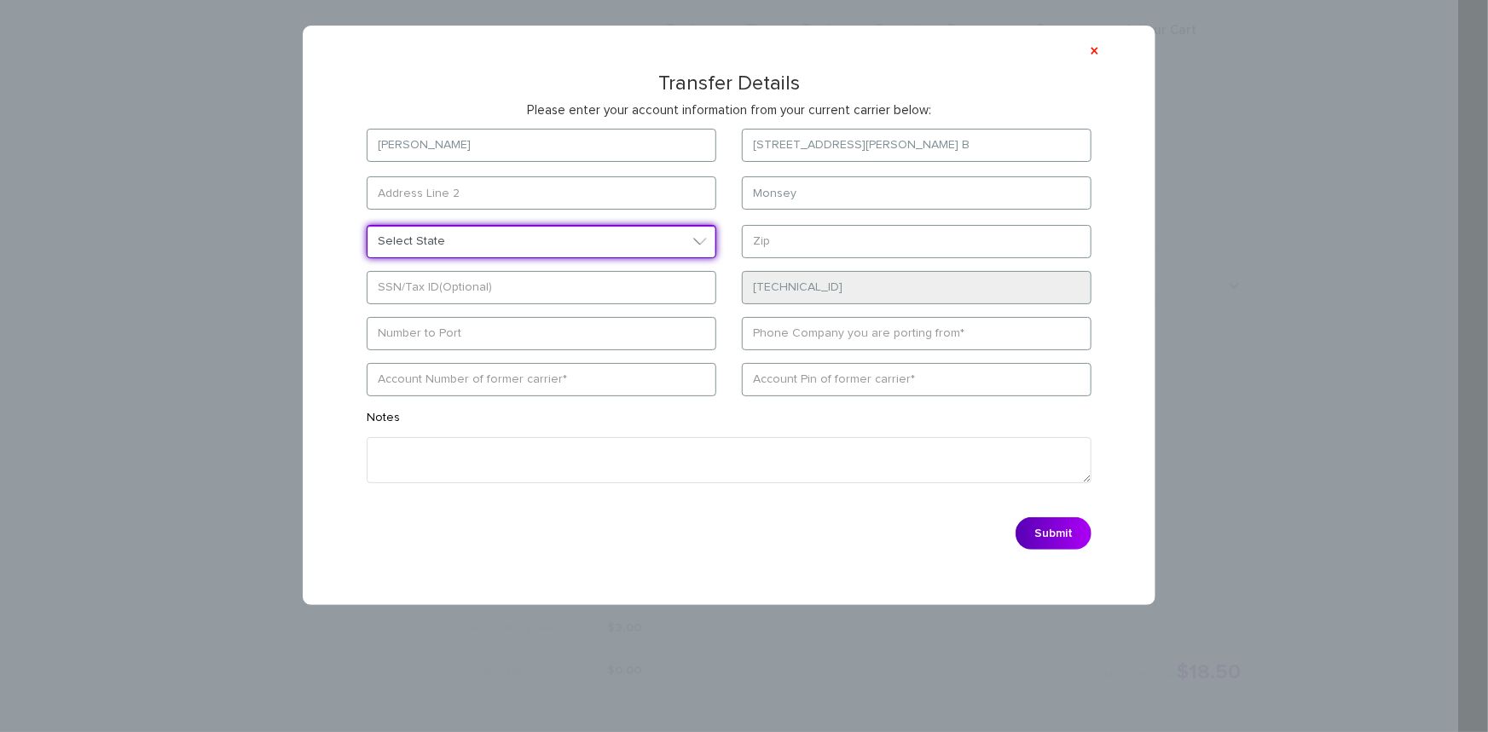
click at [628, 234] on select "Select State [US_STATE][GEOGRAPHIC_DATA] [US_STATE] [US_STATE] [US_STATE] [US_S…" at bounding box center [542, 241] width 350 height 33
select select "NY"
click at [367, 225] on select "Select State [US_STATE][GEOGRAPHIC_DATA] [US_STATE] [US_STATE] [US_STATE] [US_S…" at bounding box center [542, 241] width 350 height 33
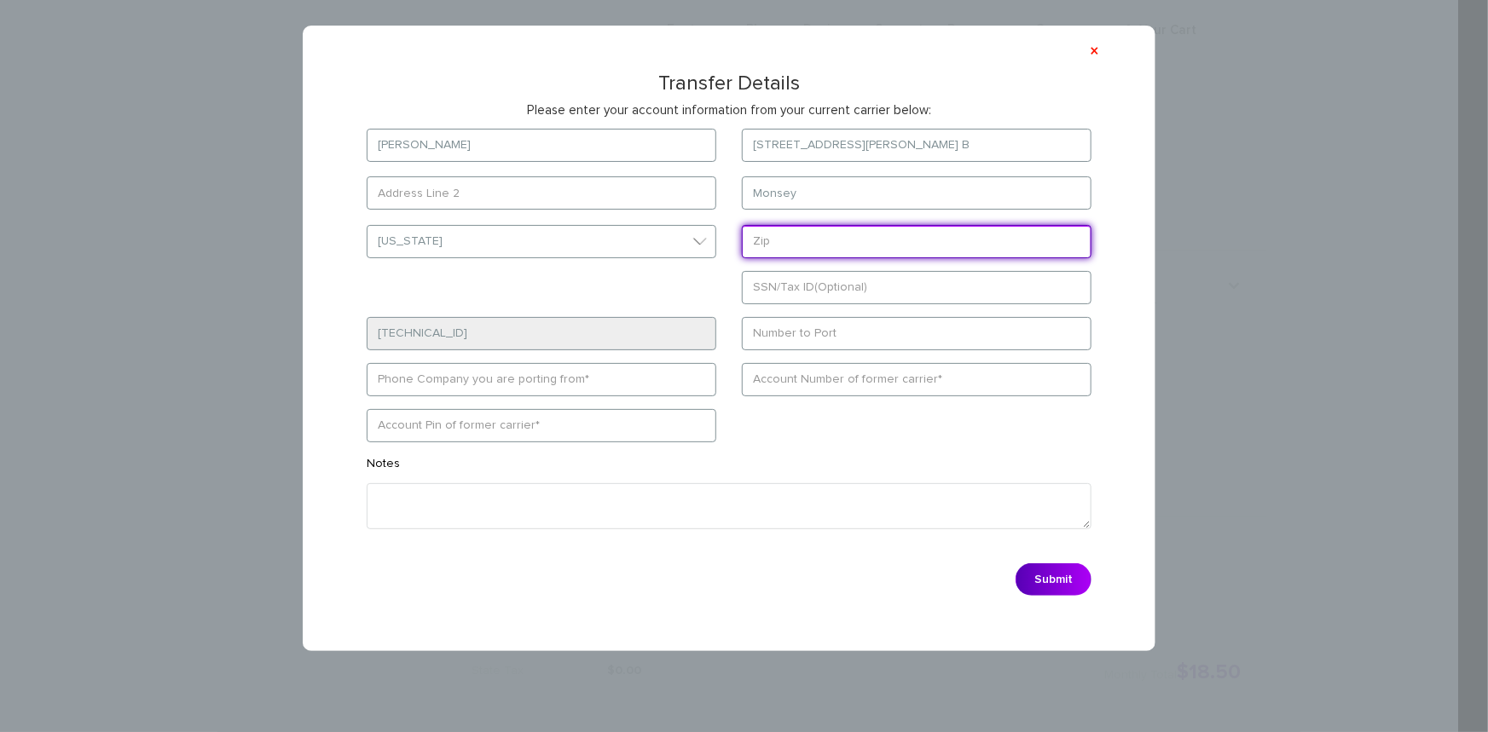
click at [787, 238] on input "text" at bounding box center [917, 241] width 350 height 33
type input "10952"
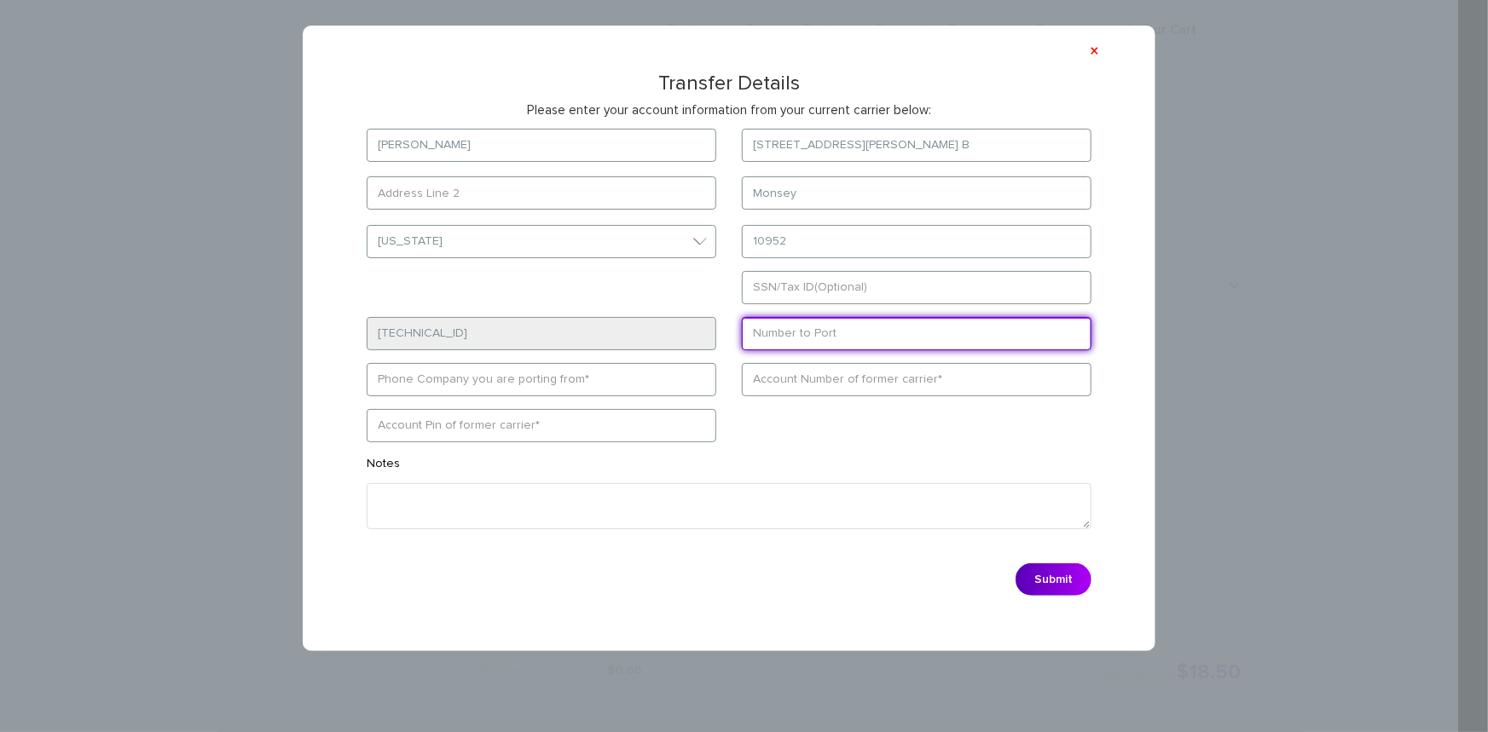
click at [784, 341] on form "[PERSON_NAME] [STREET_ADDRESS][PERSON_NAME] B [GEOGRAPHIC_DATA] Select State [U…" at bounding box center [729, 367] width 776 height 476
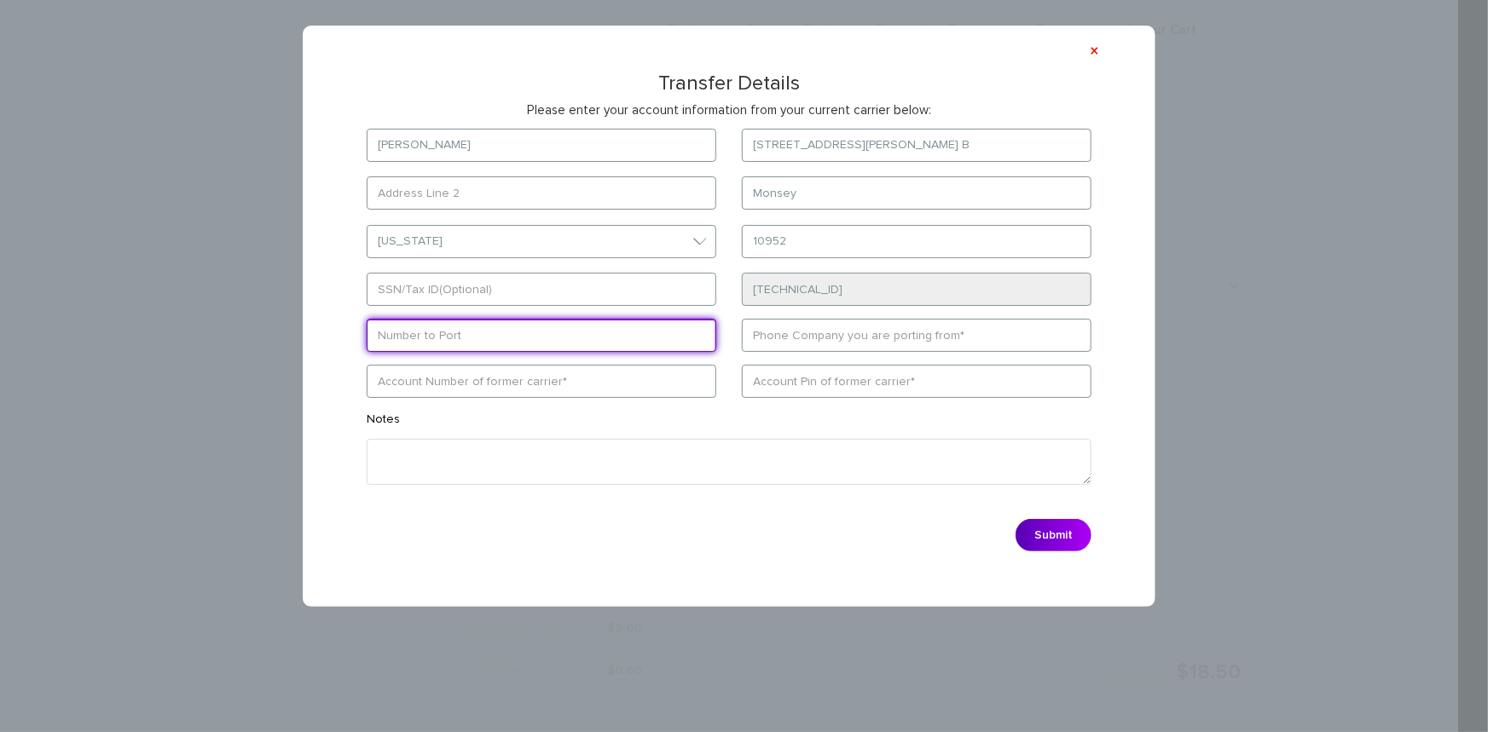
paste input "[PHONE_NUMBER]"
click at [402, 340] on input "[PHONE_NUMBER]" at bounding box center [542, 335] width 350 height 33
click at [419, 335] on input "845352-27" at bounding box center [542, 335] width 350 height 33
click at [423, 334] on input "845352-27" at bounding box center [542, 335] width 350 height 33
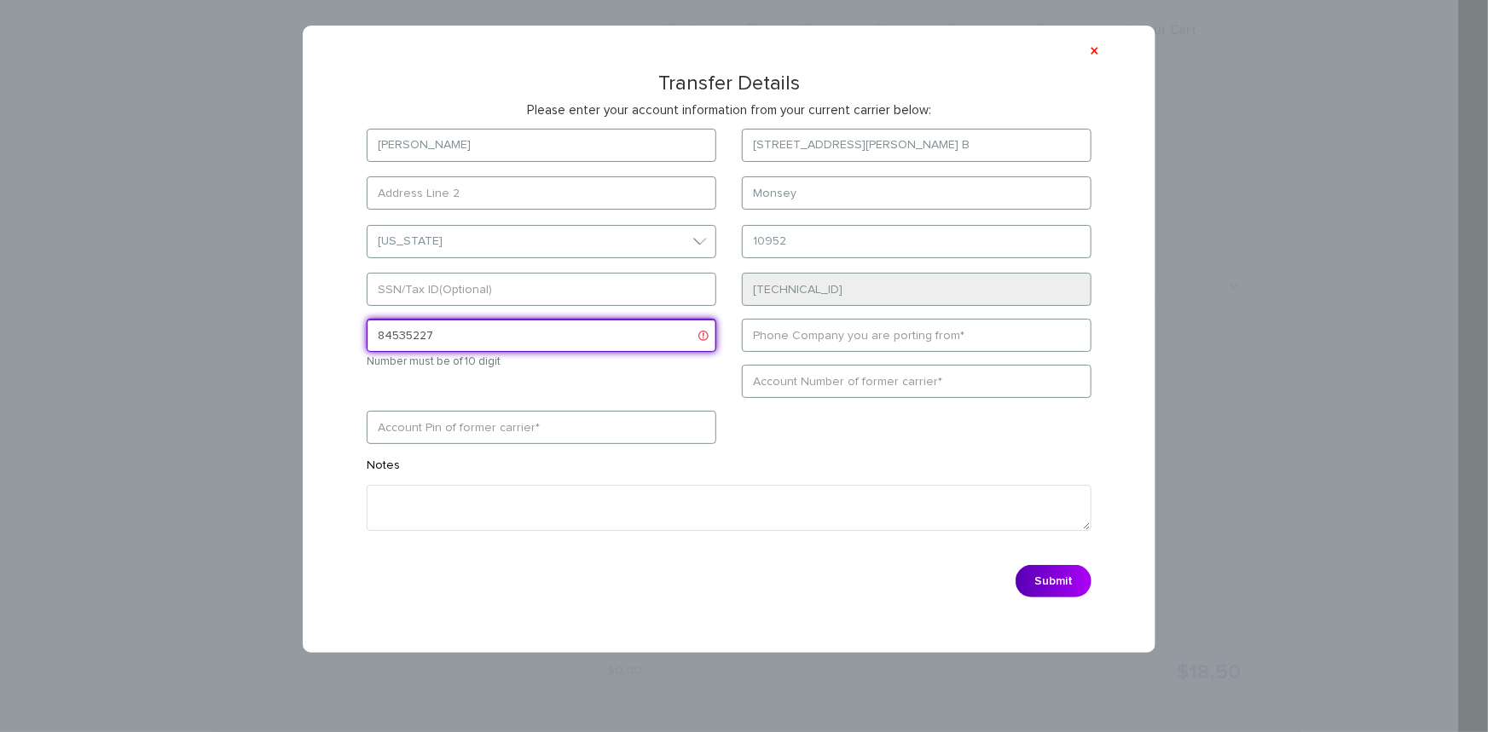
click at [379, 336] on input "84535227" at bounding box center [542, 335] width 350 height 33
click at [431, 333] on input "84535227" at bounding box center [542, 335] width 350 height 33
type input "8453522722"
click at [518, 382] on form "[PERSON_NAME] [STREET_ADDRESS][PERSON_NAME] B [GEOGRAPHIC_DATA] Select State [U…" at bounding box center [729, 368] width 776 height 478
click at [396, 334] on input "8453522722" at bounding box center [542, 335] width 350 height 33
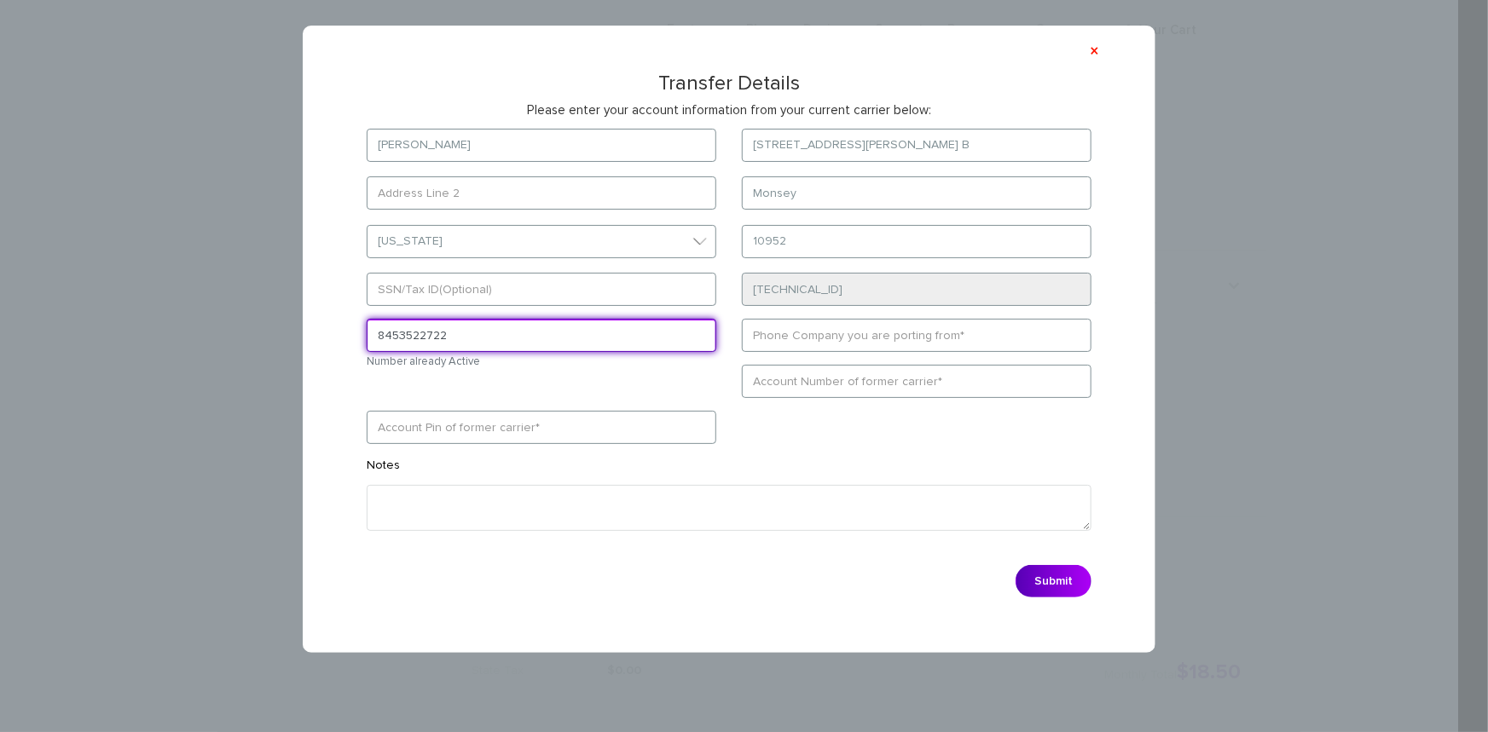
click at [417, 339] on input "8453522722" at bounding box center [542, 335] width 350 height 33
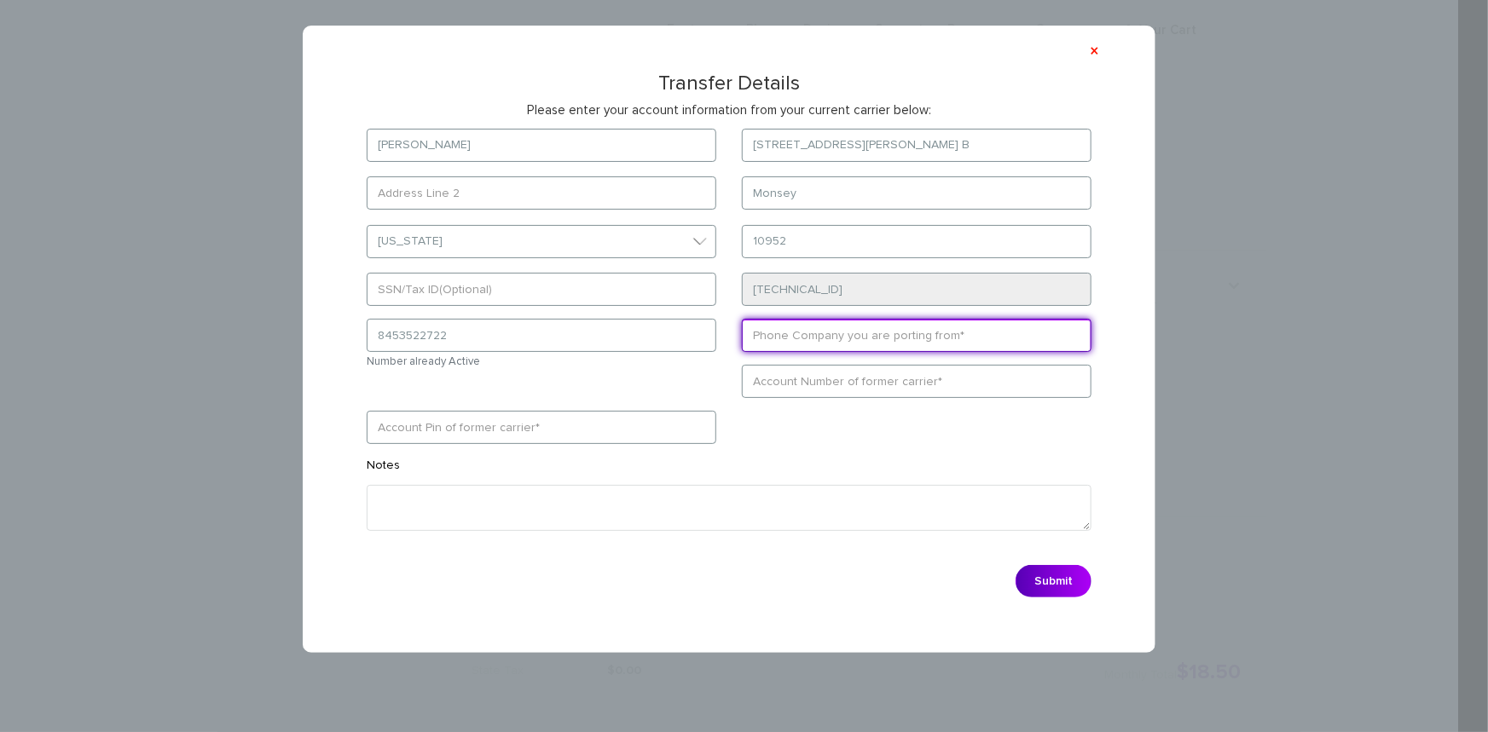
click at [801, 347] on input "text" at bounding box center [917, 335] width 350 height 33
type input "AT&T"
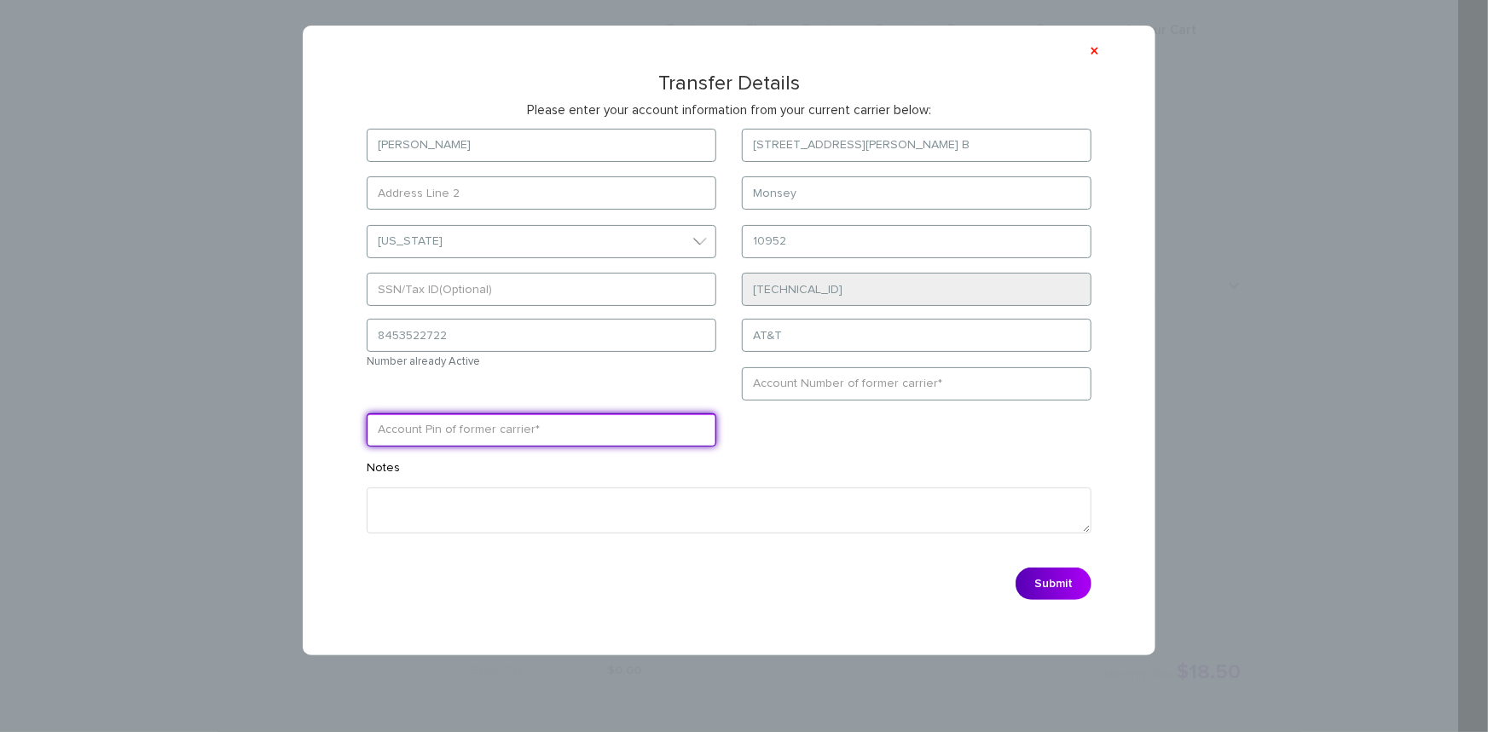
click at [638, 428] on input "text" at bounding box center [542, 430] width 350 height 33
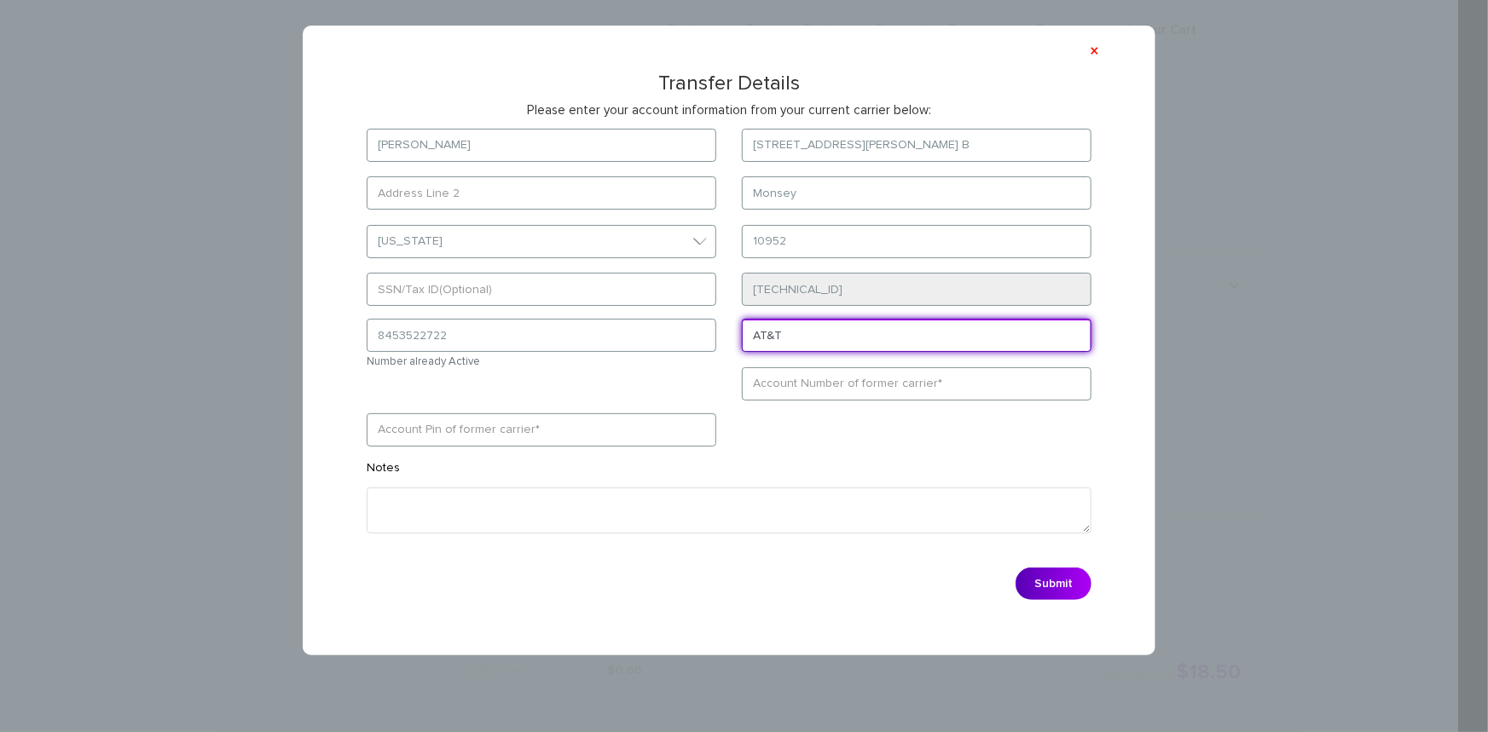
click at [796, 334] on input "AT&T" at bounding box center [917, 335] width 350 height 33
drag, startPoint x: 796, startPoint y: 334, endPoint x: 750, endPoint y: 334, distance: 46.0
click at [750, 334] on input "AT&T" at bounding box center [917, 335] width 350 height 33
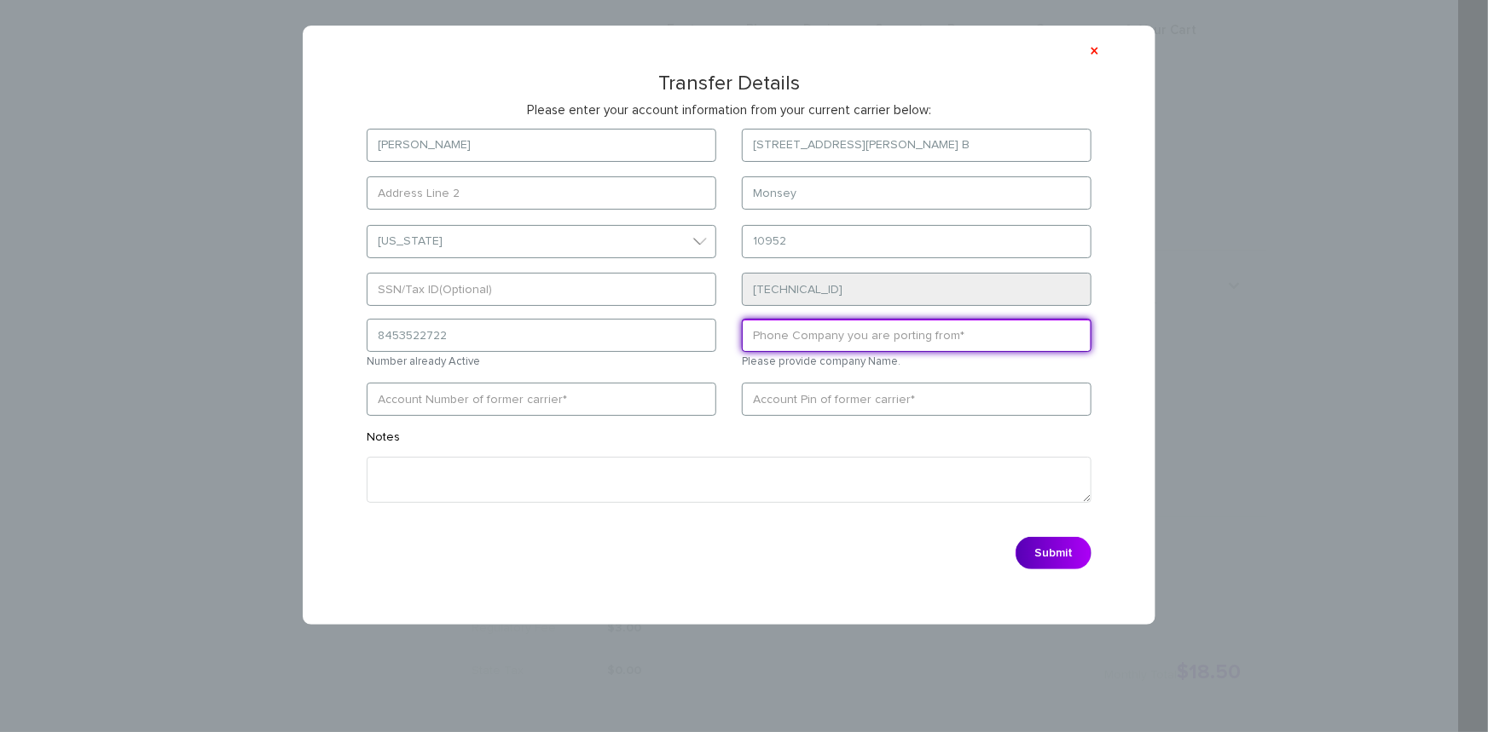
click at [856, 341] on input "text" at bounding box center [917, 335] width 350 height 33
type input "AT&T"
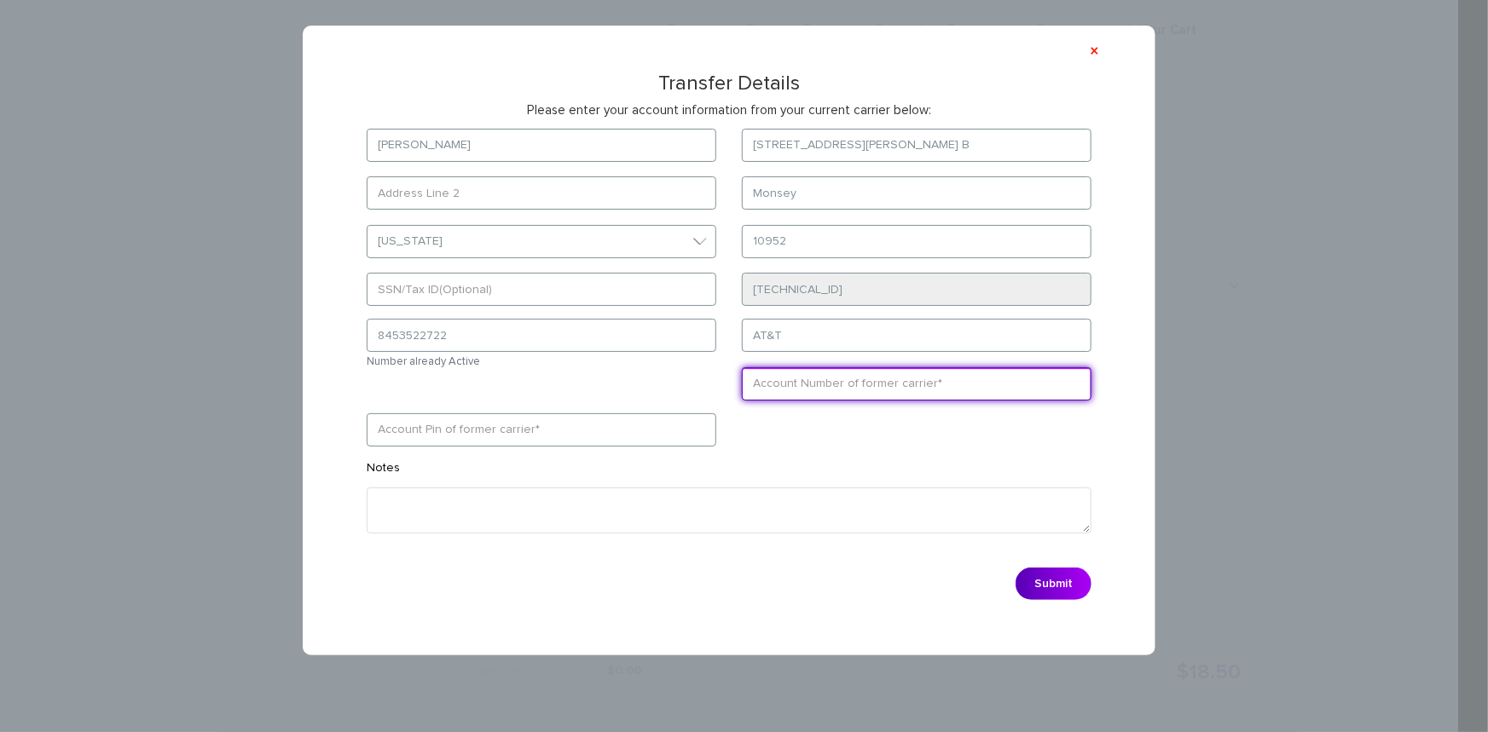
click at [859, 383] on input "text" at bounding box center [917, 383] width 350 height 33
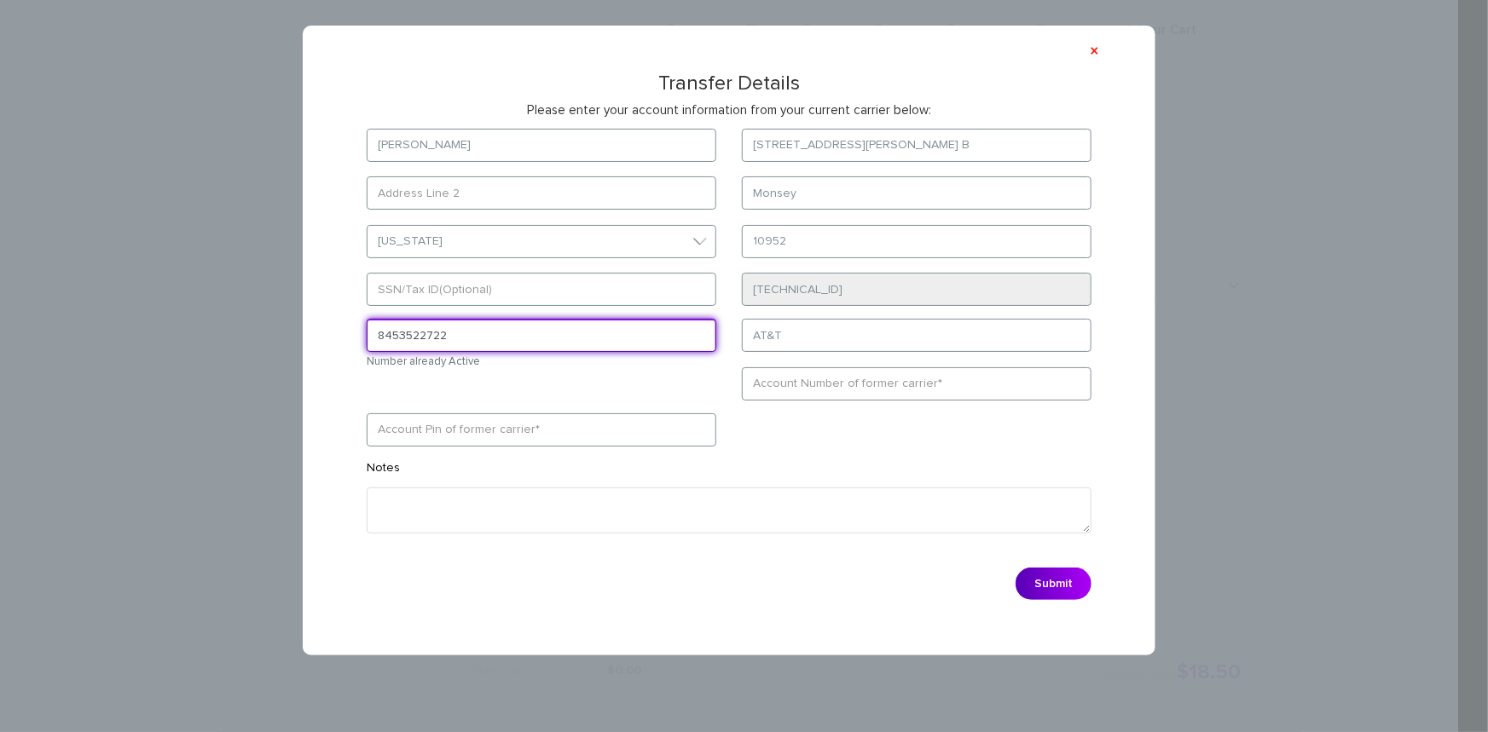
drag, startPoint x: 471, startPoint y: 330, endPoint x: 356, endPoint y: 333, distance: 115.1
click at [356, 333] on div "8453522722 Number already Active" at bounding box center [541, 344] width 375 height 51
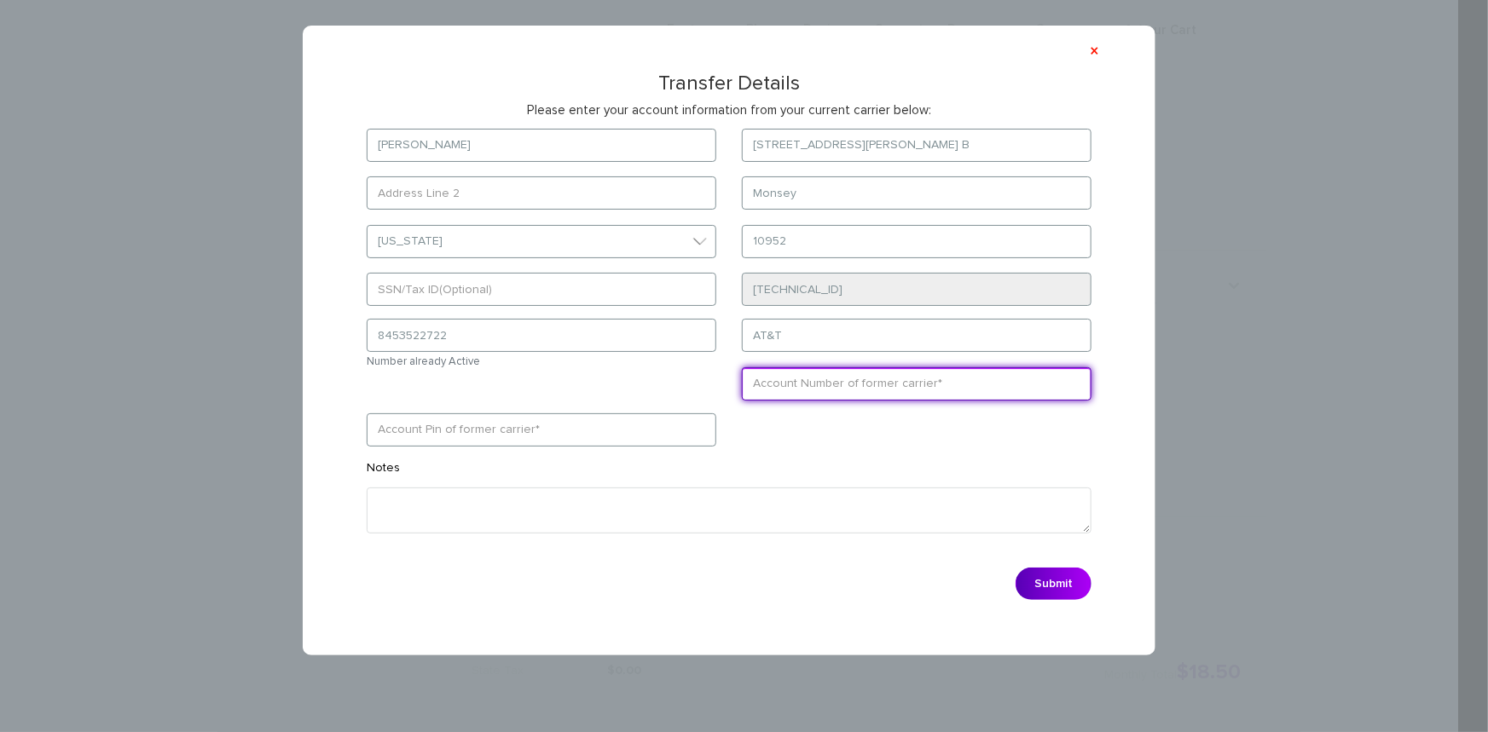
click at [782, 390] on input "text" at bounding box center [917, 383] width 350 height 33
paste input "512222239363"
type input "512222239363"
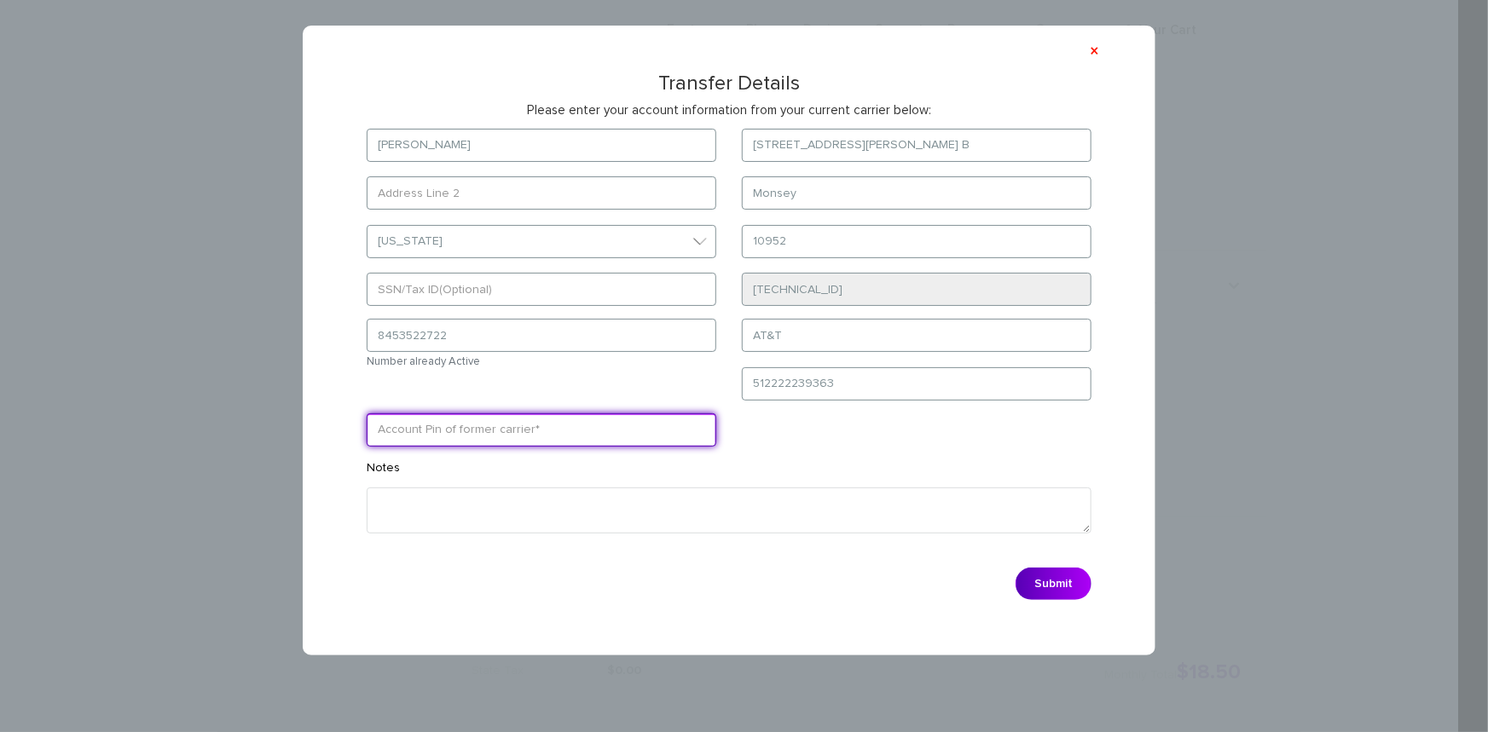
click at [561, 430] on input "text" at bounding box center [542, 430] width 350 height 33
paste input "0000"
type input "0000"
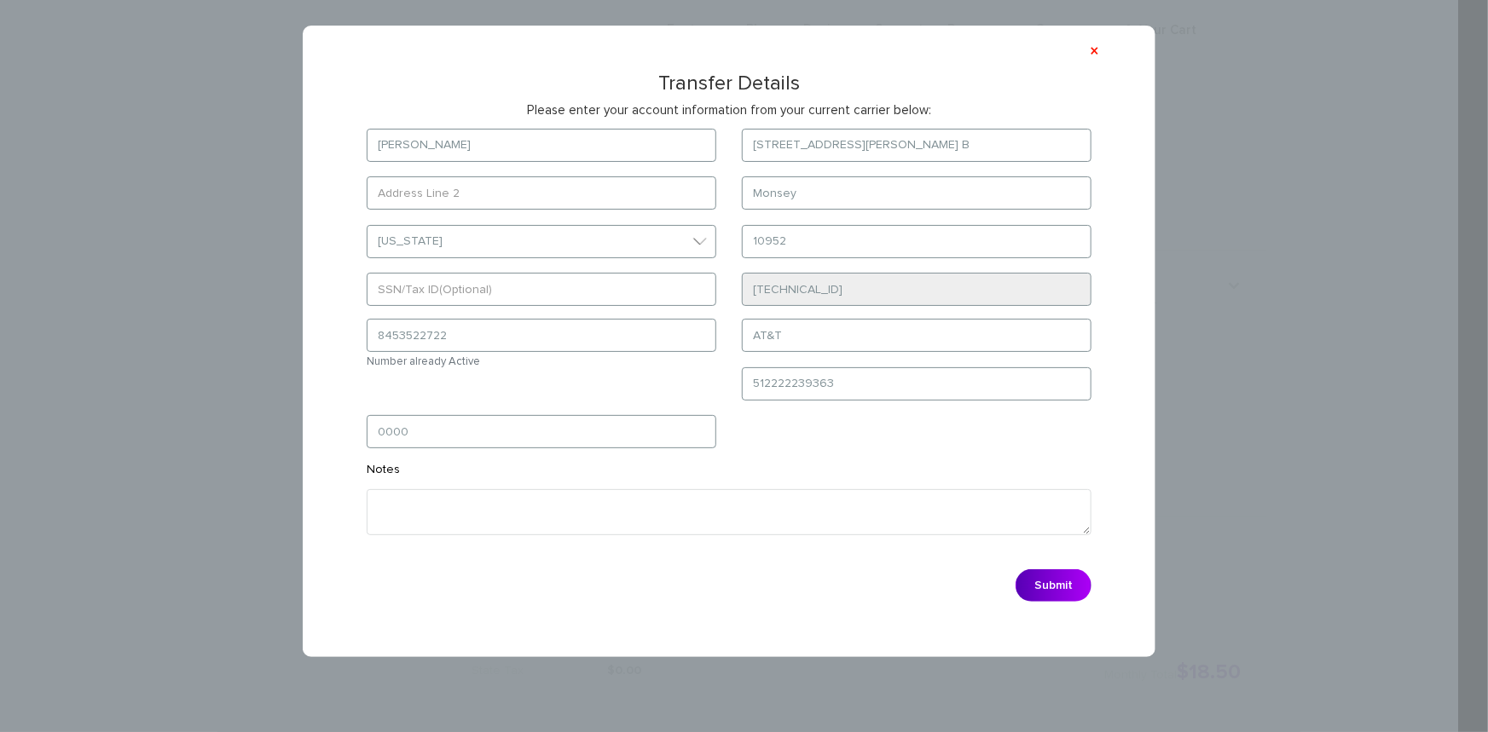
click at [790, 441] on form "[PERSON_NAME] [STREET_ADDRESS][PERSON_NAME] B [GEOGRAPHIC_DATA] Select State [U…" at bounding box center [729, 370] width 776 height 483
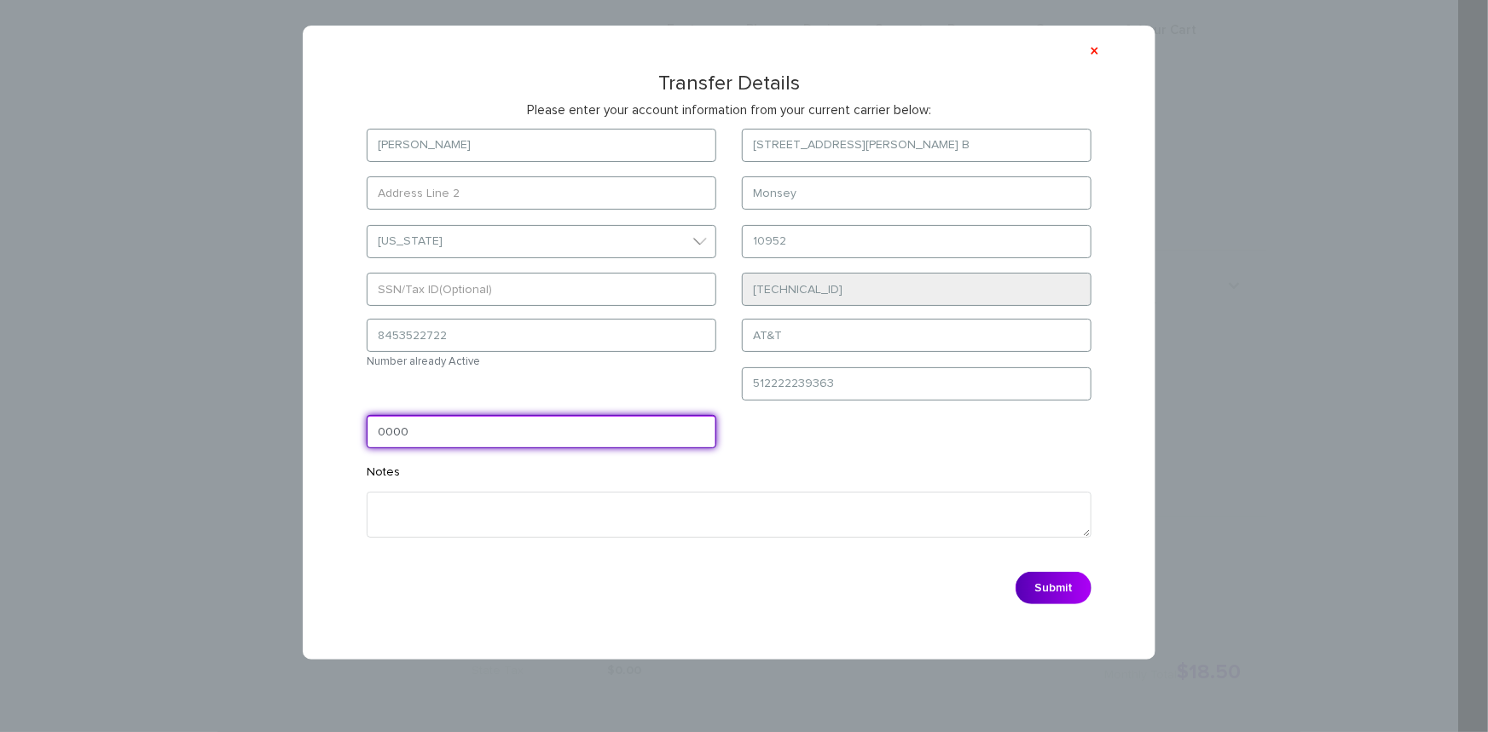
click at [379, 435] on input "0000" at bounding box center [542, 431] width 350 height 33
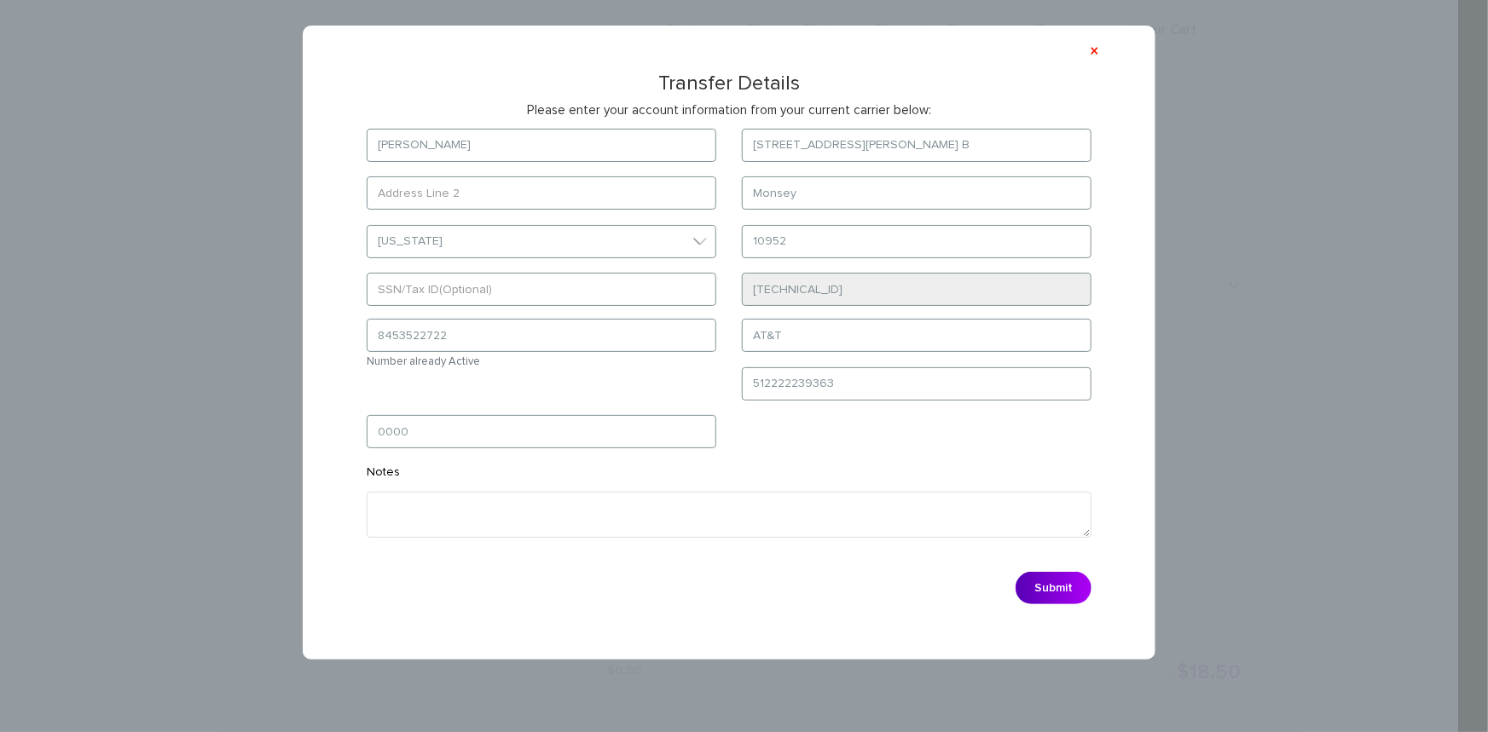
click at [858, 441] on form "[PERSON_NAME] [STREET_ADDRESS][PERSON_NAME] B [GEOGRAPHIC_DATA] Select State [U…" at bounding box center [729, 371] width 776 height 484
click at [1045, 586] on button "Submit" at bounding box center [1053, 588] width 76 height 32
click at [862, 453] on form "[PERSON_NAME] [STREET_ADDRESS][PERSON_NAME] B [GEOGRAPHIC_DATA] Select State [U…" at bounding box center [729, 371] width 776 height 484
drag, startPoint x: 459, startPoint y: 336, endPoint x: 371, endPoint y: 351, distance: 89.2
click at [371, 351] on input "8453522722" at bounding box center [542, 335] width 350 height 33
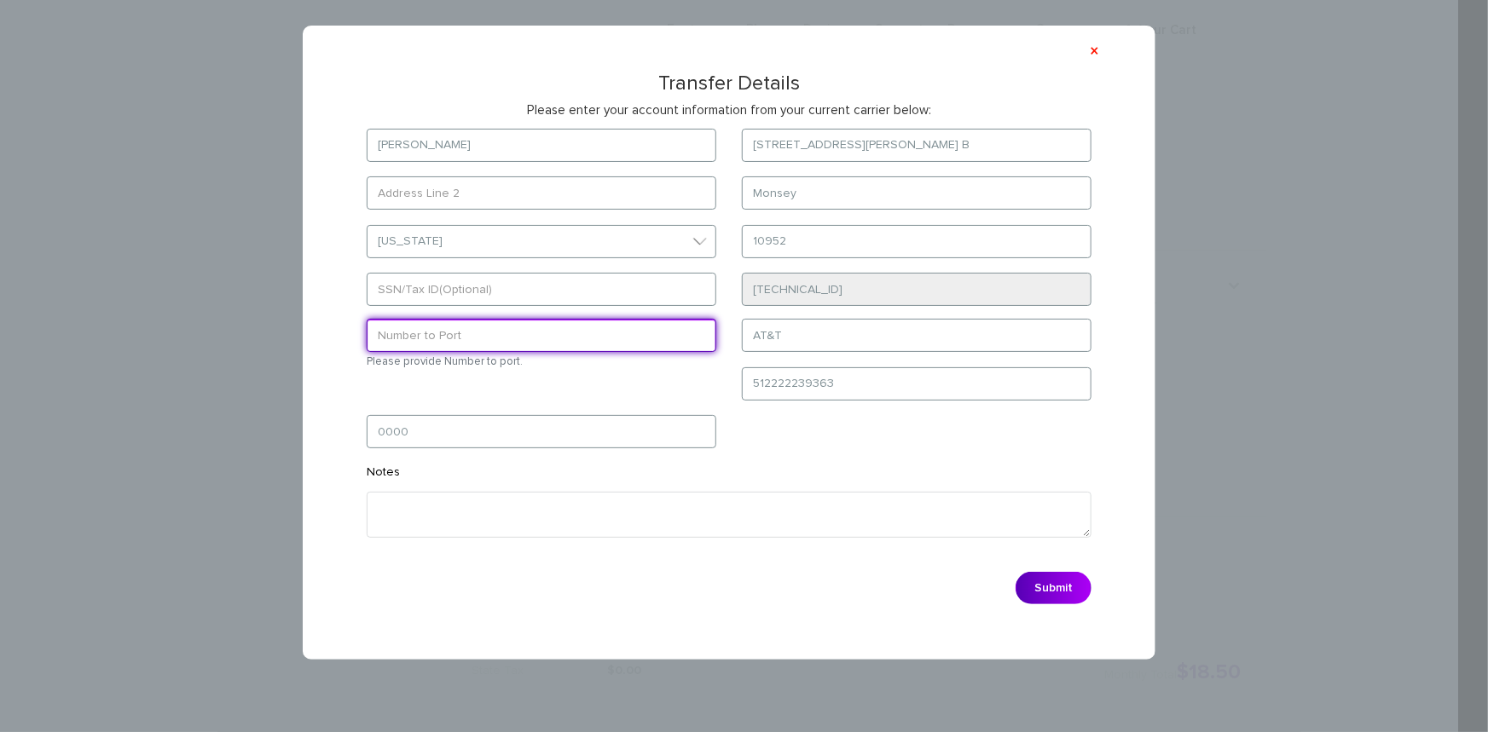
paste input "8453522722"
type input "8453522722"
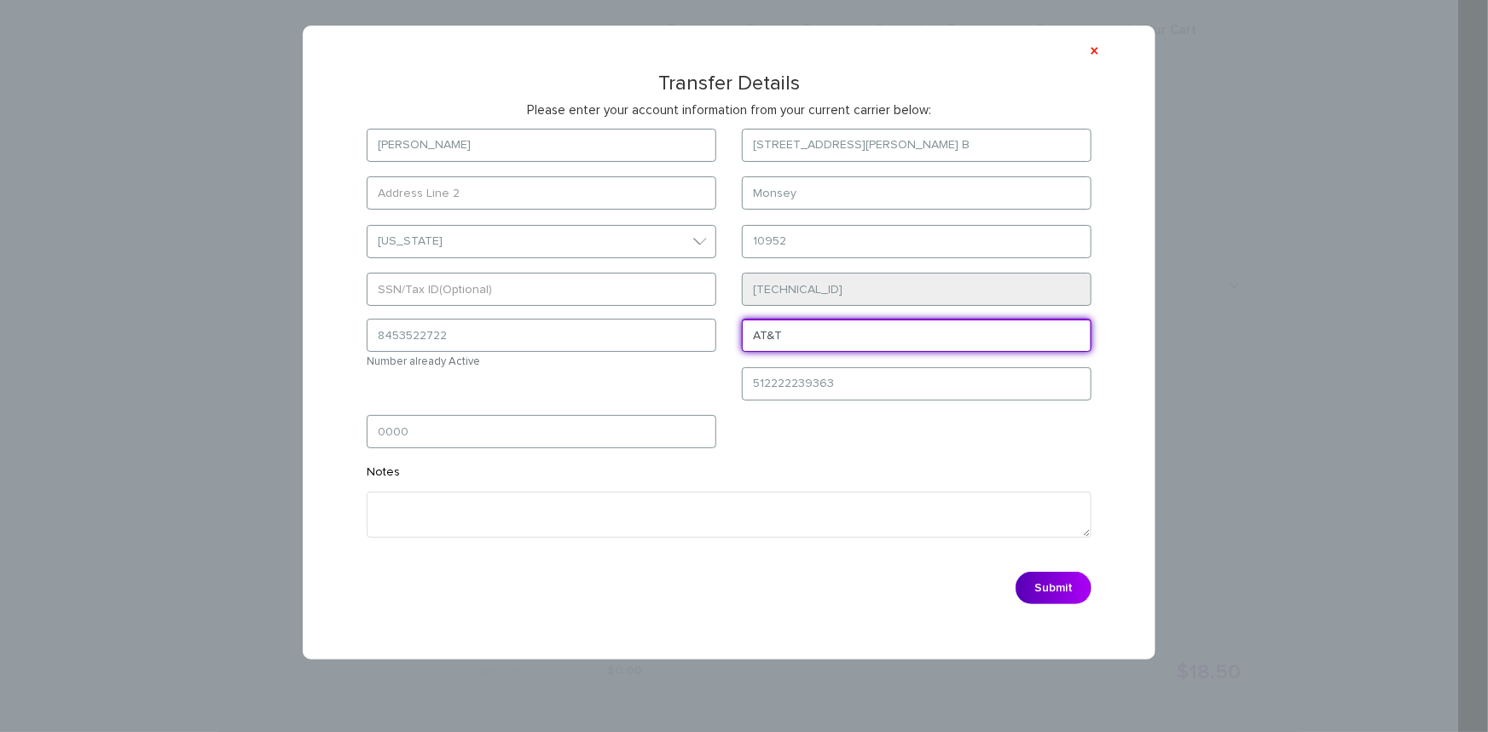
click at [813, 324] on input "AT&T" at bounding box center [917, 335] width 350 height 33
drag, startPoint x: 811, startPoint y: 326, endPoint x: 748, endPoint y: 337, distance: 64.1
click at [748, 337] on input "AT&T" at bounding box center [917, 335] width 350 height 33
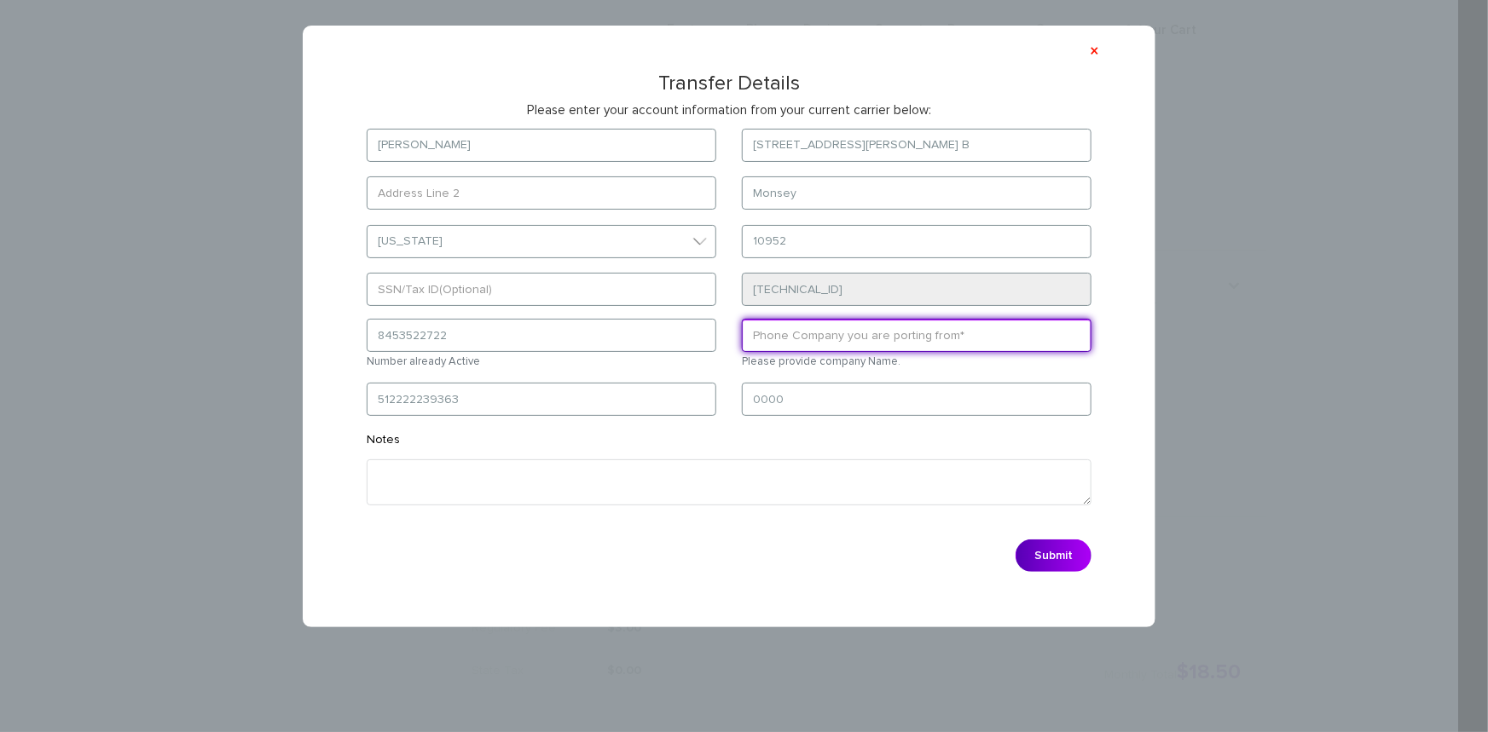
click at [819, 333] on input "text" at bounding box center [917, 335] width 350 height 33
type input "AT&T"
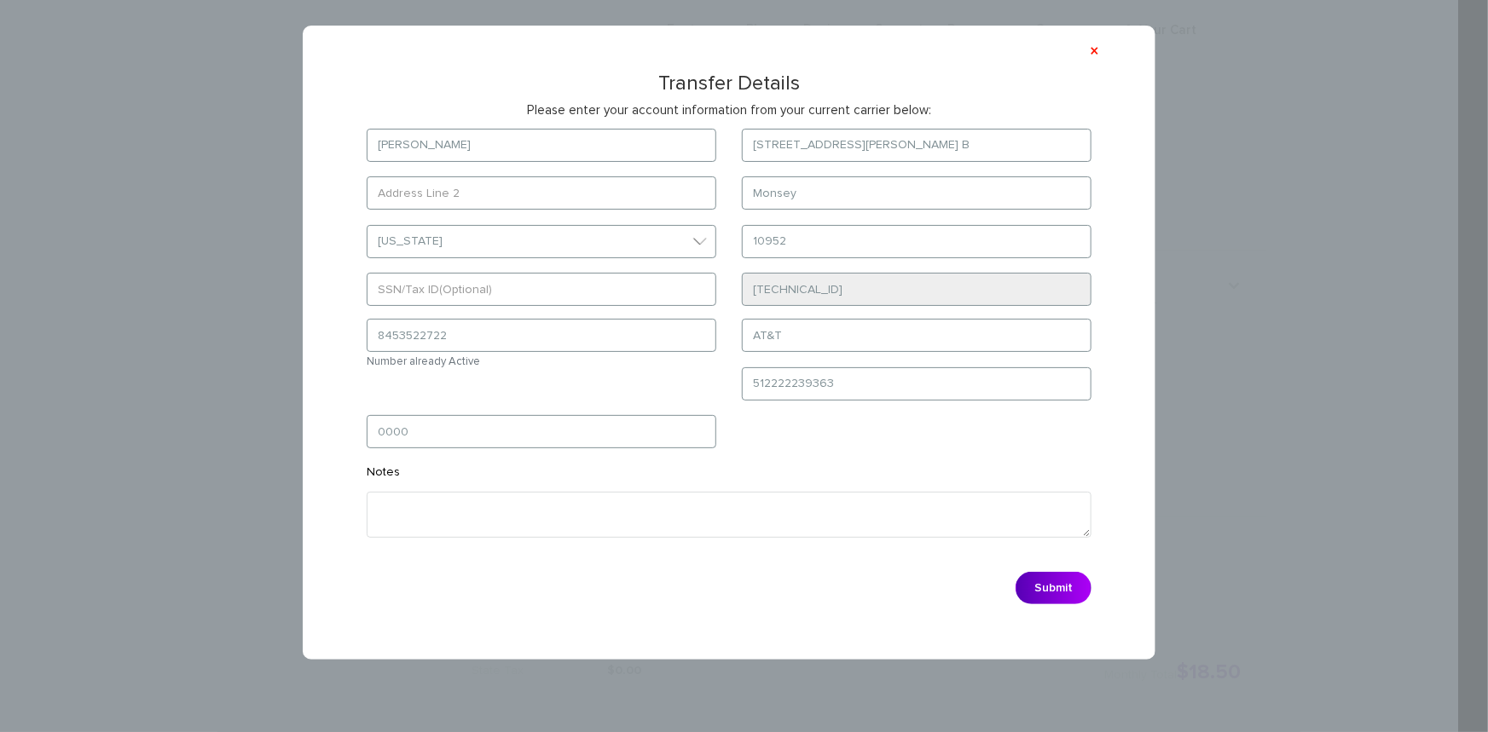
click at [811, 448] on form "[PERSON_NAME] [STREET_ADDRESS][PERSON_NAME] B [GEOGRAPHIC_DATA] Select State [U…" at bounding box center [729, 371] width 776 height 484
click at [1040, 594] on button "Submit" at bounding box center [1053, 588] width 76 height 32
